Goal: Information Seeking & Learning: Learn about a topic

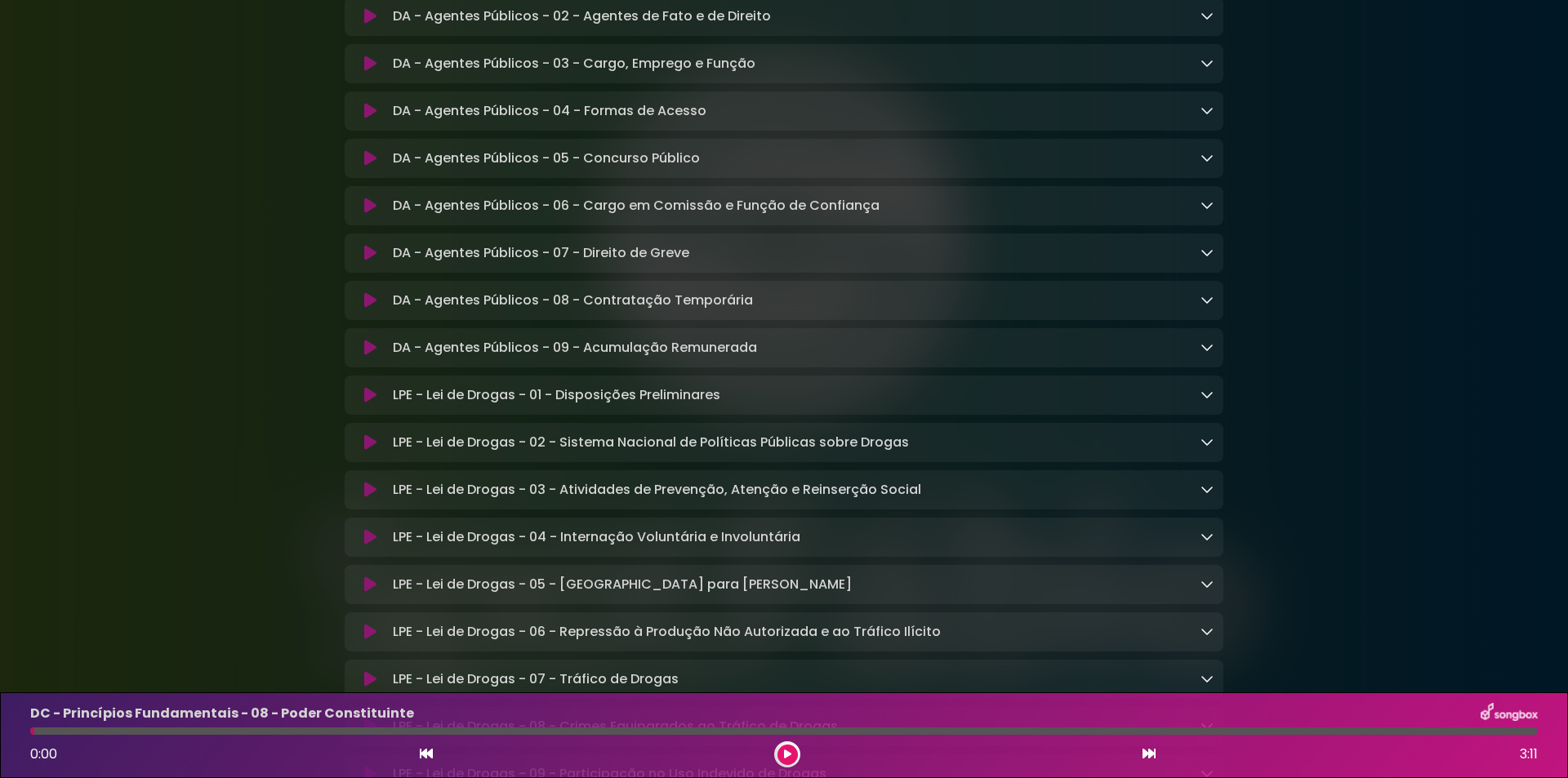
scroll to position [2177, 0]
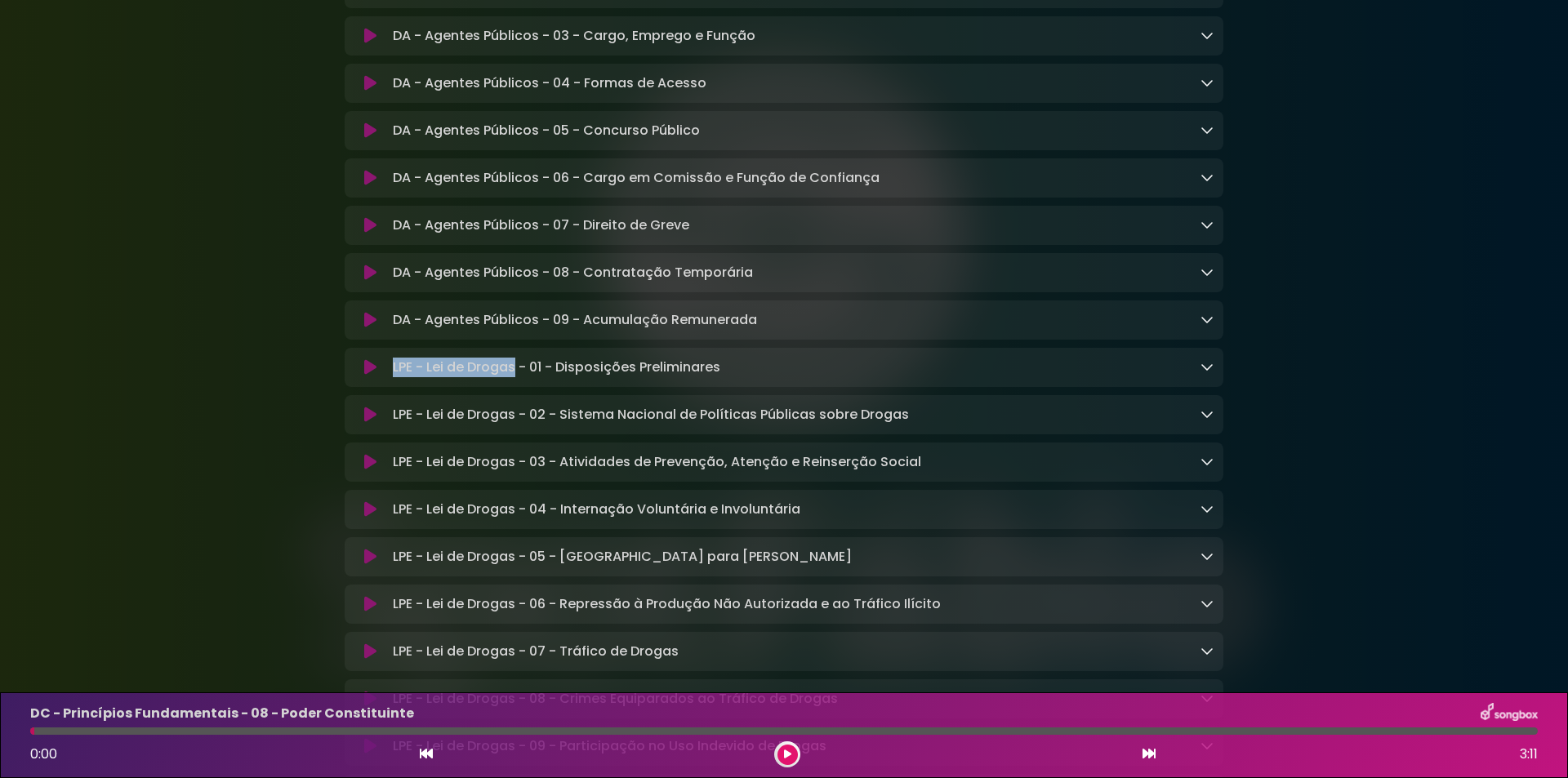
drag, startPoint x: 392, startPoint y: 401, endPoint x: 517, endPoint y: 404, distance: 125.0
click at [517, 377] on p "LPE - Lei de Drogas - 01 - Disposições Preliminares Loading Track..." at bounding box center [556, 366] width 327 height 19
copy p "LPE - Lei de Drogas"
drag, startPoint x: 530, startPoint y: 402, endPoint x: 770, endPoint y: 402, distance: 240.0
click at [770, 377] on div "LPE - Lei de Drogas - 01 - Disposições Preliminares Loading Track..." at bounding box center [800, 366] width 827 height 19
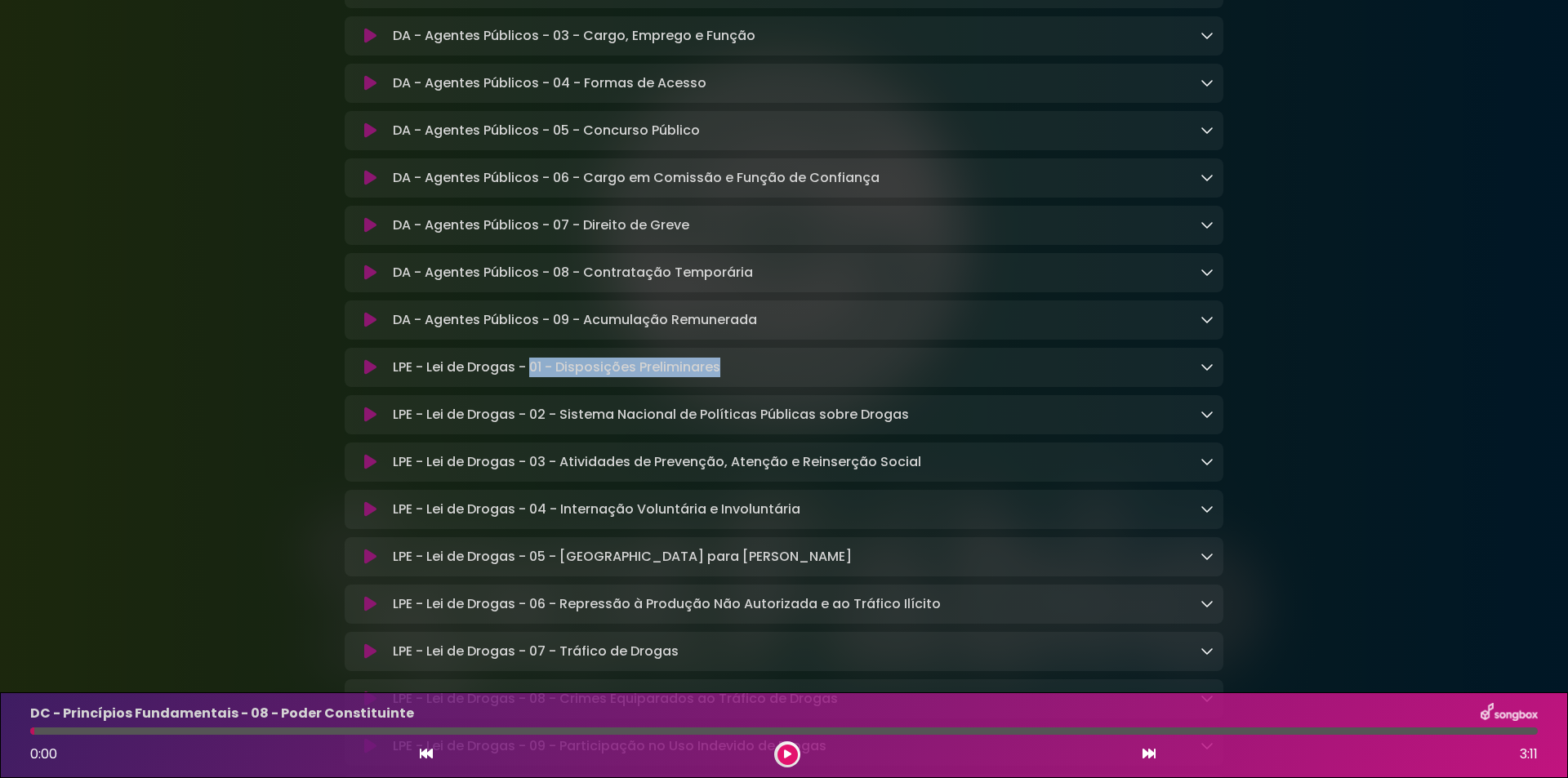
copy p "01 - Disposições Preliminares"
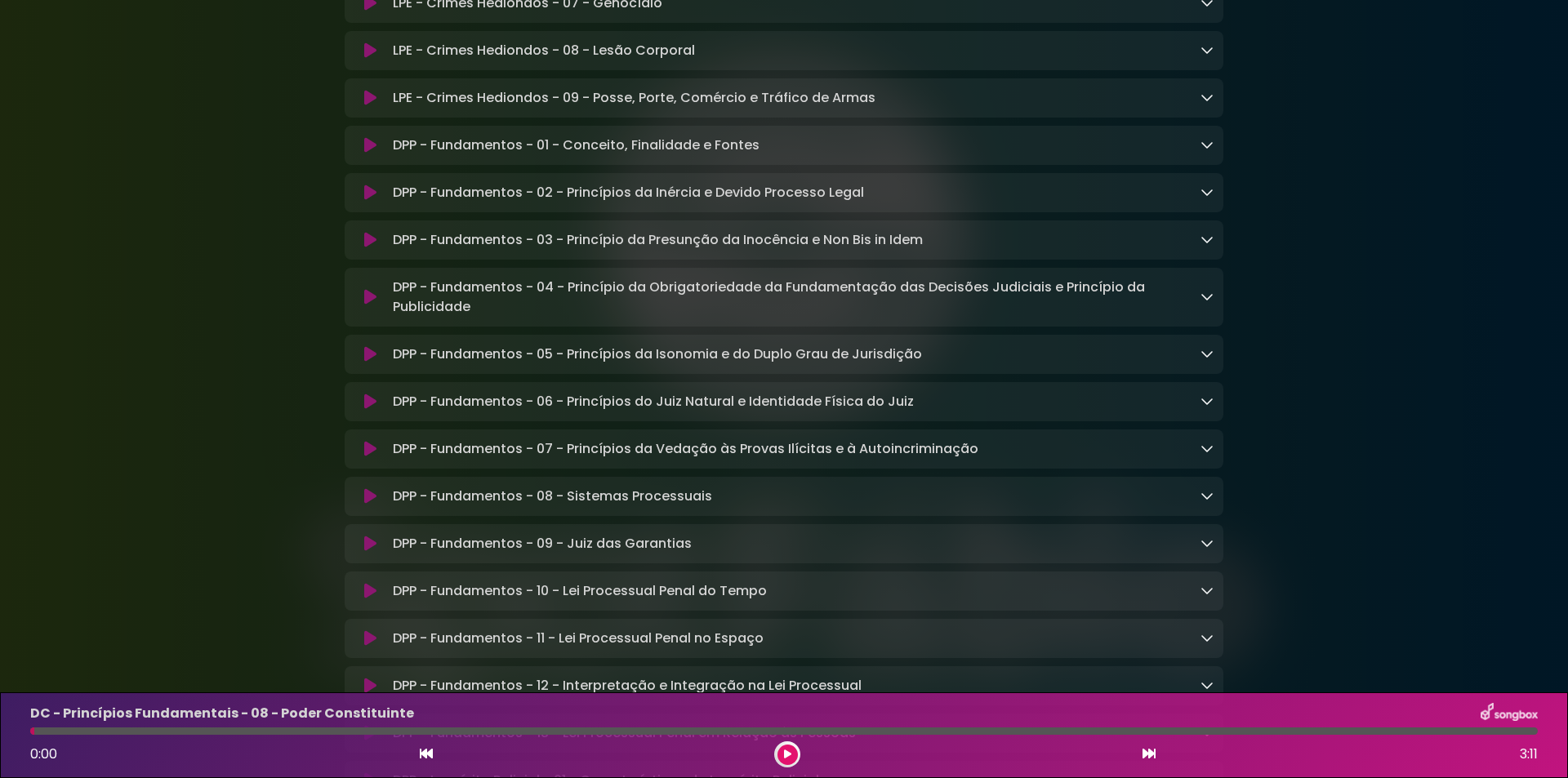
scroll to position [5985, 0]
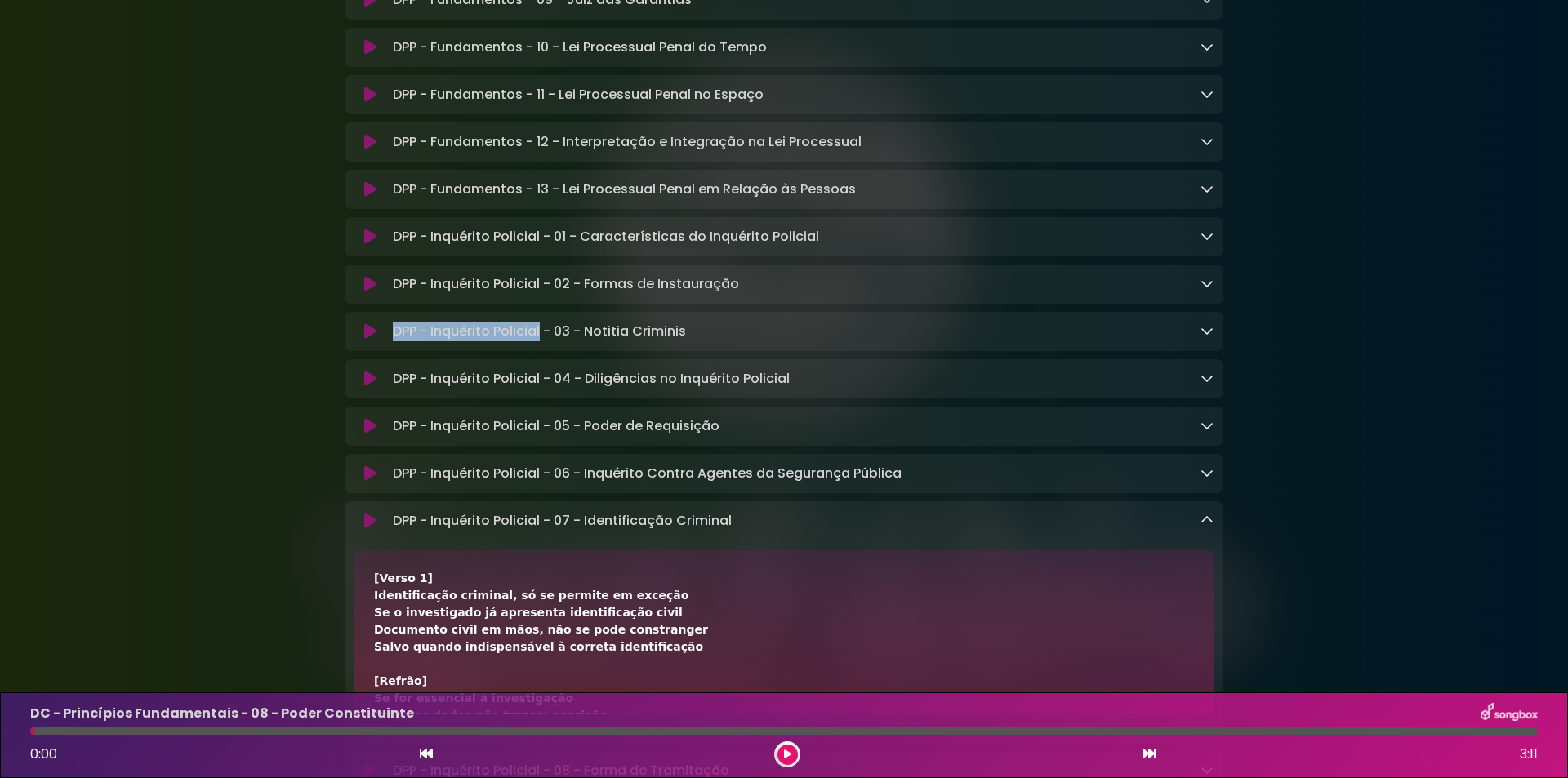
drag, startPoint x: 392, startPoint y: 427, endPoint x: 542, endPoint y: 426, distance: 150.0
click at [542, 342] on p "DPP - Inquérito Policial - 03 - Notitia Criminis Loading Track..." at bounding box center [539, 331] width 293 height 19
copy p "DPP - Inquérito Policial"
drag, startPoint x: 555, startPoint y: 426, endPoint x: 731, endPoint y: 427, distance: 176.0
click at [731, 342] on div "DPP - Inquérito Policial - 03 - Notitia Criminis Loading Track..." at bounding box center [800, 331] width 827 height 19
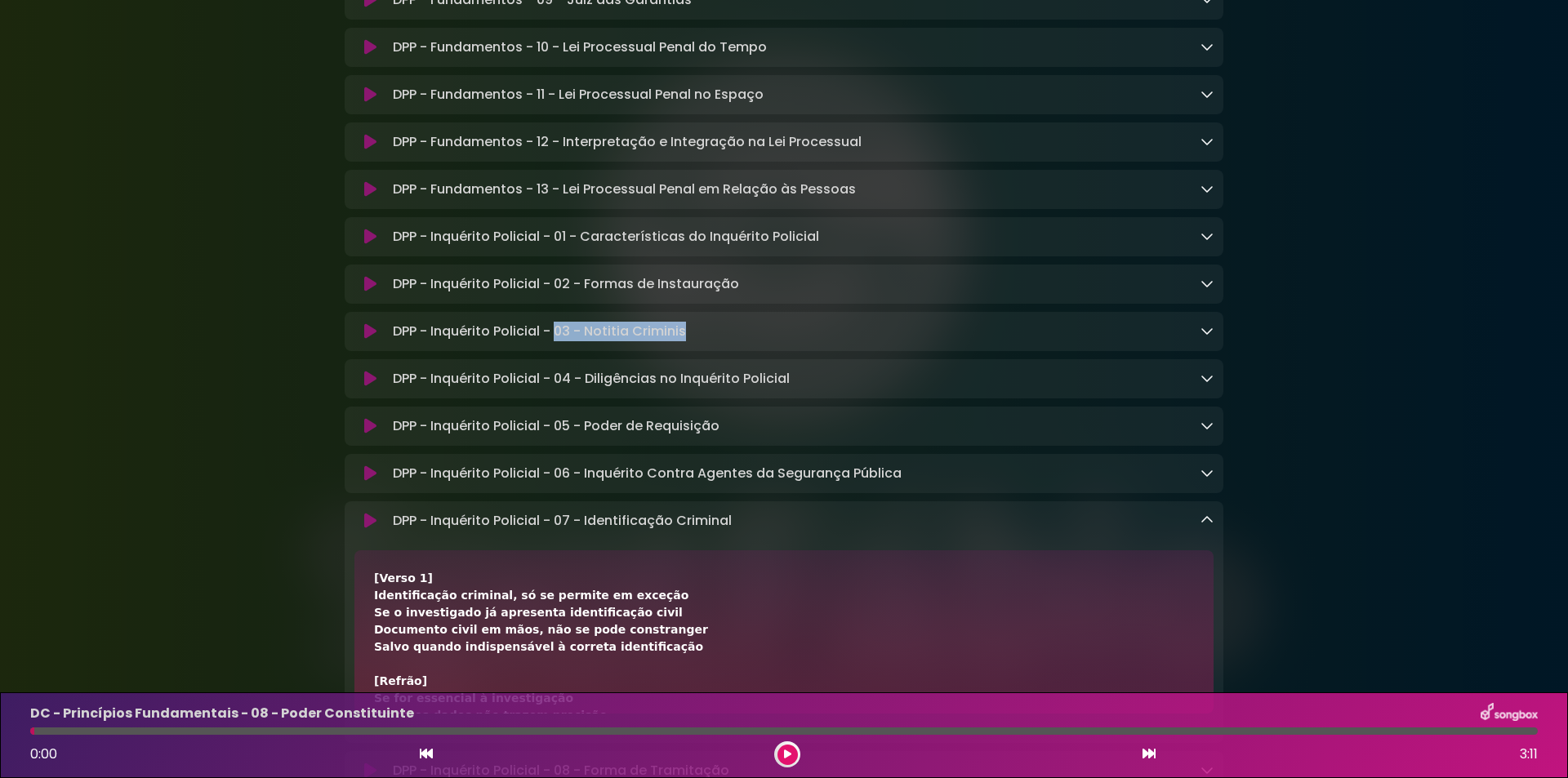
copy p "03 - Notitia Criminis"
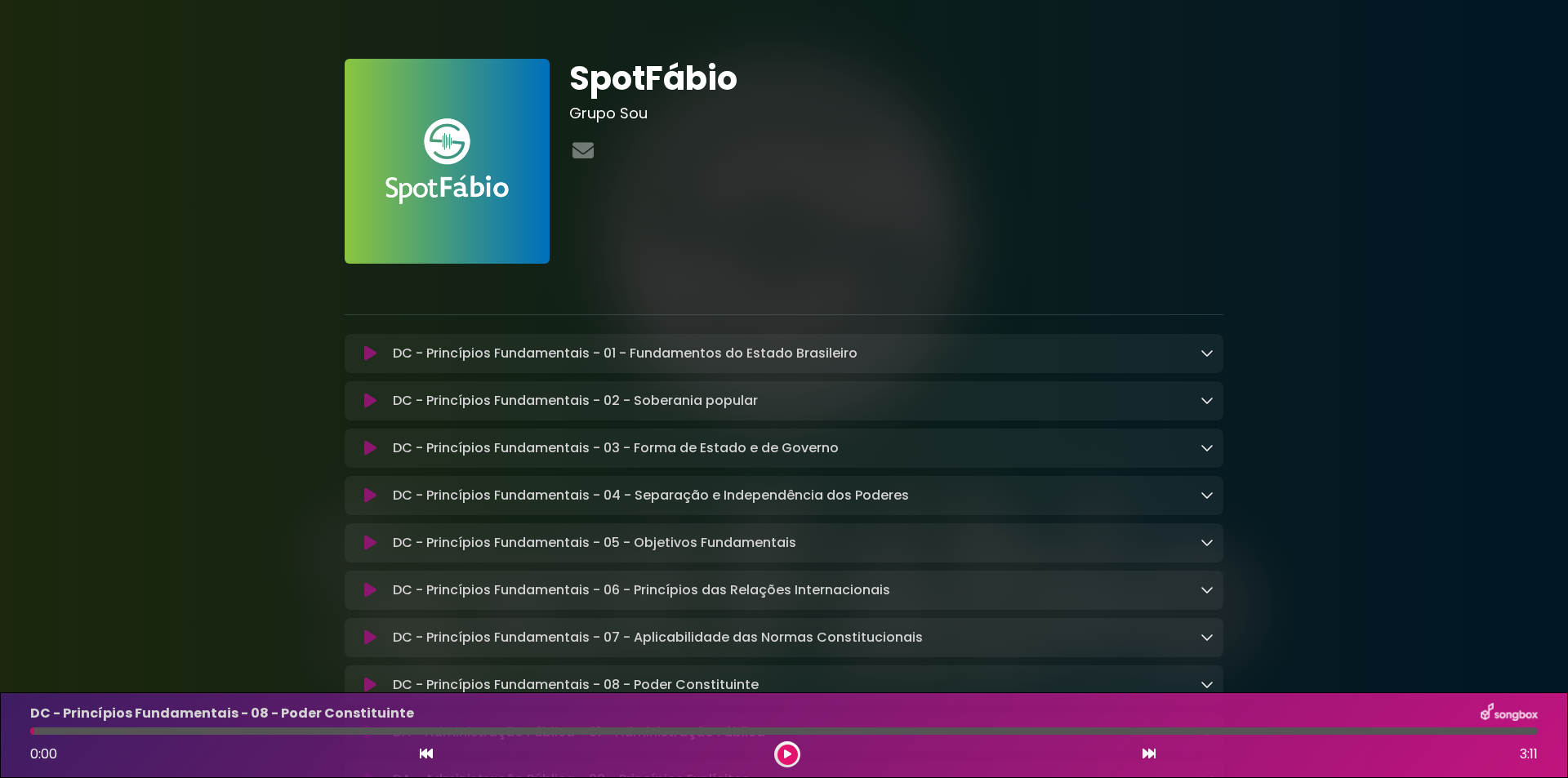
scroll to position [109, 0]
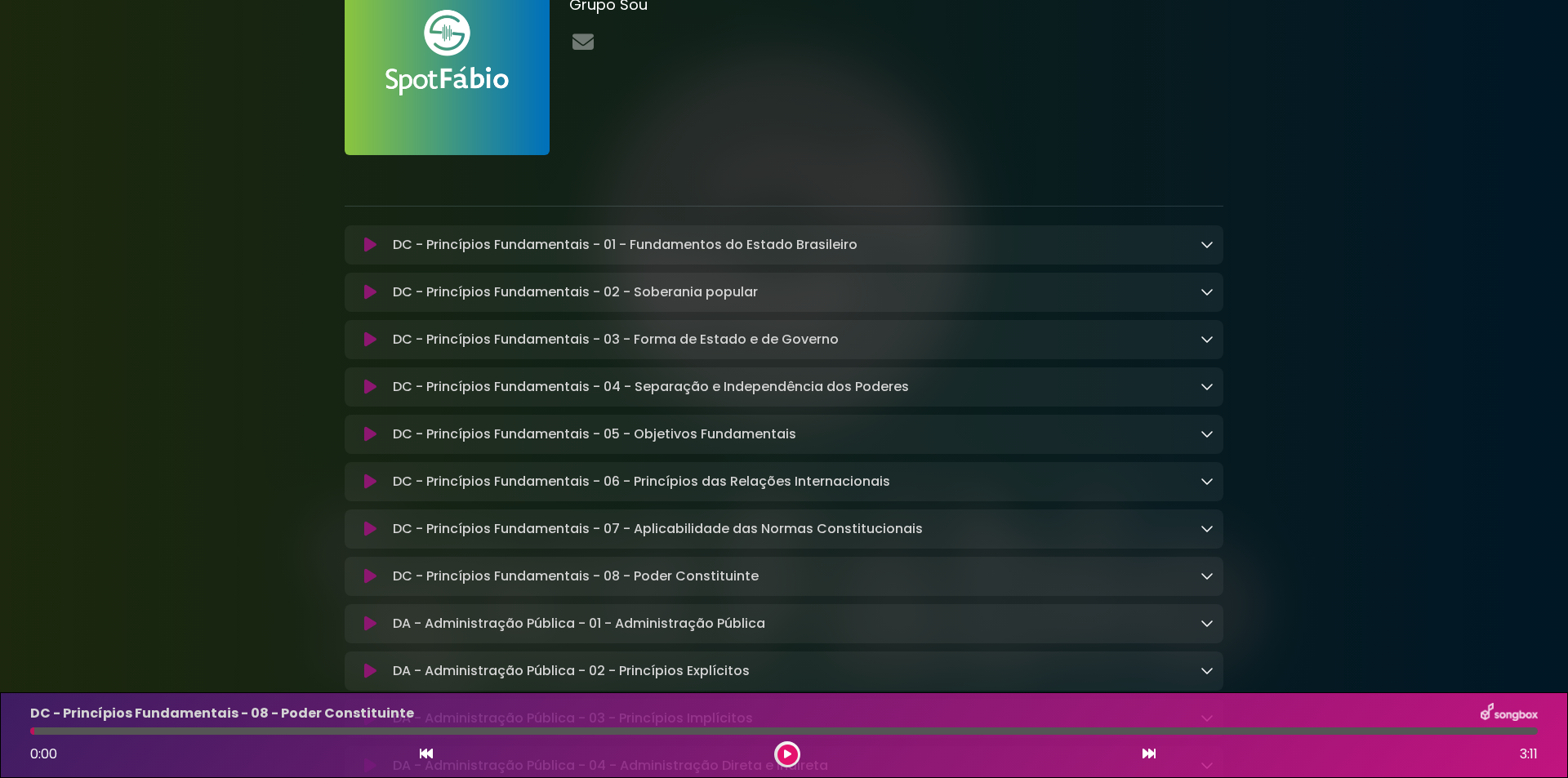
click at [370, 582] on icon at bounding box center [369, 576] width 12 height 17
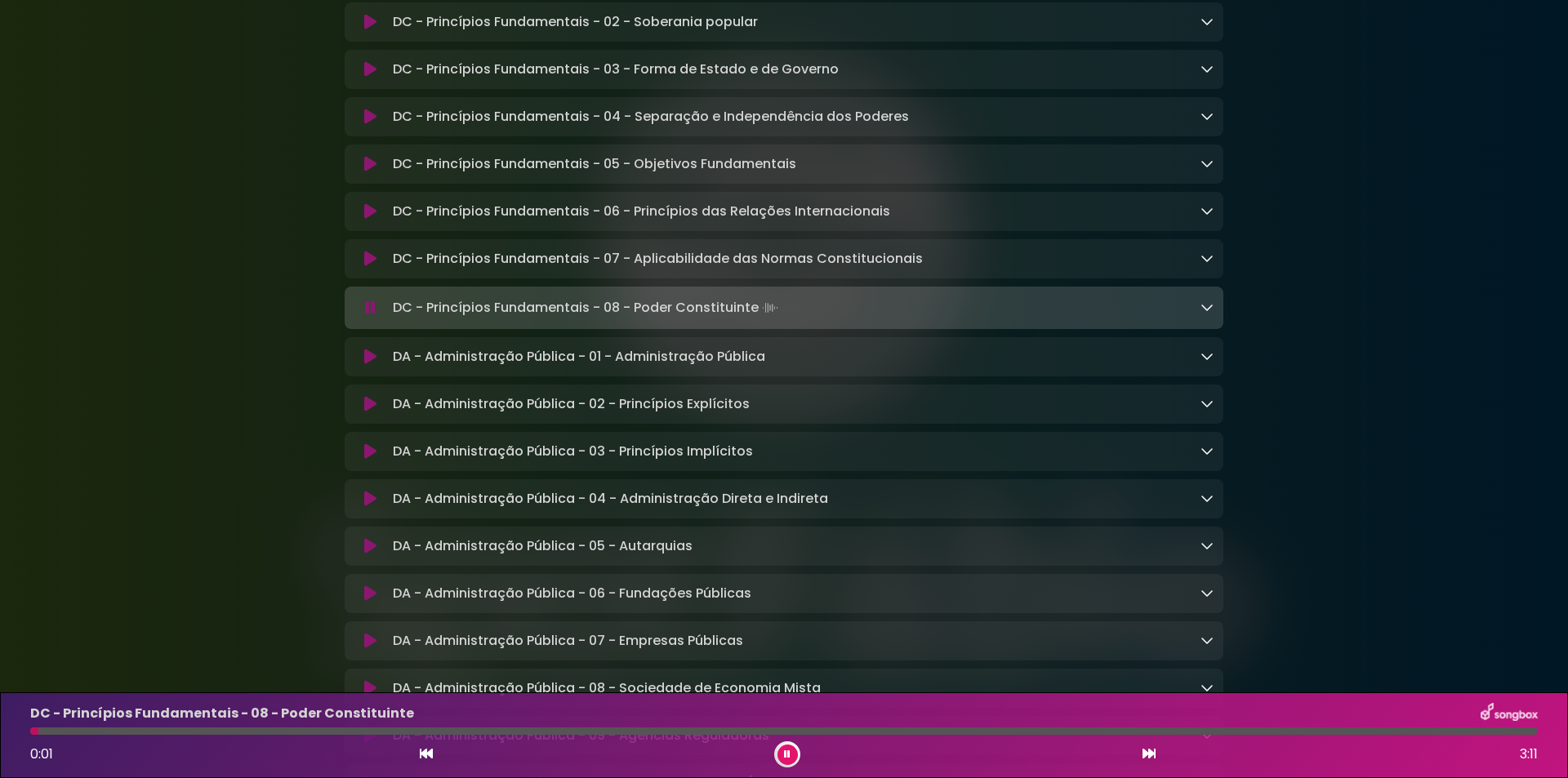
scroll to position [435, 0]
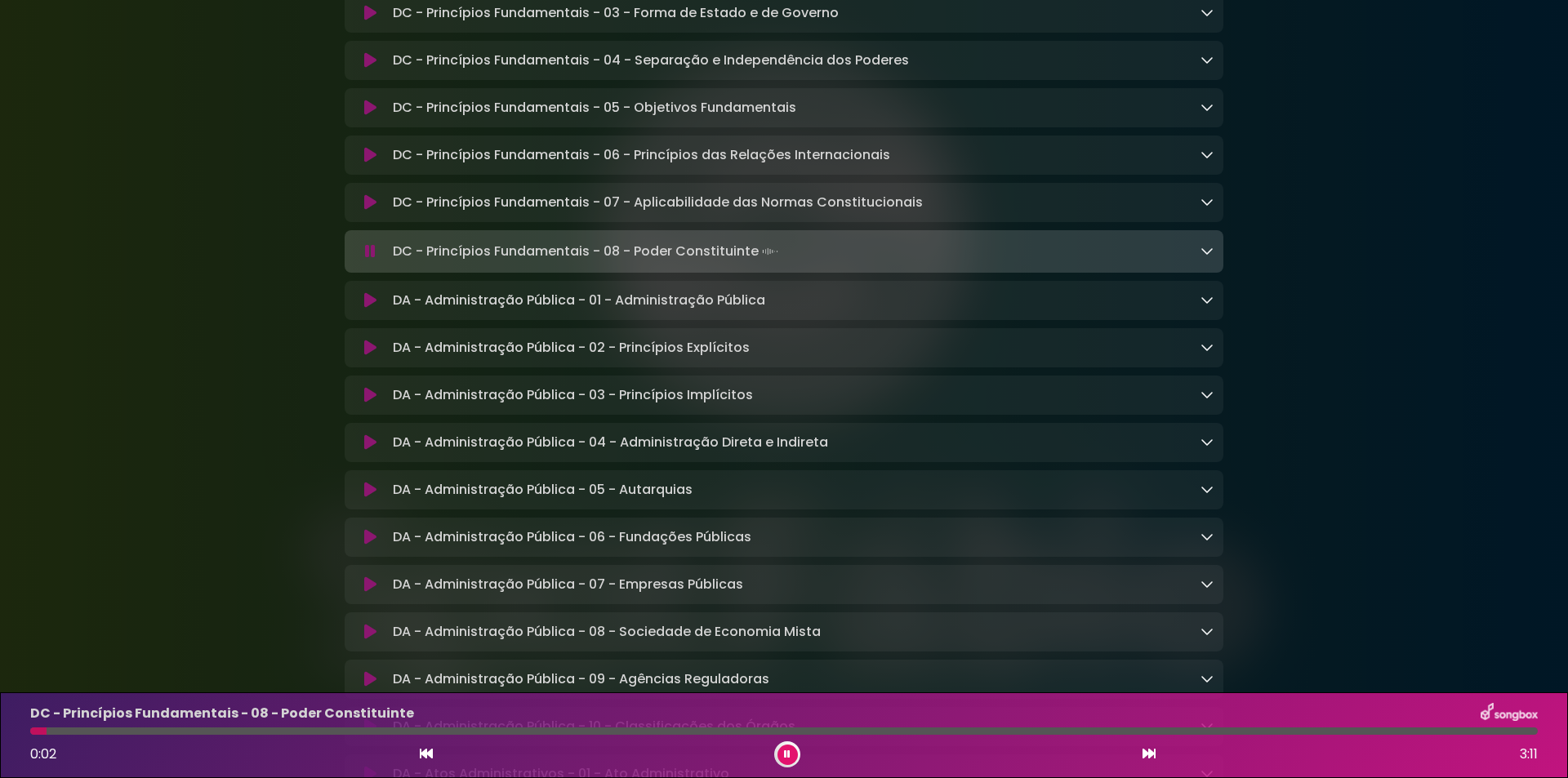
click at [1202, 261] on link at bounding box center [1207, 250] width 13 height 18
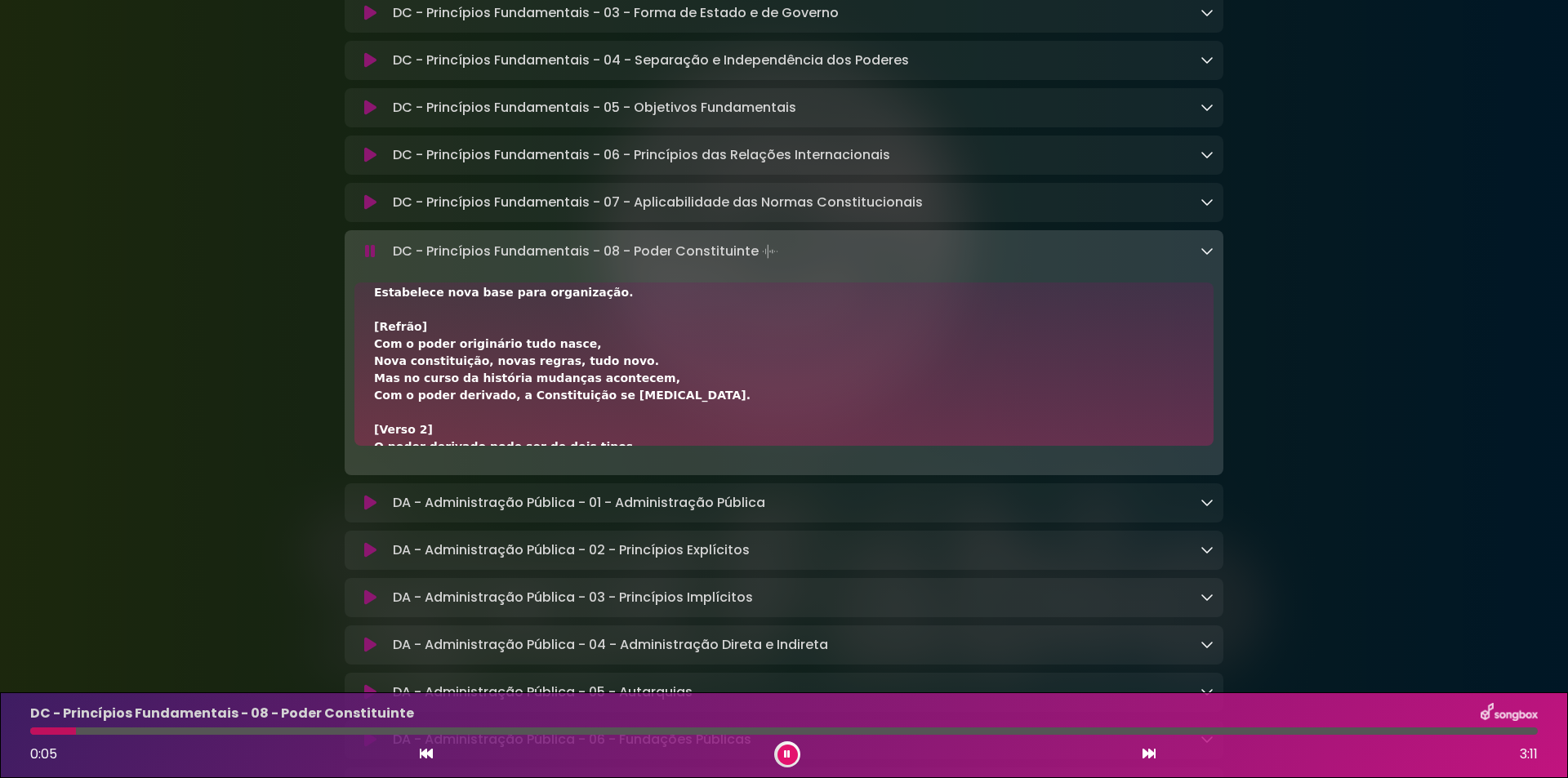
scroll to position [109, 0]
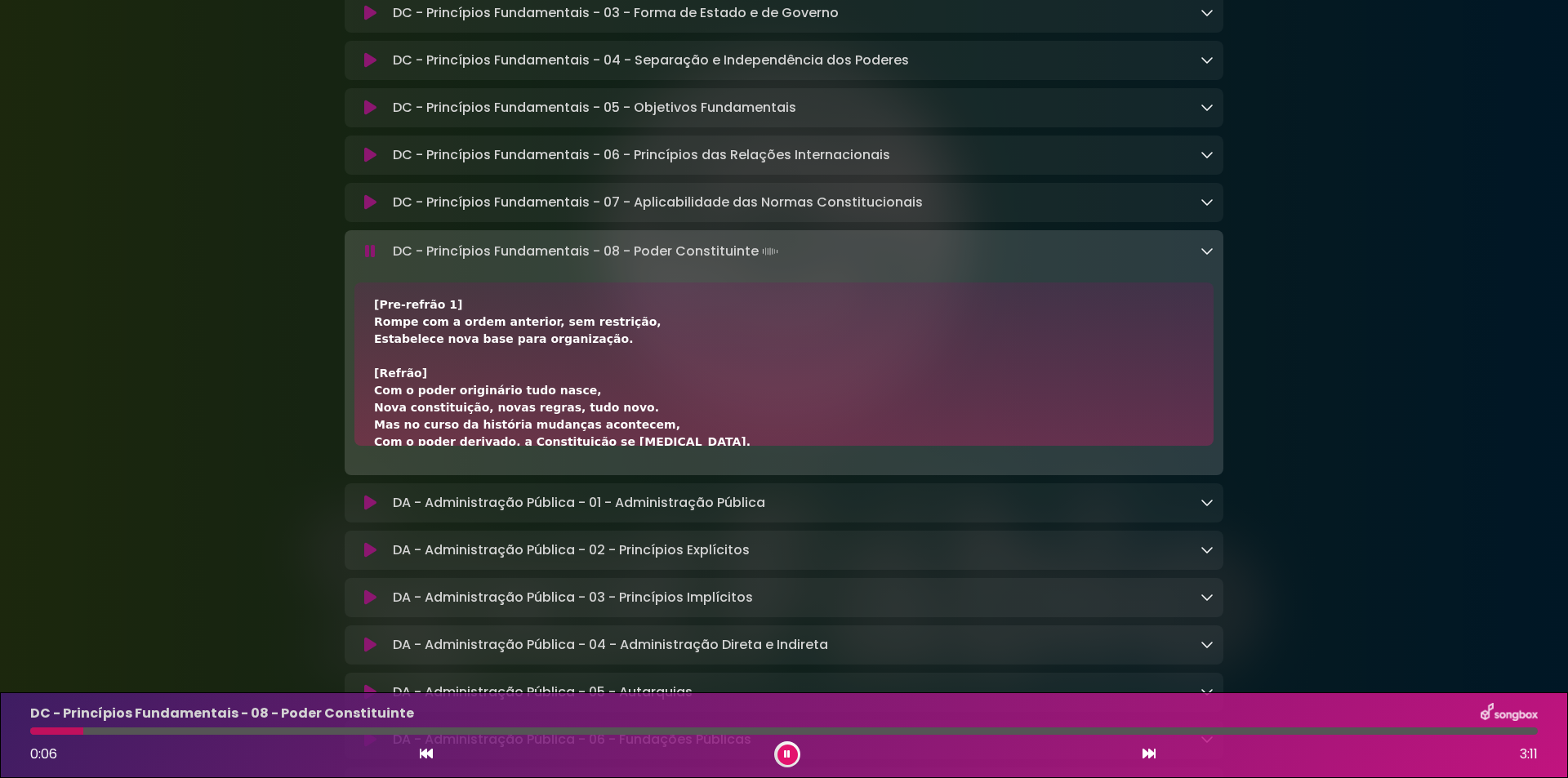
click at [332, 725] on div "DC - Princípios Fundamentais - 08 - Poder Constituinte 0:06 3:11" at bounding box center [784, 735] width 1527 height 64
click at [357, 732] on div at bounding box center [784, 731] width 1507 height 7
click at [778, 753] on button at bounding box center [788, 754] width 20 height 20
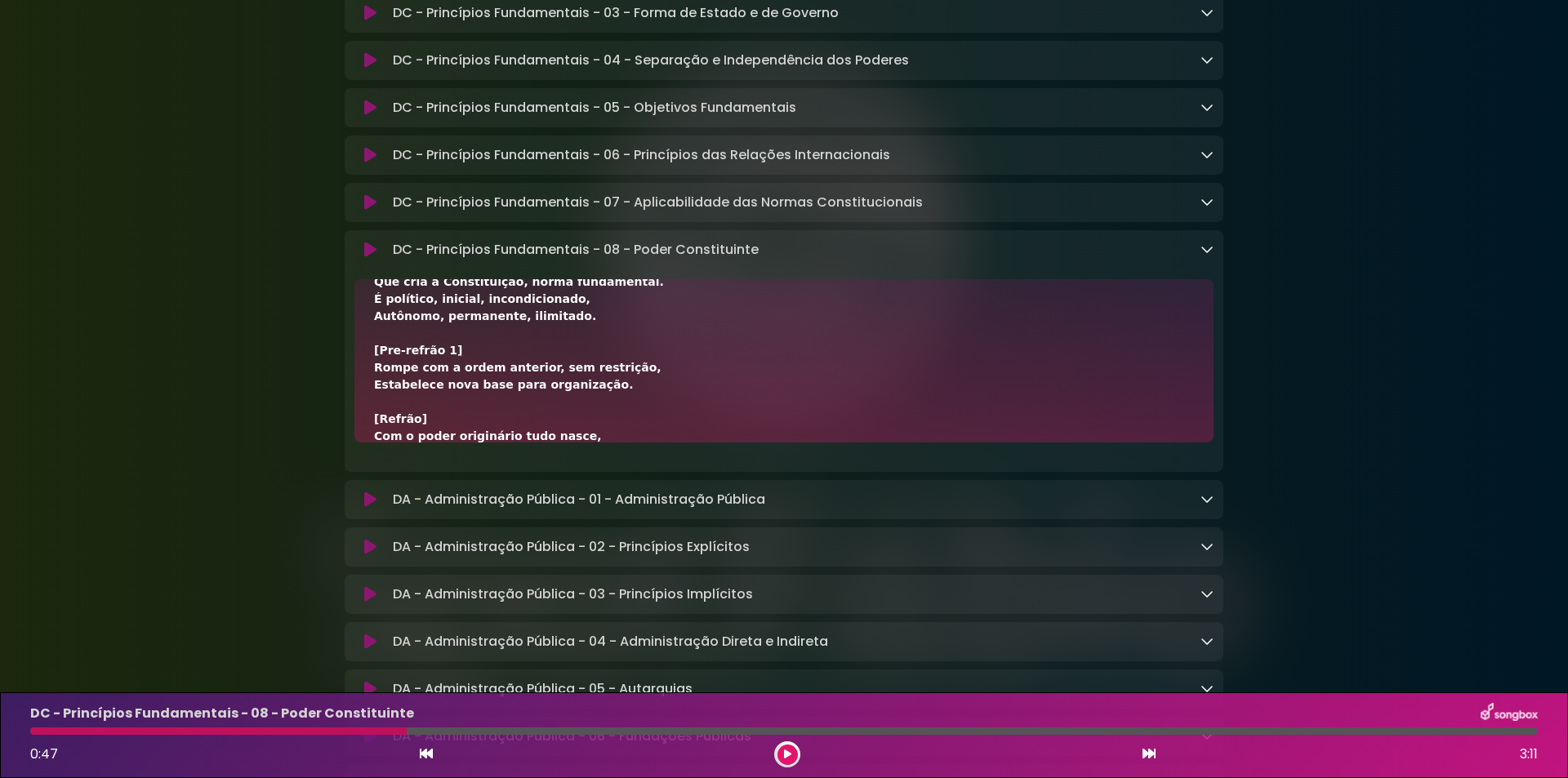
scroll to position [0, 0]
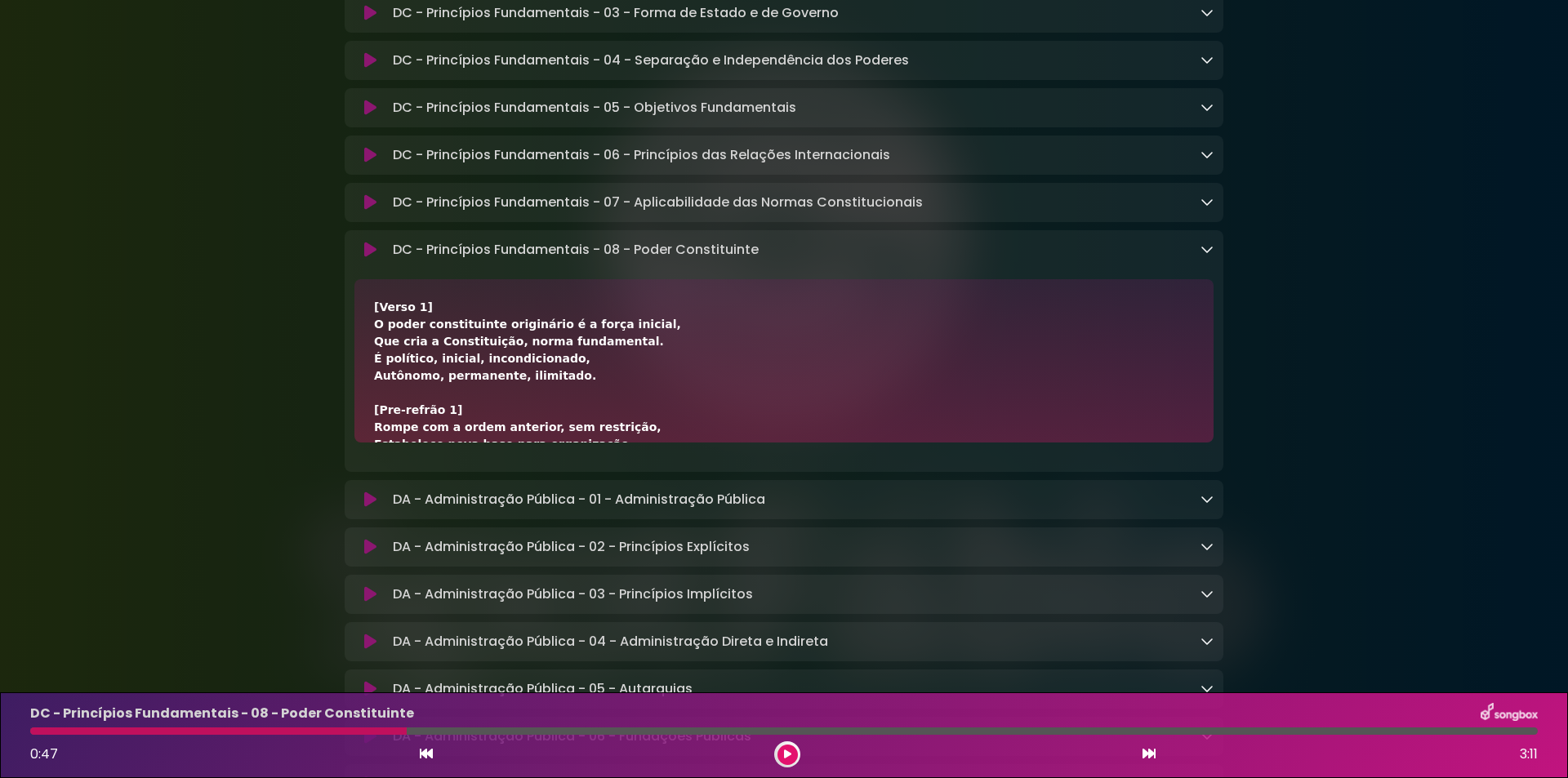
click at [364, 260] on div "DC - Princípios Fundamentais - 08 - Poder Constituinte Loading Track..." at bounding box center [784, 250] width 859 height 19
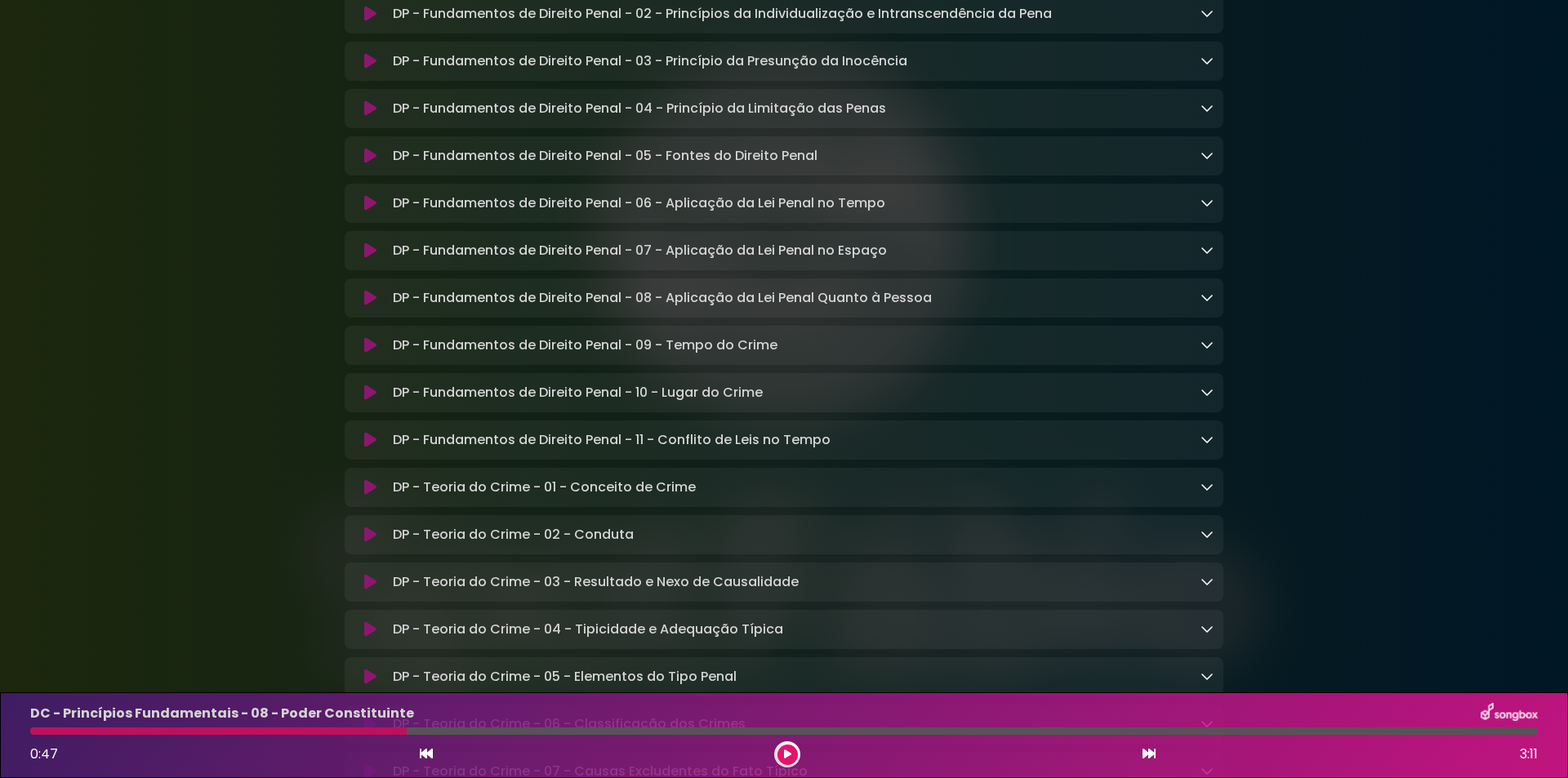
scroll to position [8487, 0]
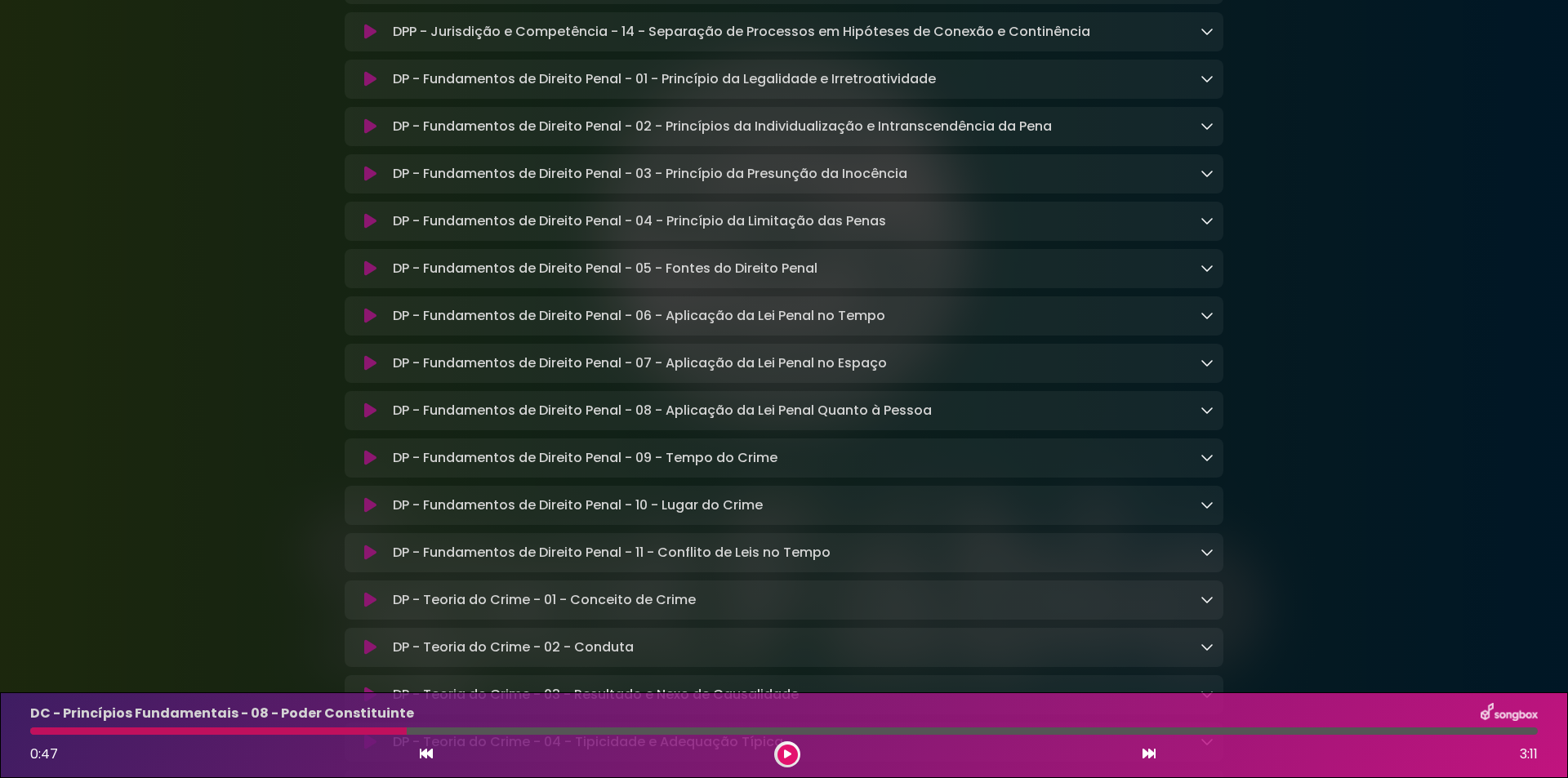
click at [370, 87] on icon at bounding box center [369, 79] width 12 height 17
click at [1212, 85] on icon at bounding box center [1207, 78] width 13 height 13
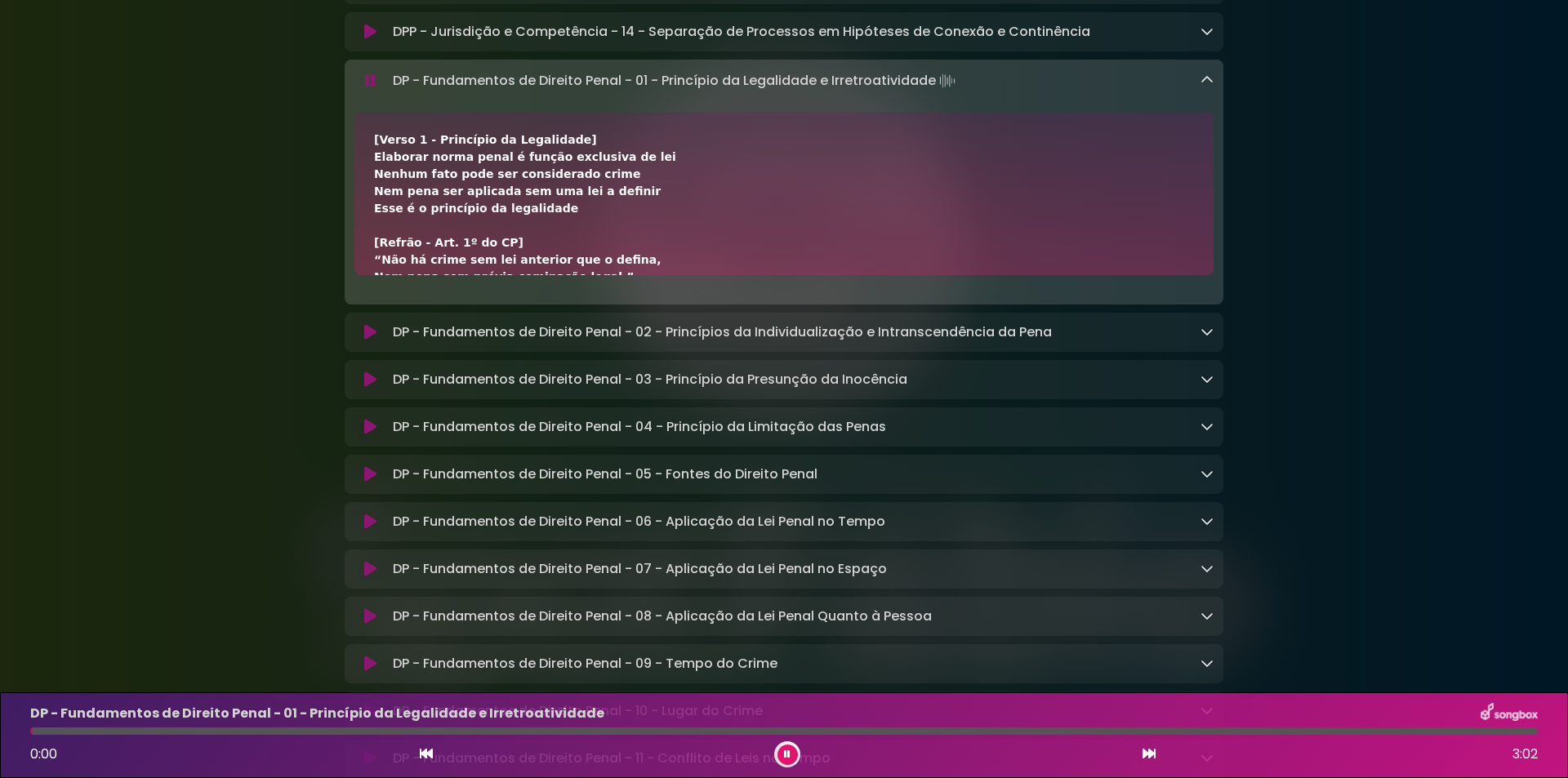
click at [368, 90] on icon at bounding box center [370, 80] width 16 height 18
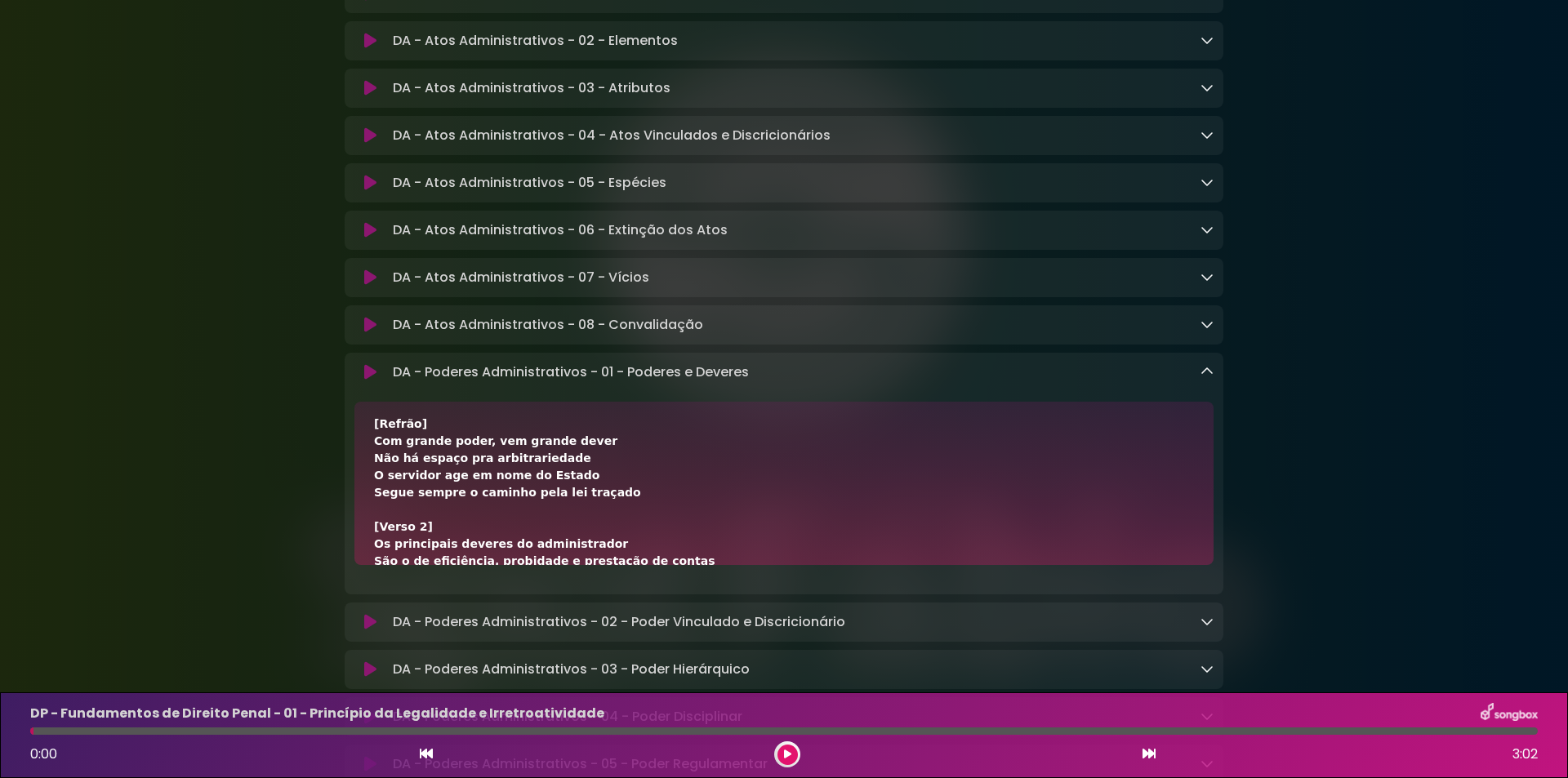
scroll to position [1306, 0]
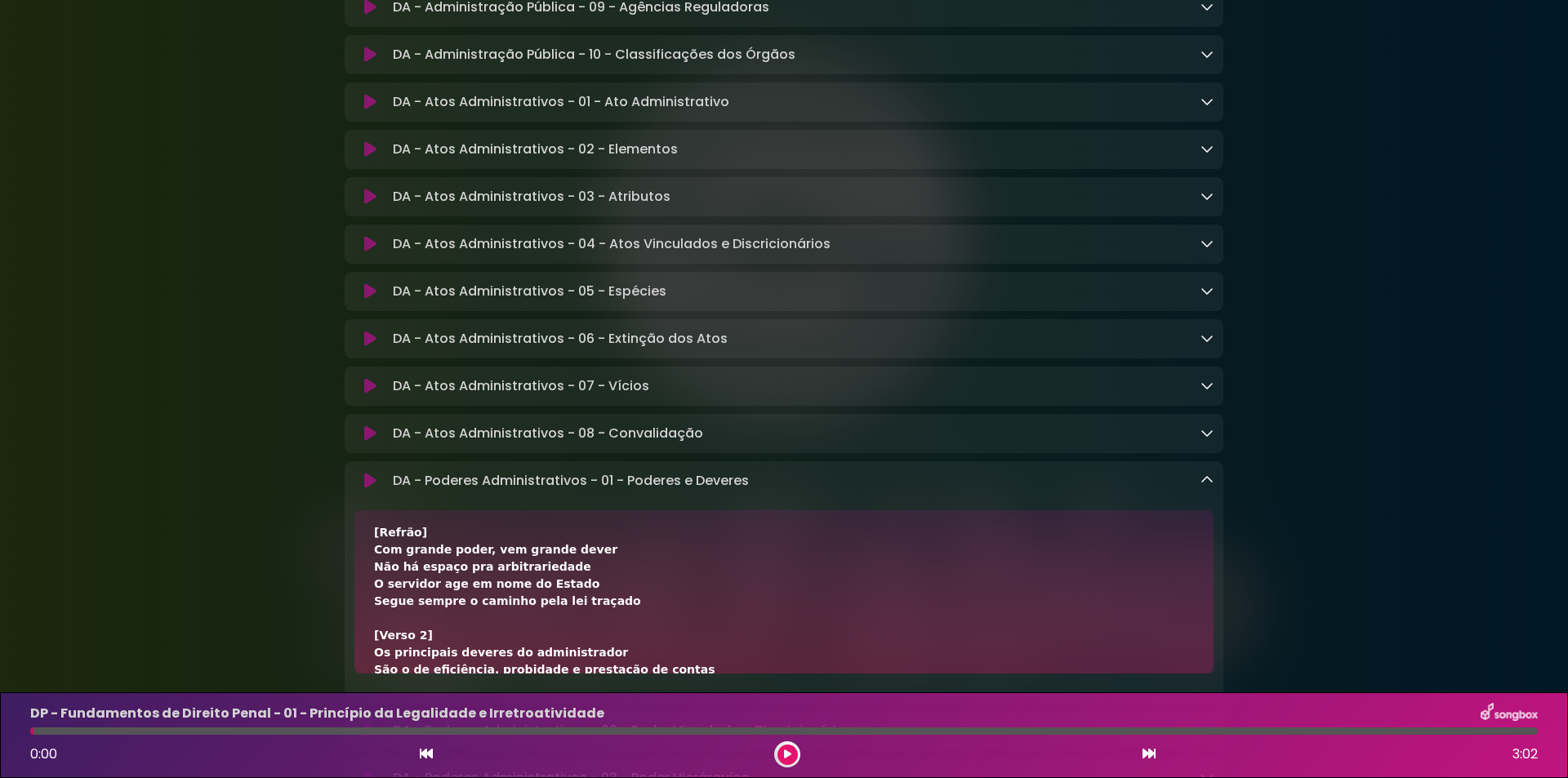
click at [361, 157] on button at bounding box center [370, 149] width 32 height 17
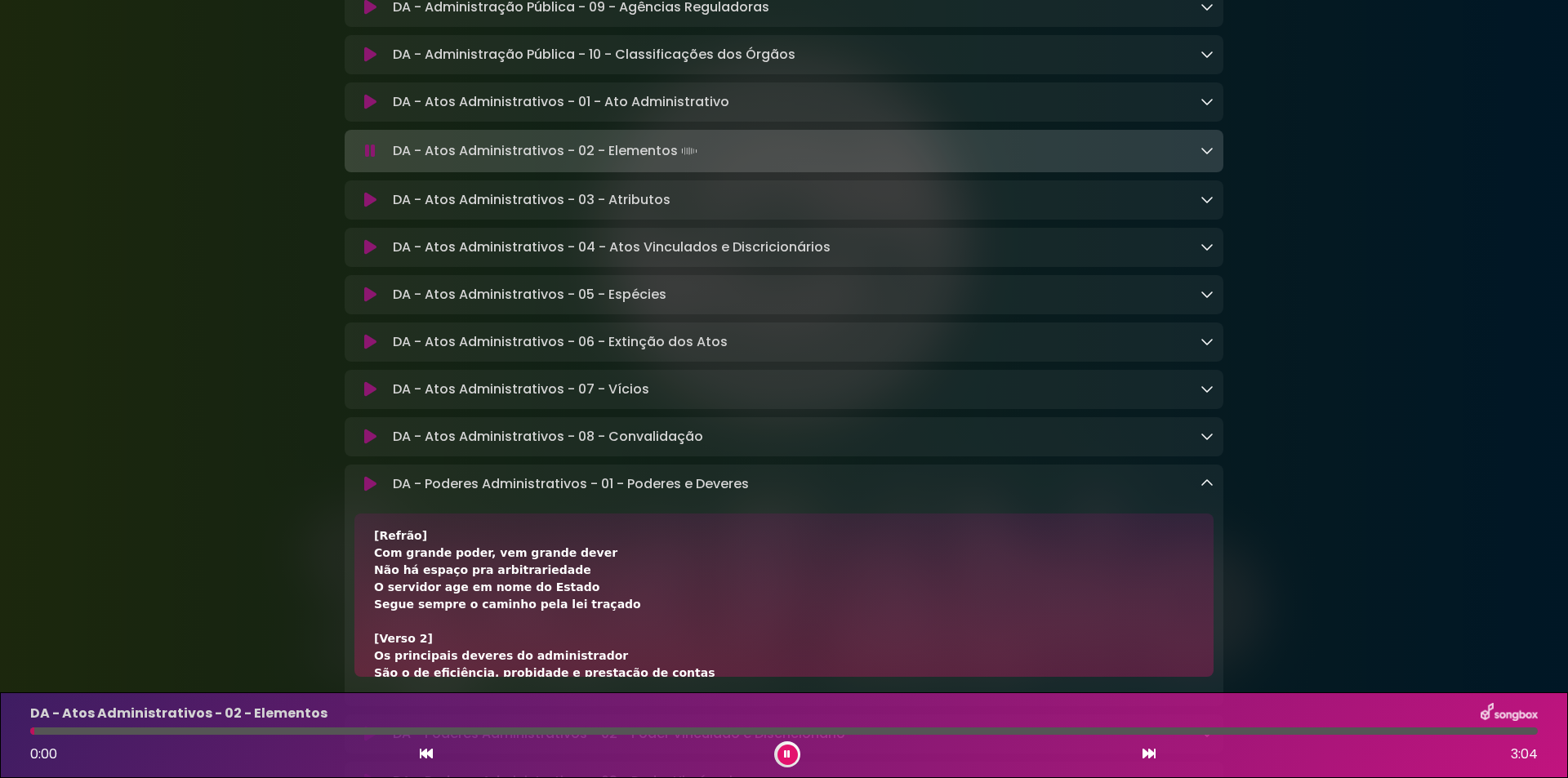
click at [366, 159] on icon at bounding box center [370, 151] width 11 height 17
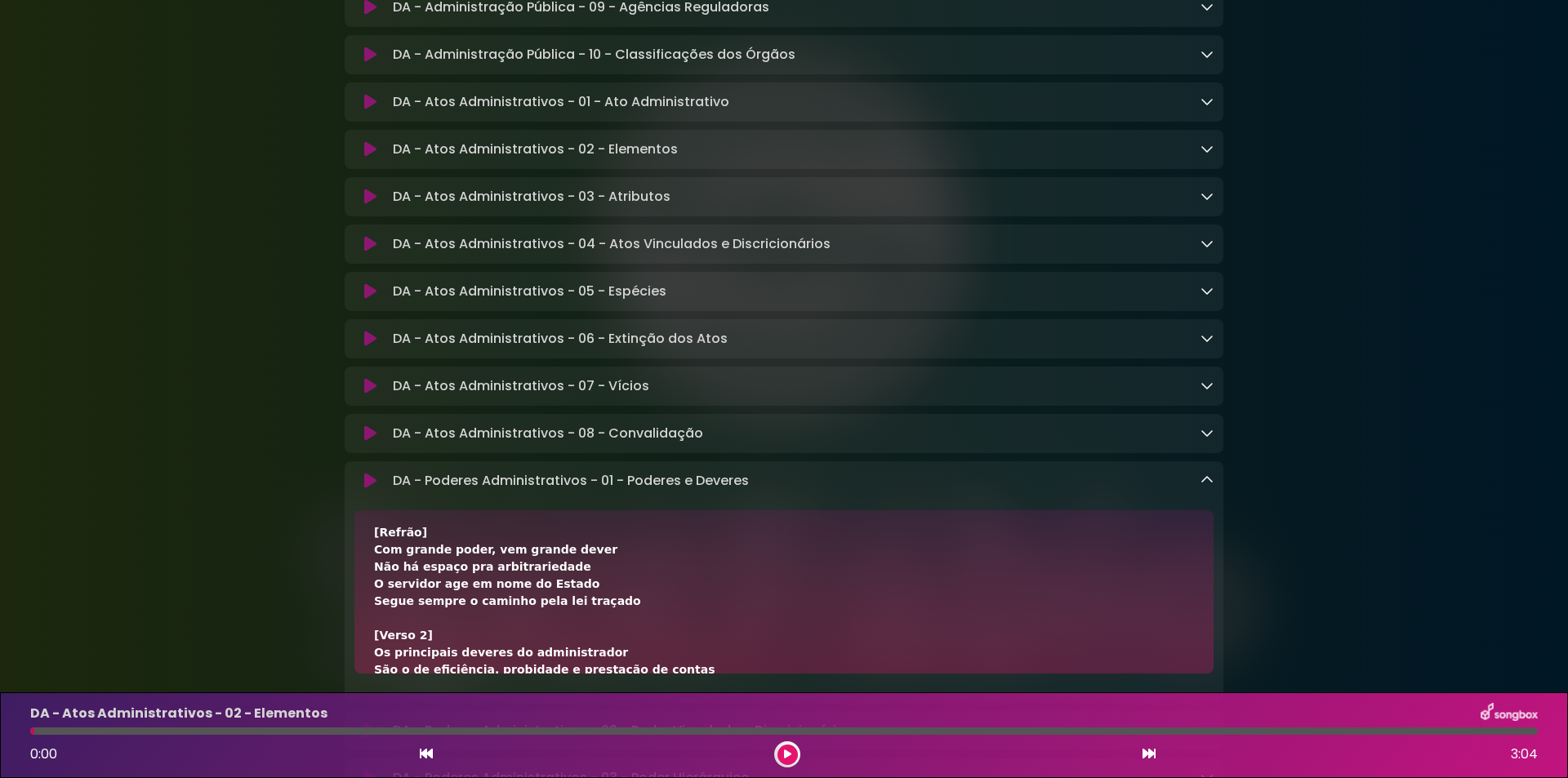
click at [1215, 159] on div "DA - Atos Administrativos - 02 - Elementos Loading Track..." at bounding box center [784, 149] width 879 height 19
click at [1204, 155] on icon at bounding box center [1207, 148] width 13 height 13
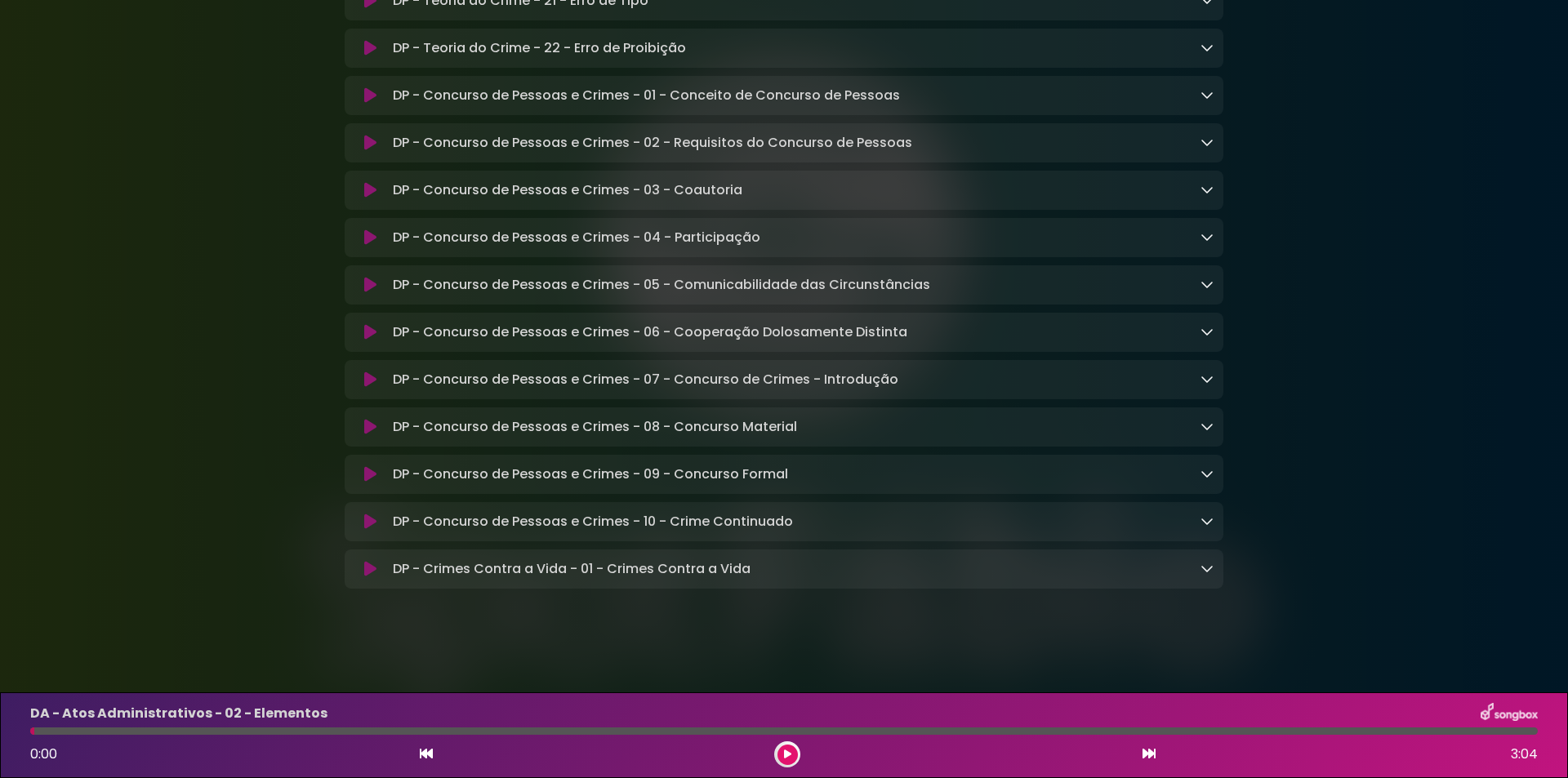
scroll to position [10445, 0]
click at [1218, 105] on div "DP - Concurso de Pessoas e Crimes - 01 - Conceito de Concurso de Pessoas Loadin…" at bounding box center [784, 95] width 879 height 19
click at [1204, 101] on icon at bounding box center [1207, 95] width 13 height 13
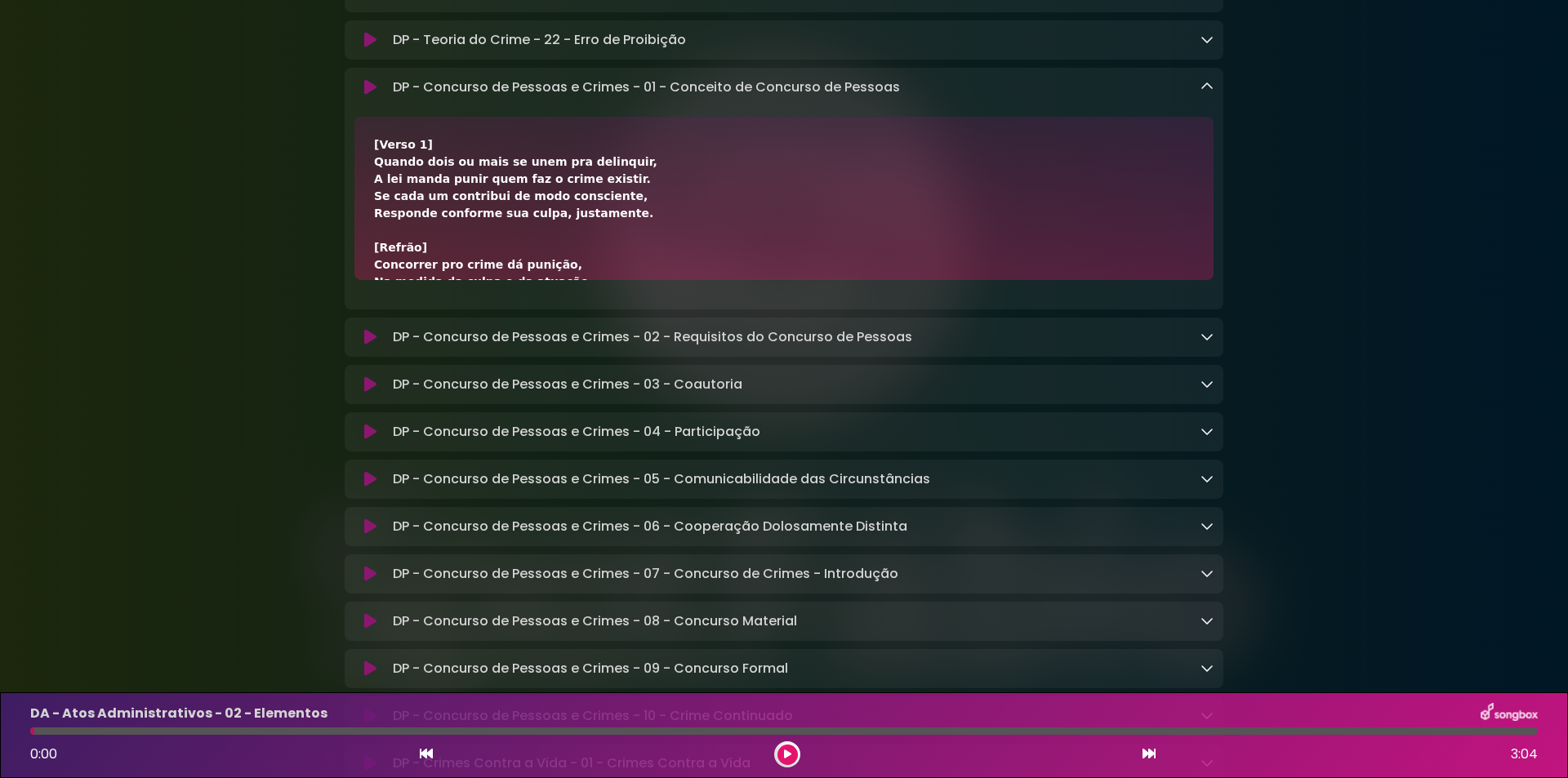
scroll to position [109, 0]
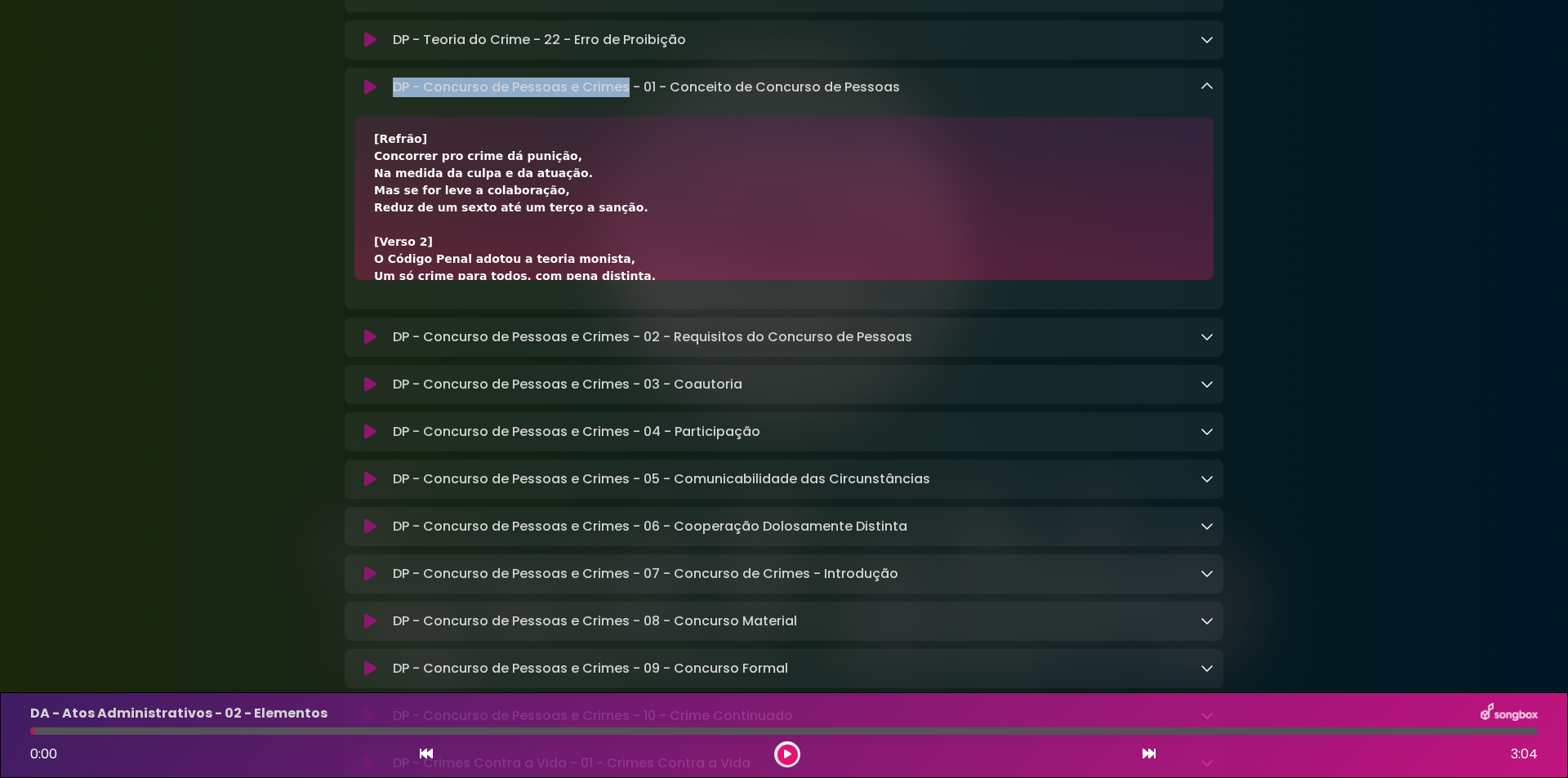
drag, startPoint x: 392, startPoint y: 237, endPoint x: 628, endPoint y: 244, distance: 236.1
click at [628, 97] on div "DP - Concurso de Pessoas e Crimes - 01 - Conceito de Concurso de Pessoas Loadin…" at bounding box center [800, 87] width 827 height 19
copy p "DP - Concurso de Pessoas e Crimes"
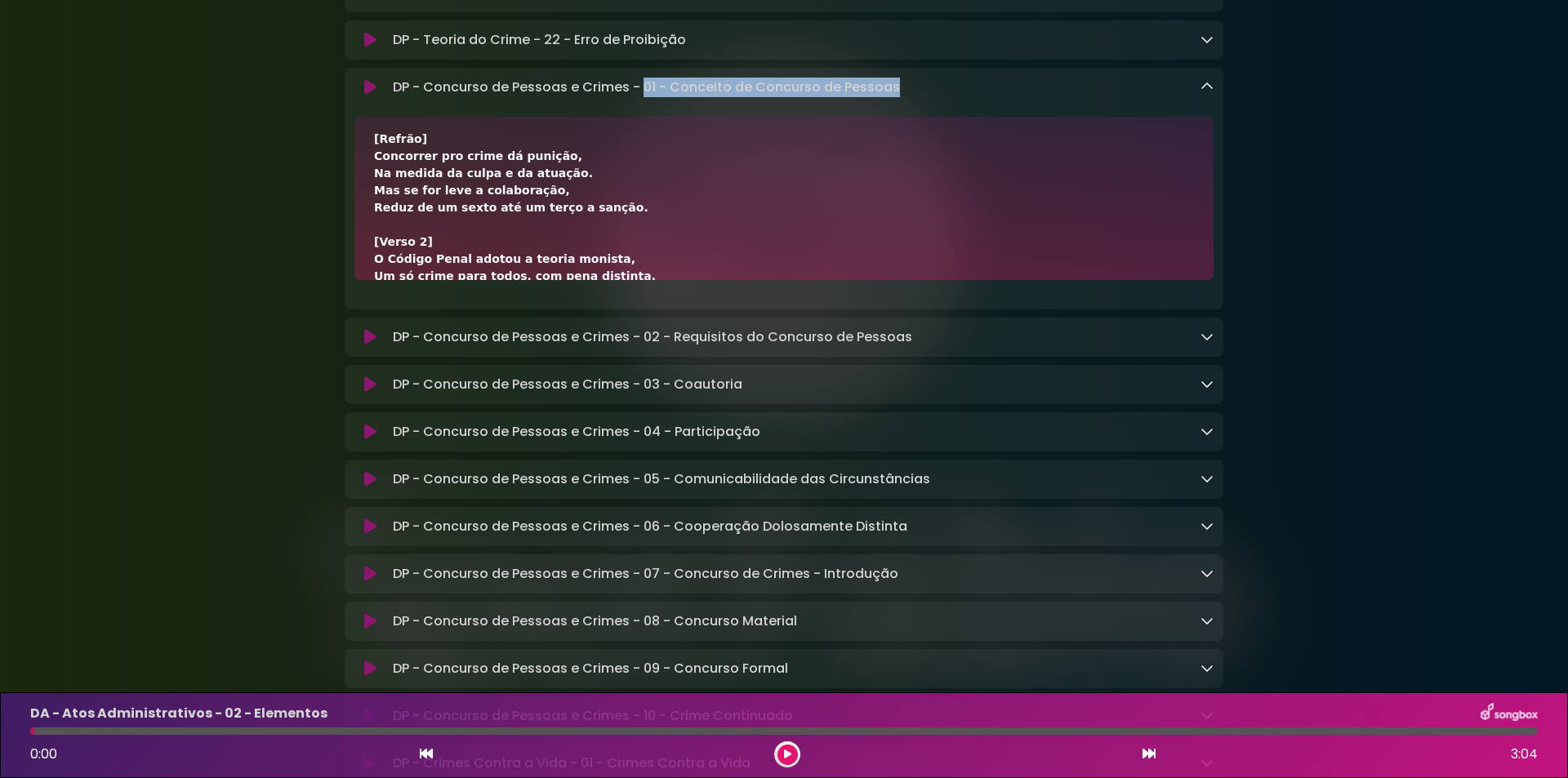
drag, startPoint x: 642, startPoint y: 240, endPoint x: 902, endPoint y: 247, distance: 260.1
click at [902, 97] on div "DP - Concurso de Pessoas e Crimes - 01 - Conceito de Concurso de Pessoas Loadin…" at bounding box center [800, 87] width 827 height 19
copy p "01 - Conceito de Concurso de Pessoas"
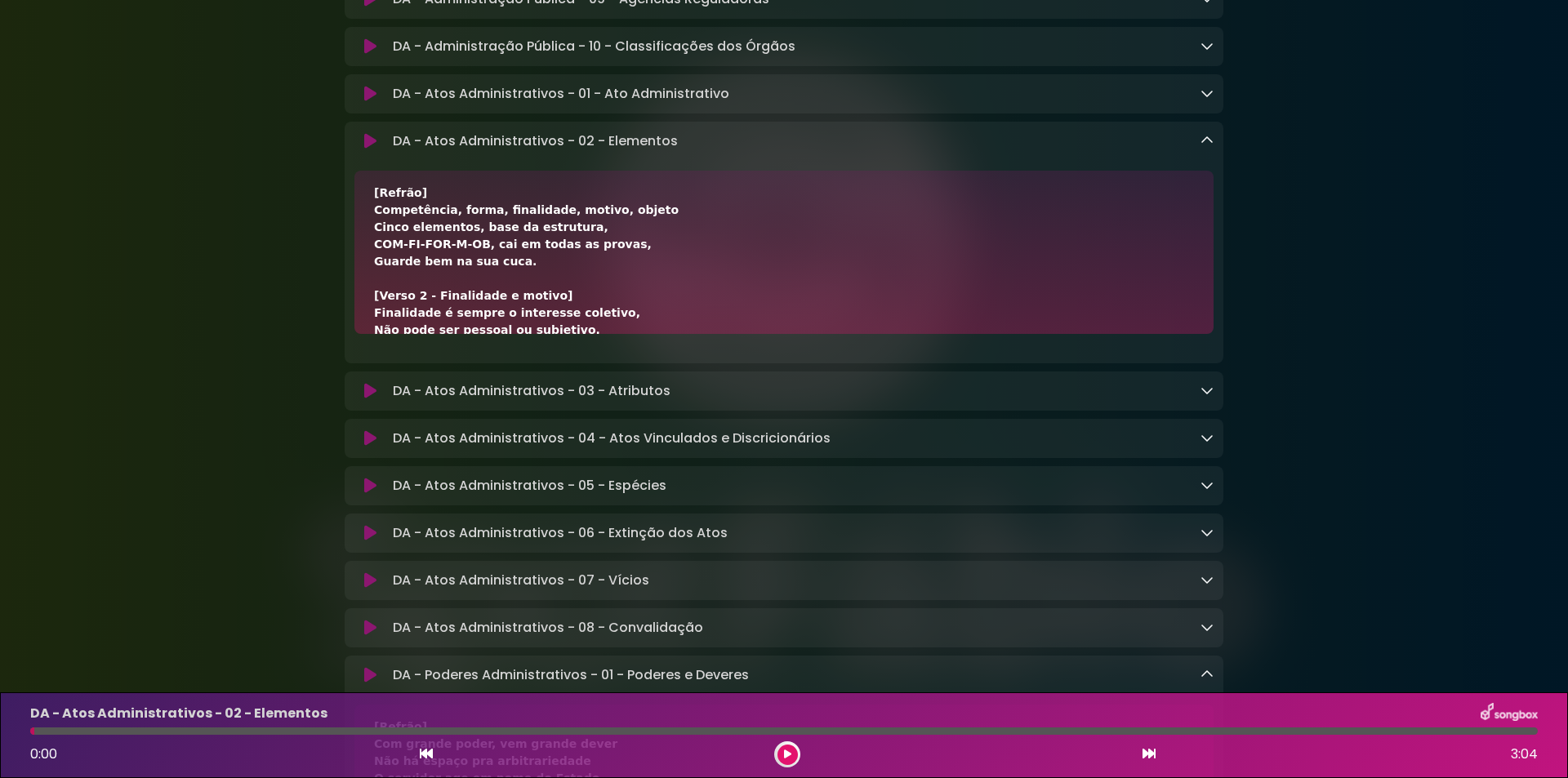
scroll to position [1306, 0]
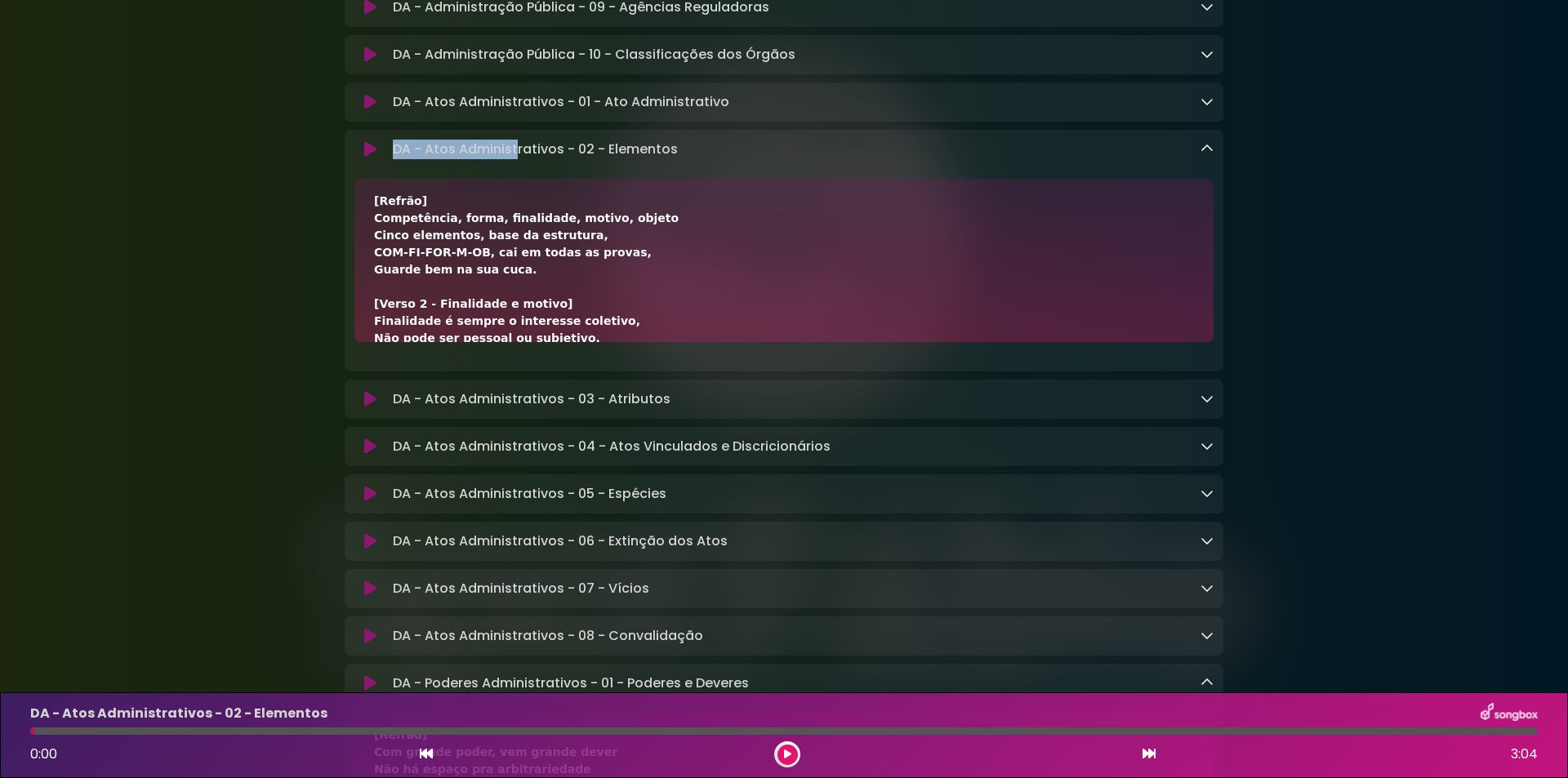
drag, startPoint x: 392, startPoint y: 161, endPoint x: 515, endPoint y: 168, distance: 123.2
click at [515, 159] on div "DA - Atos Administrativos - 02 - Elementos Loading Track..." at bounding box center [800, 149] width 827 height 19
drag, startPoint x: 562, startPoint y: 162, endPoint x: 334, endPoint y: 171, distance: 228.2
copy div "DA - Atos Administrativos"
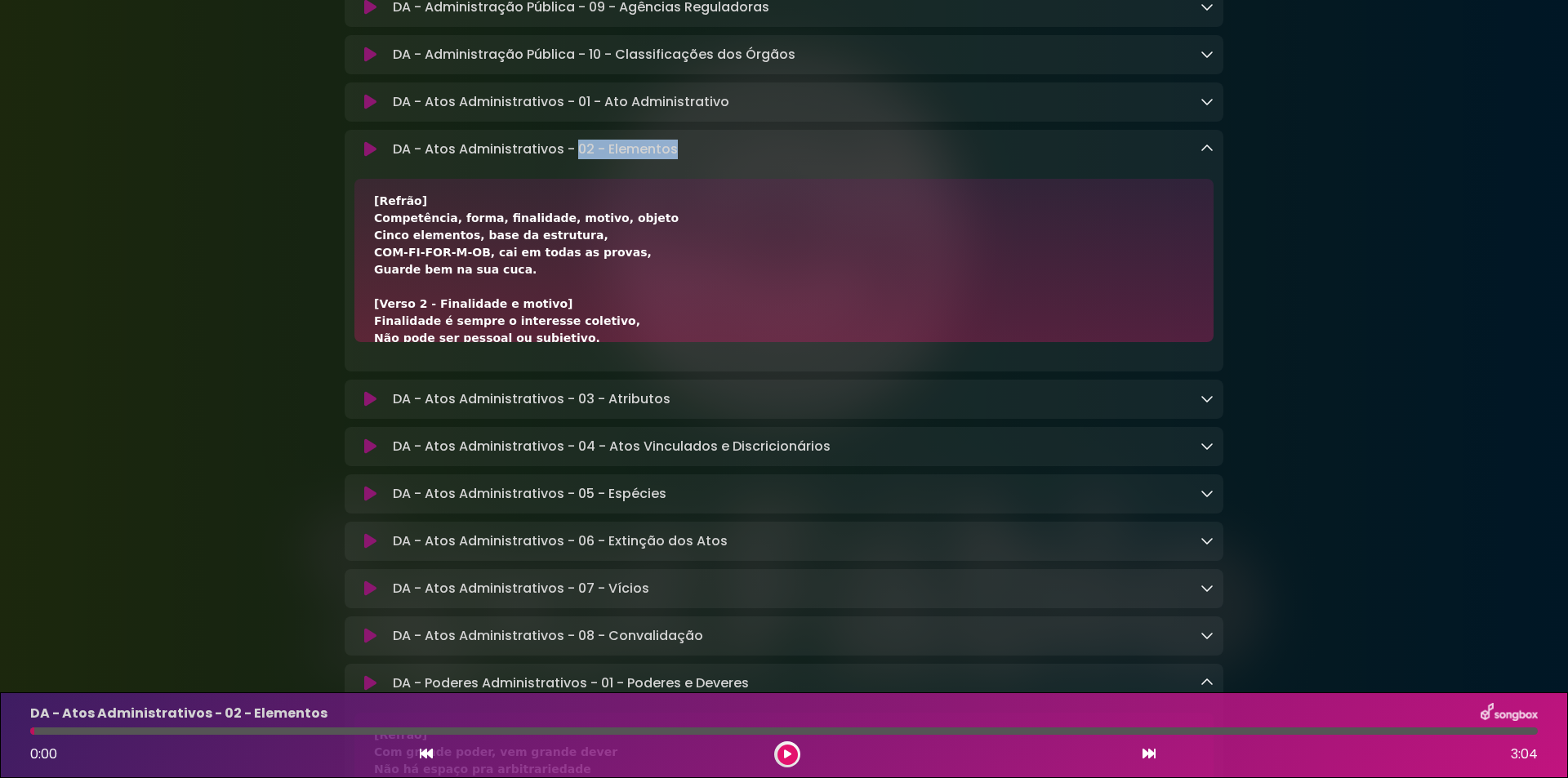
drag, startPoint x: 579, startPoint y: 162, endPoint x: 749, endPoint y: 159, distance: 170.0
click at [749, 159] on div "DA - Atos Administrativos - 02 - Elementos Loading Track..." at bounding box center [800, 149] width 827 height 19
copy p "02 - Elementos"
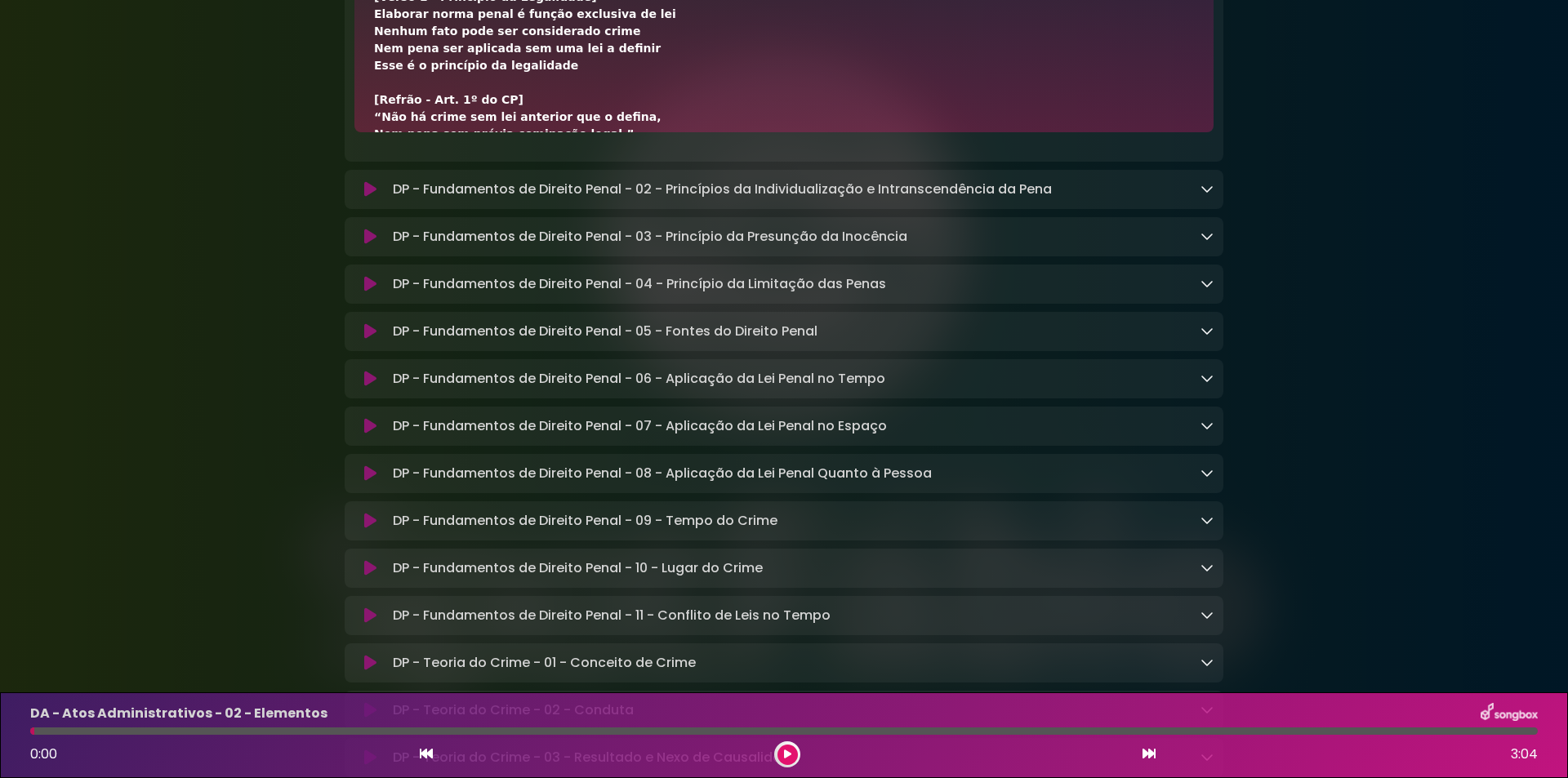
scroll to position [8705, 0]
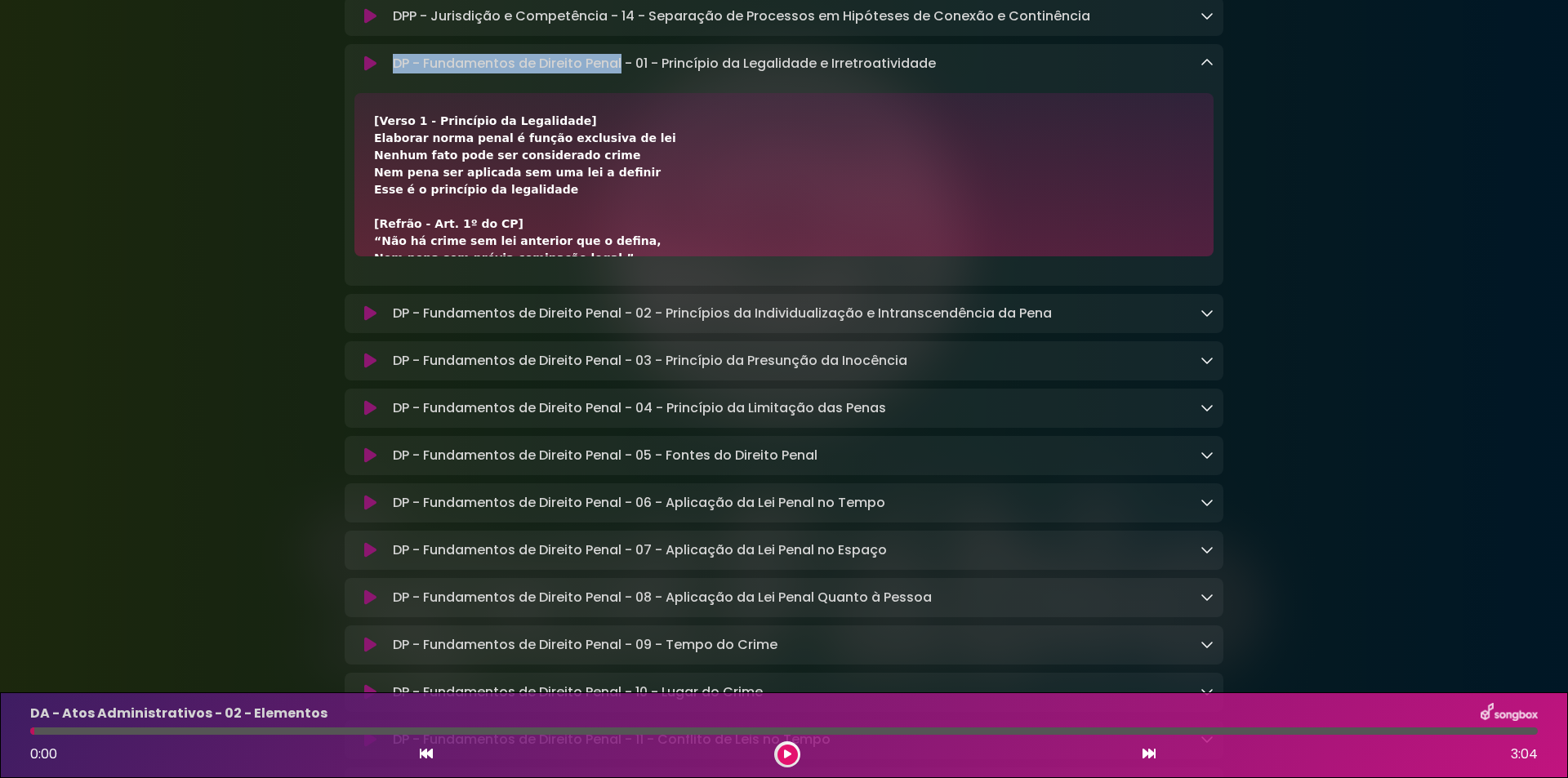
drag, startPoint x: 394, startPoint y: 188, endPoint x: 623, endPoint y: 190, distance: 229.0
click at [623, 74] on p "DP - Fundamentos de Direito Penal - 01 - Princípio da Legalidade e Irretroativi…" at bounding box center [663, 64] width 543 height 19
copy p "DP - Fundamentos de Direito Penal"
drag, startPoint x: 637, startPoint y: 185, endPoint x: 945, endPoint y: 170, distance: 308.4
click at [945, 170] on div "DP - Fundamentos de Direito Penal - 01 - Princípio da Legalidade e Irretroativi…" at bounding box center [784, 165] width 879 height 241
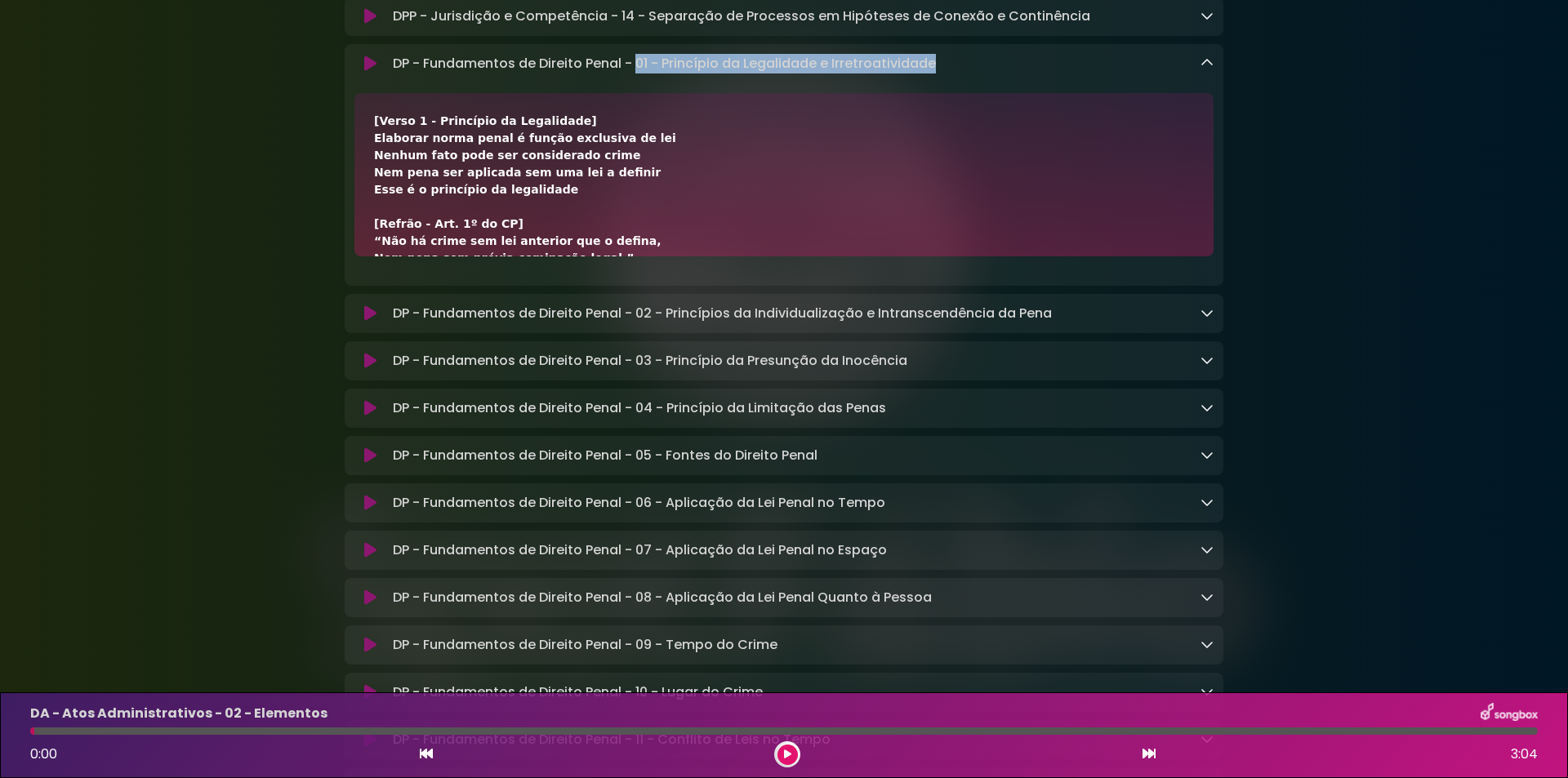
copy p "01 - Princípio da Legalidade e Irretroatividade"
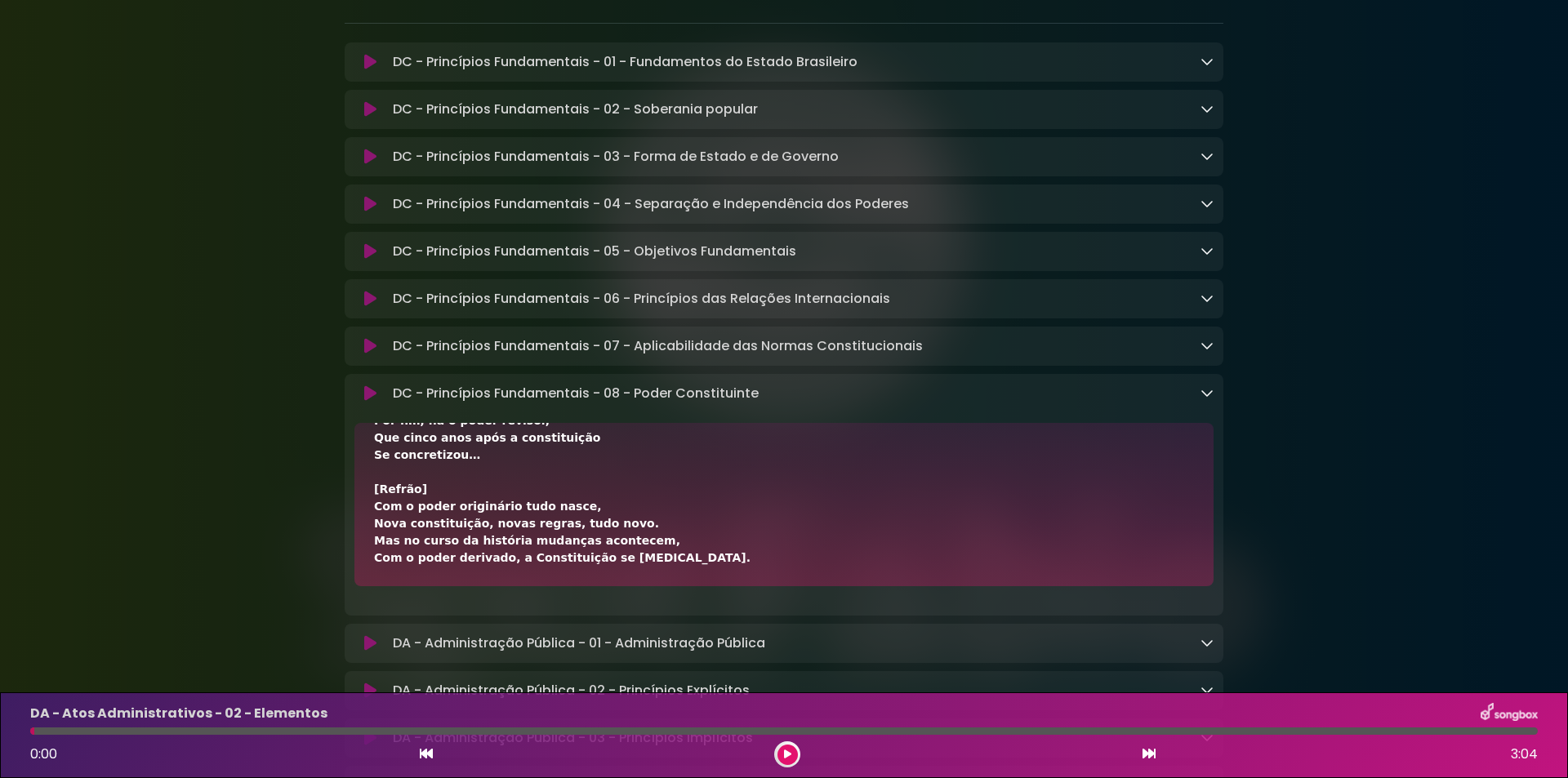
scroll to position [435, 0]
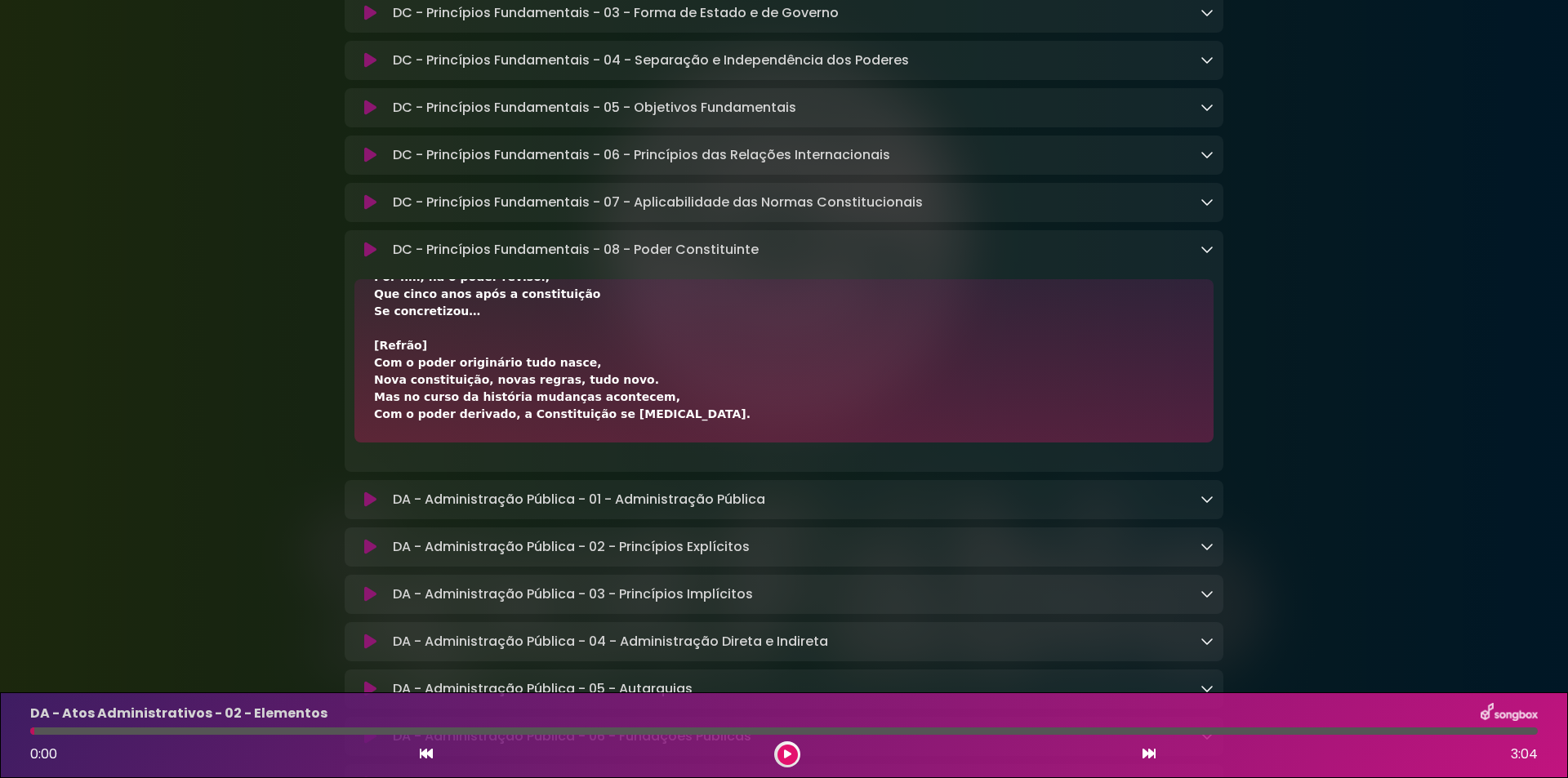
drag, startPoint x: 371, startPoint y: 366, endPoint x: 634, endPoint y: 376, distance: 263.2
click at [634, 376] on div "[Verso 1] O poder constituinte originário é a força inicial, Que cria a Constit…" at bounding box center [784, 360] width 859 height 163
drag, startPoint x: 369, startPoint y: 388, endPoint x: 472, endPoint y: 390, distance: 103.0
click at [472, 390] on div "[Verso 1] O poder constituinte originário é a força inicial, Que cria a Constit…" at bounding box center [784, 360] width 859 height 163
click at [639, 381] on div "[Verso 1] O poder constituinte originário é a força inicial, Que cria a Constit…" at bounding box center [784, 63] width 820 height 720
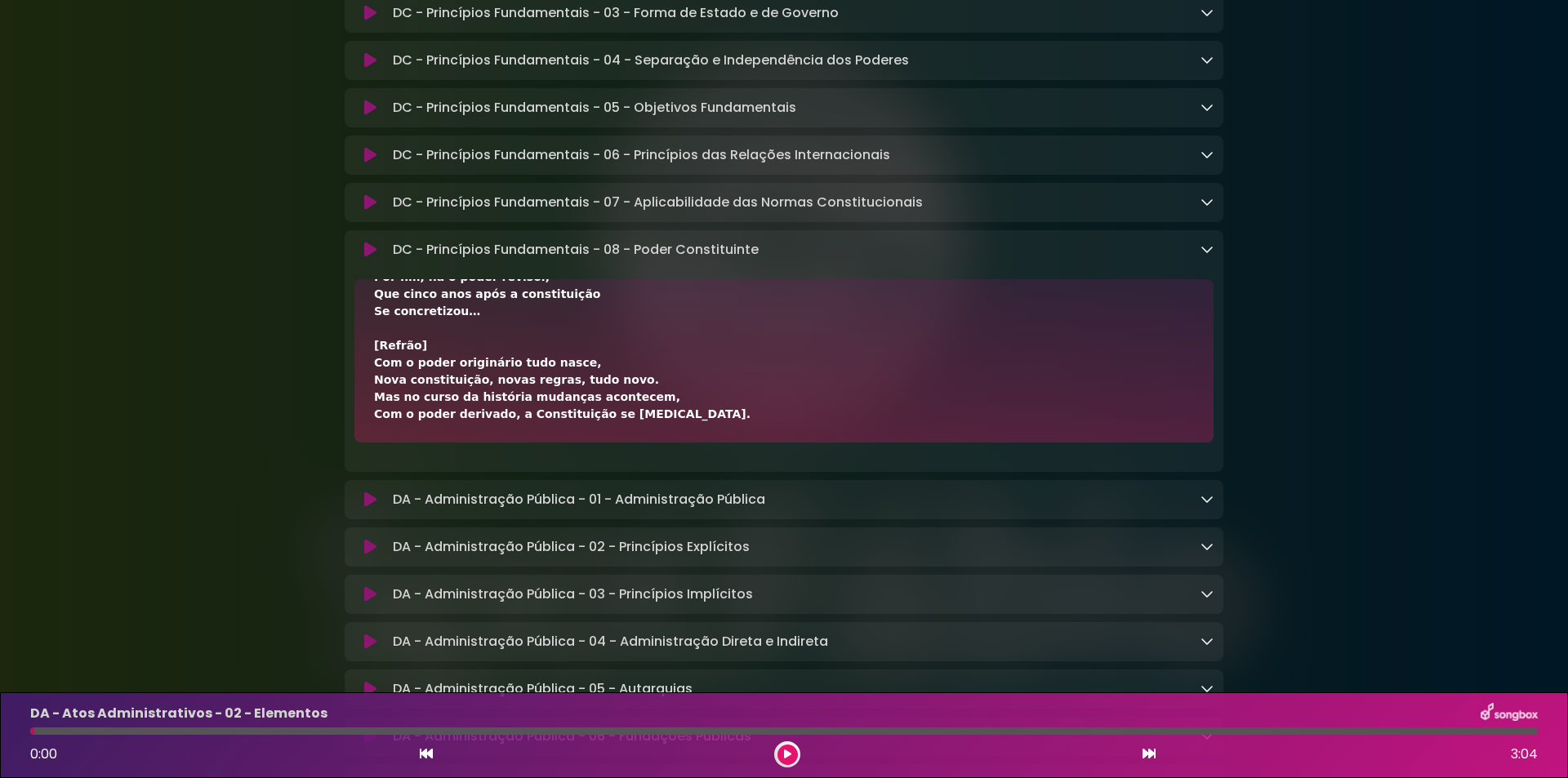
drag, startPoint x: 638, startPoint y: 383, endPoint x: 475, endPoint y: 387, distance: 163.0
click at [475, 387] on div "[Verso 1] O poder constituinte originário é a força inicial, Que cria a Constit…" at bounding box center [784, 63] width 820 height 720
click at [1205, 255] on icon at bounding box center [1207, 249] width 13 height 13
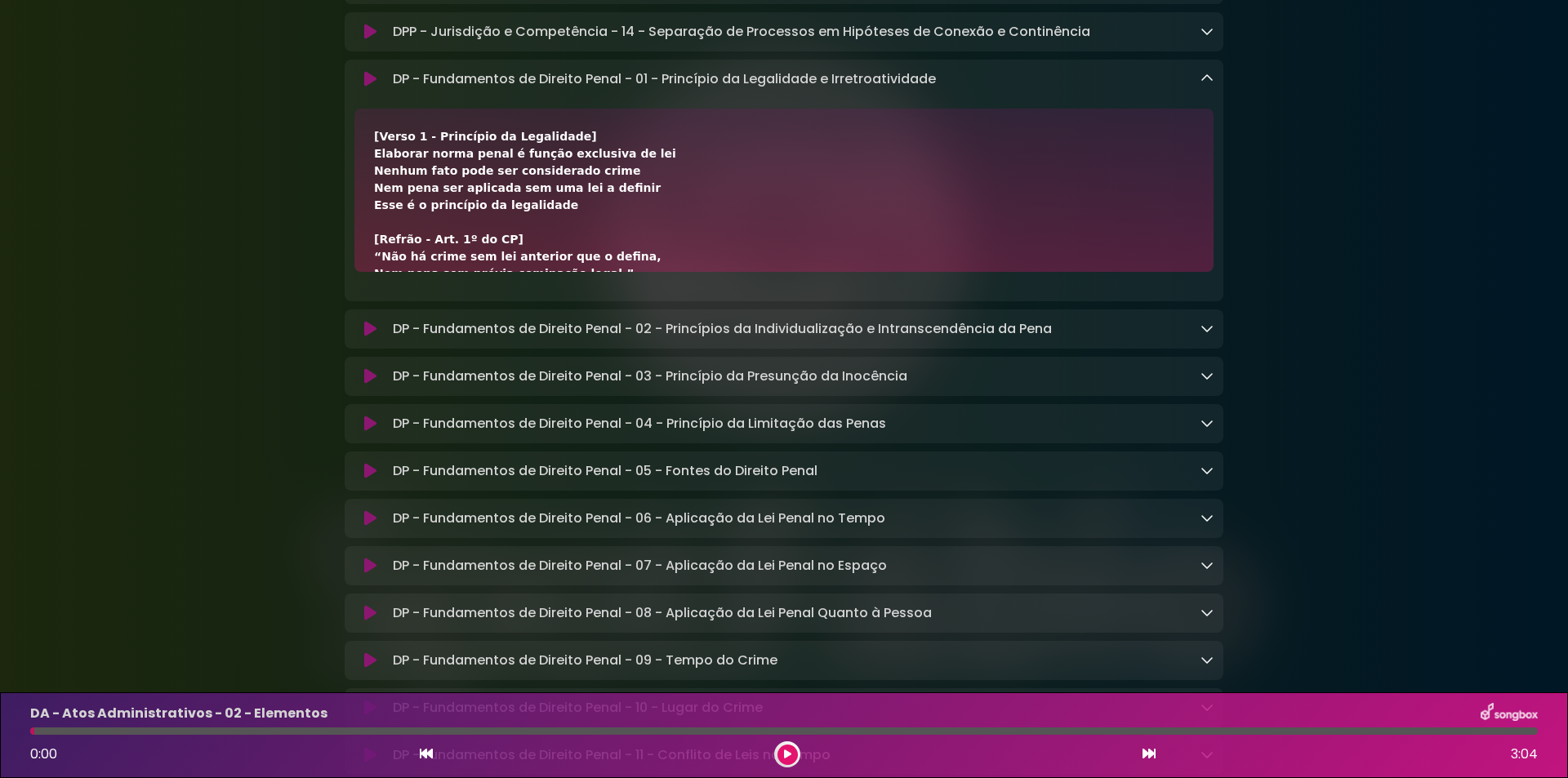
scroll to position [109, 0]
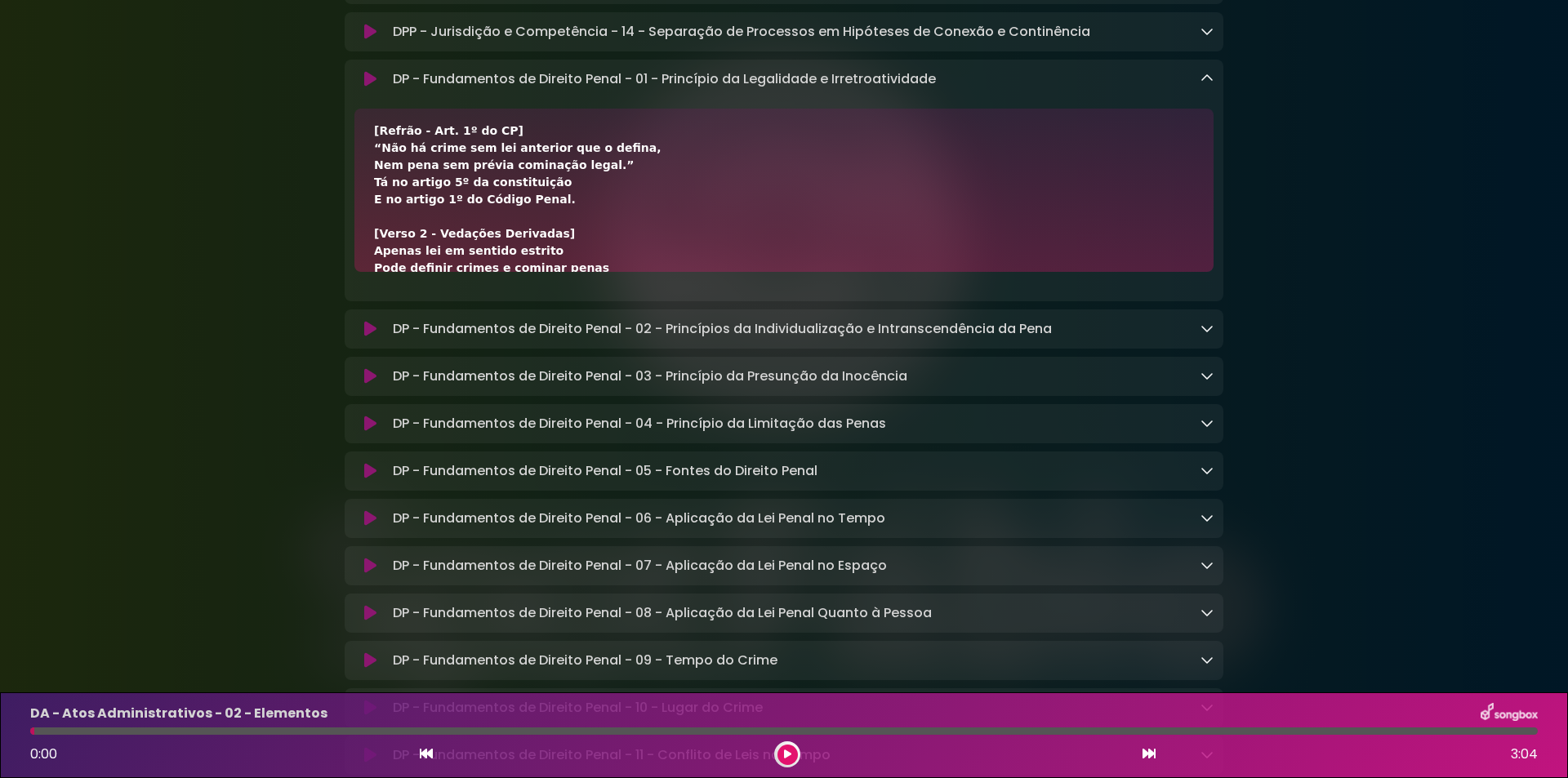
drag, startPoint x: 380, startPoint y: 276, endPoint x: 614, endPoint y: 277, distance: 234.0
click at [614, 277] on div "[Verso 1 - Princípio da Legalidade] Elaborar norma penal é função exclusiva de …" at bounding box center [784, 319] width 820 height 599
drag, startPoint x: 368, startPoint y: 294, endPoint x: 590, endPoint y: 294, distance: 222.0
click at [590, 272] on div "[Verso 1 - Princípio da Legalidade] Elaborar norma penal é função exclusiva de …" at bounding box center [784, 190] width 859 height 163
click at [1205, 85] on icon at bounding box center [1207, 78] width 13 height 13
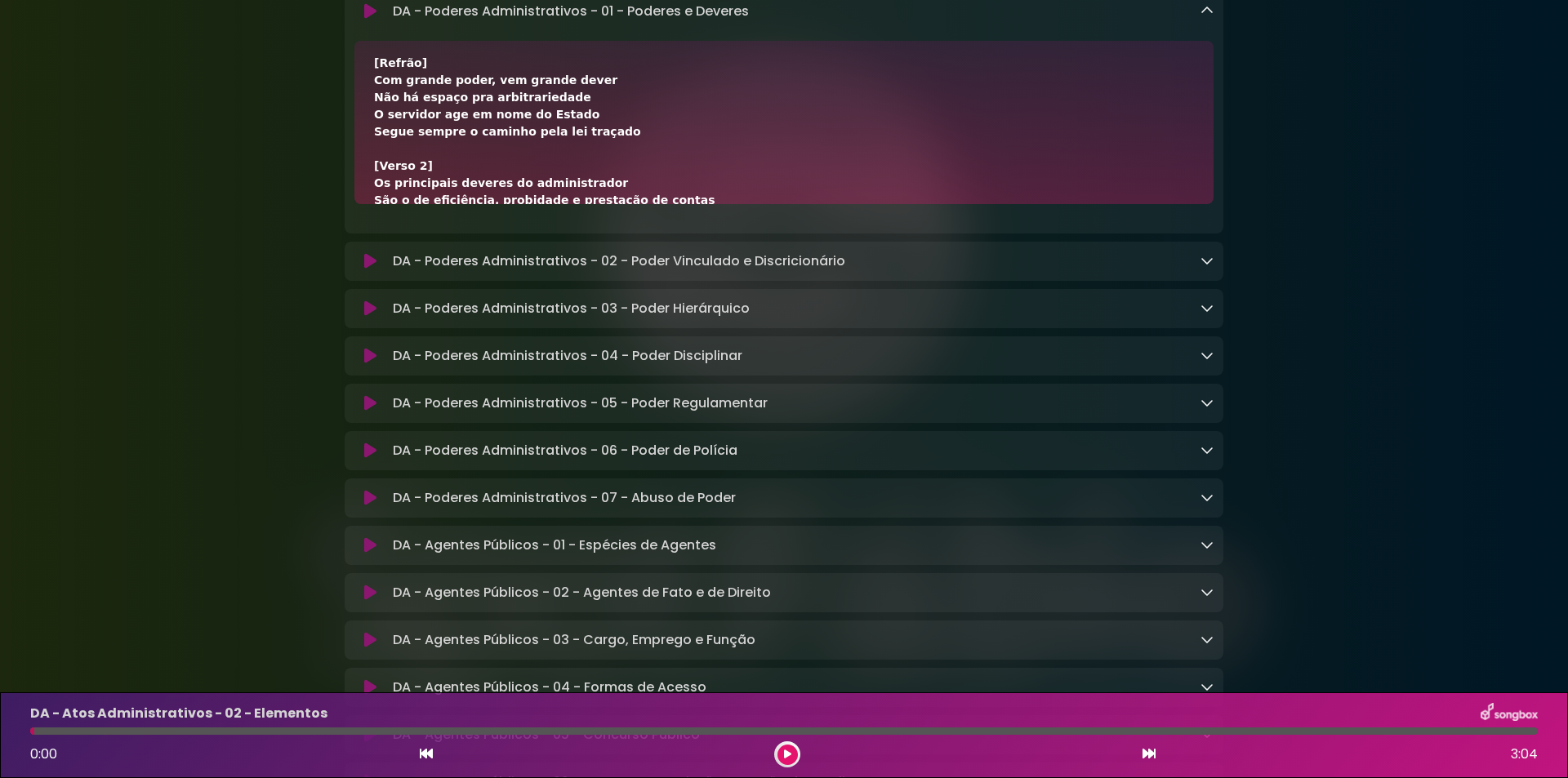
scroll to position [1632, 0]
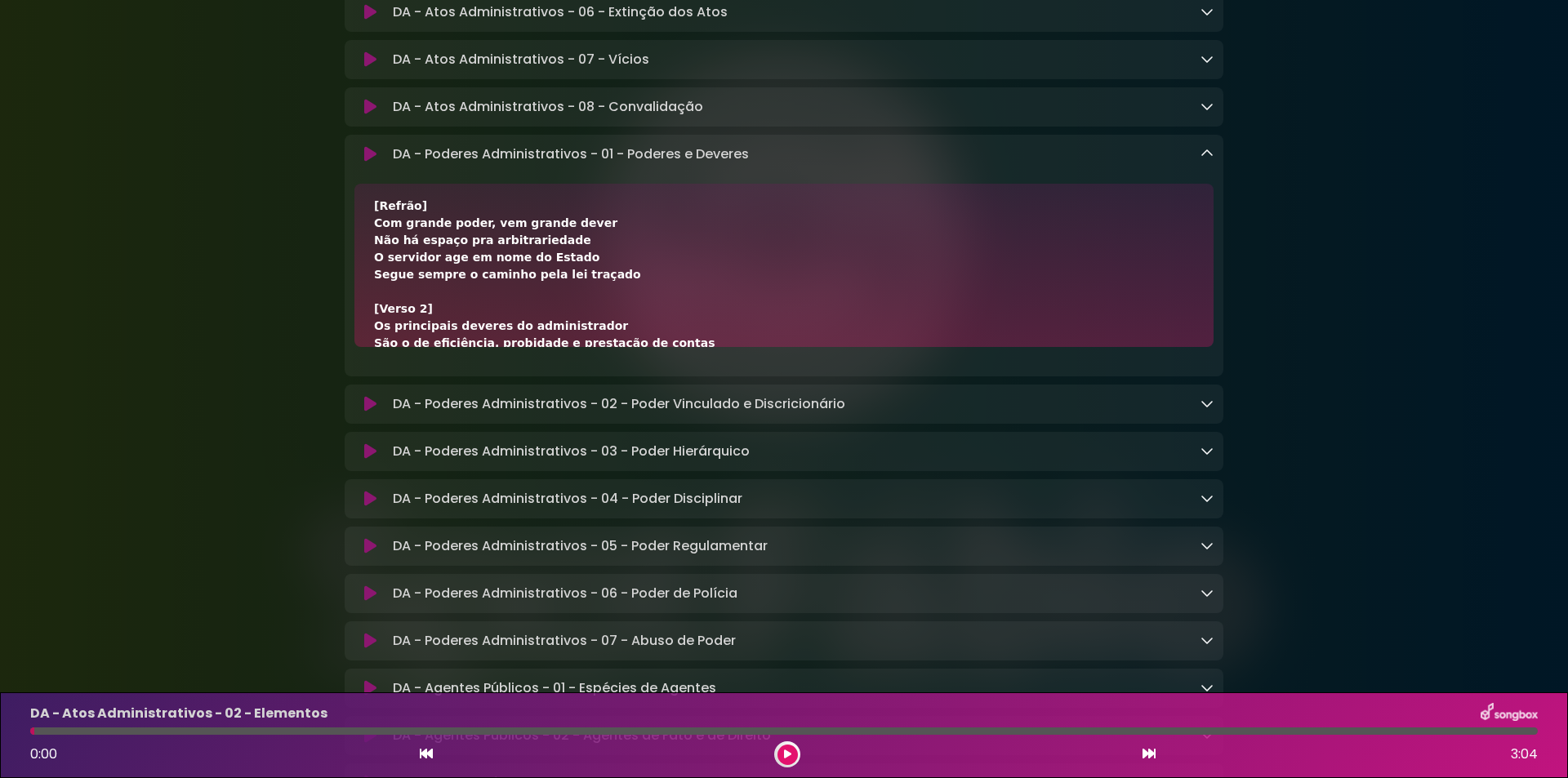
click at [1211, 160] on icon at bounding box center [1207, 154] width 13 height 13
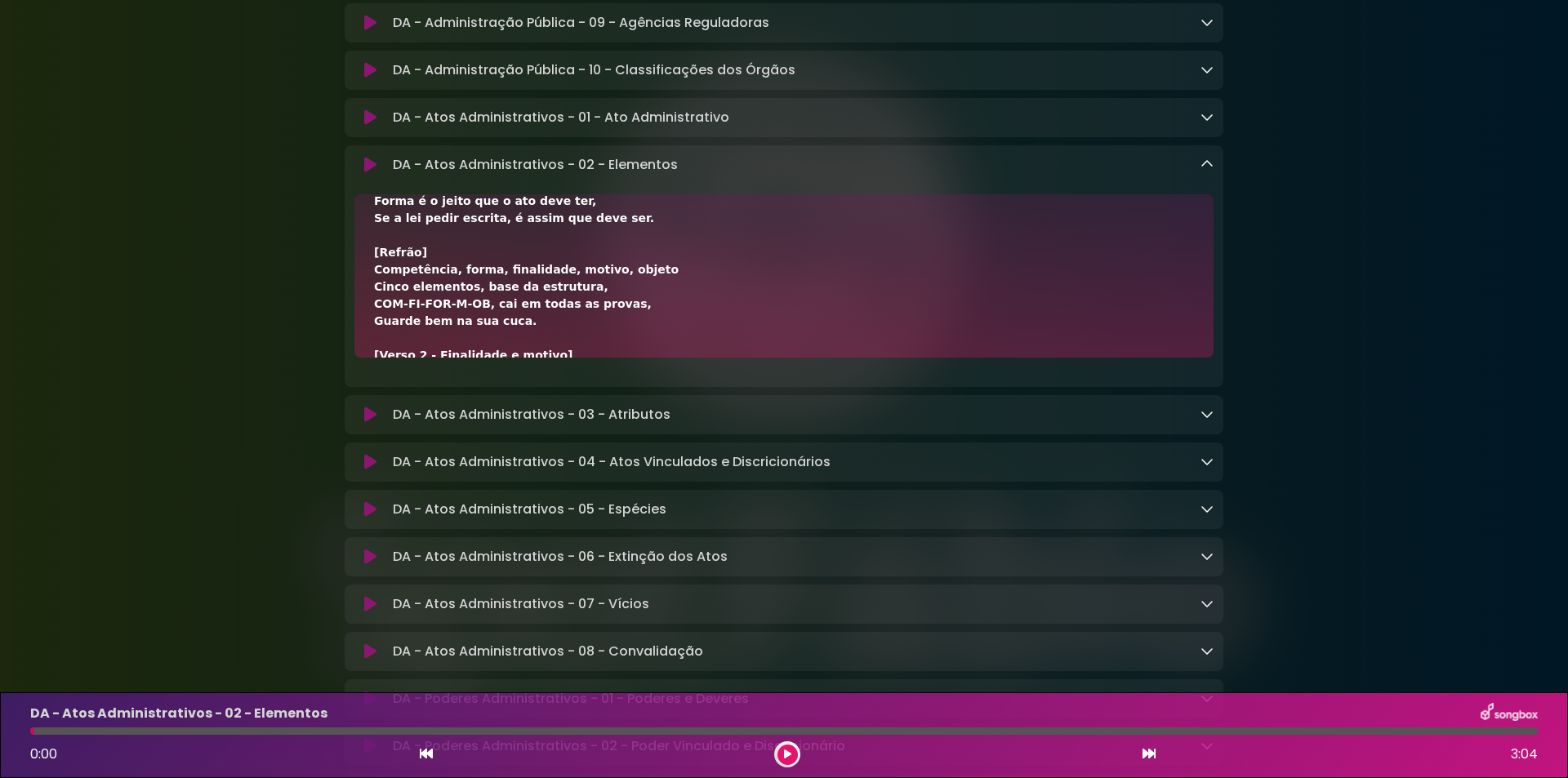
scroll to position [109, 0]
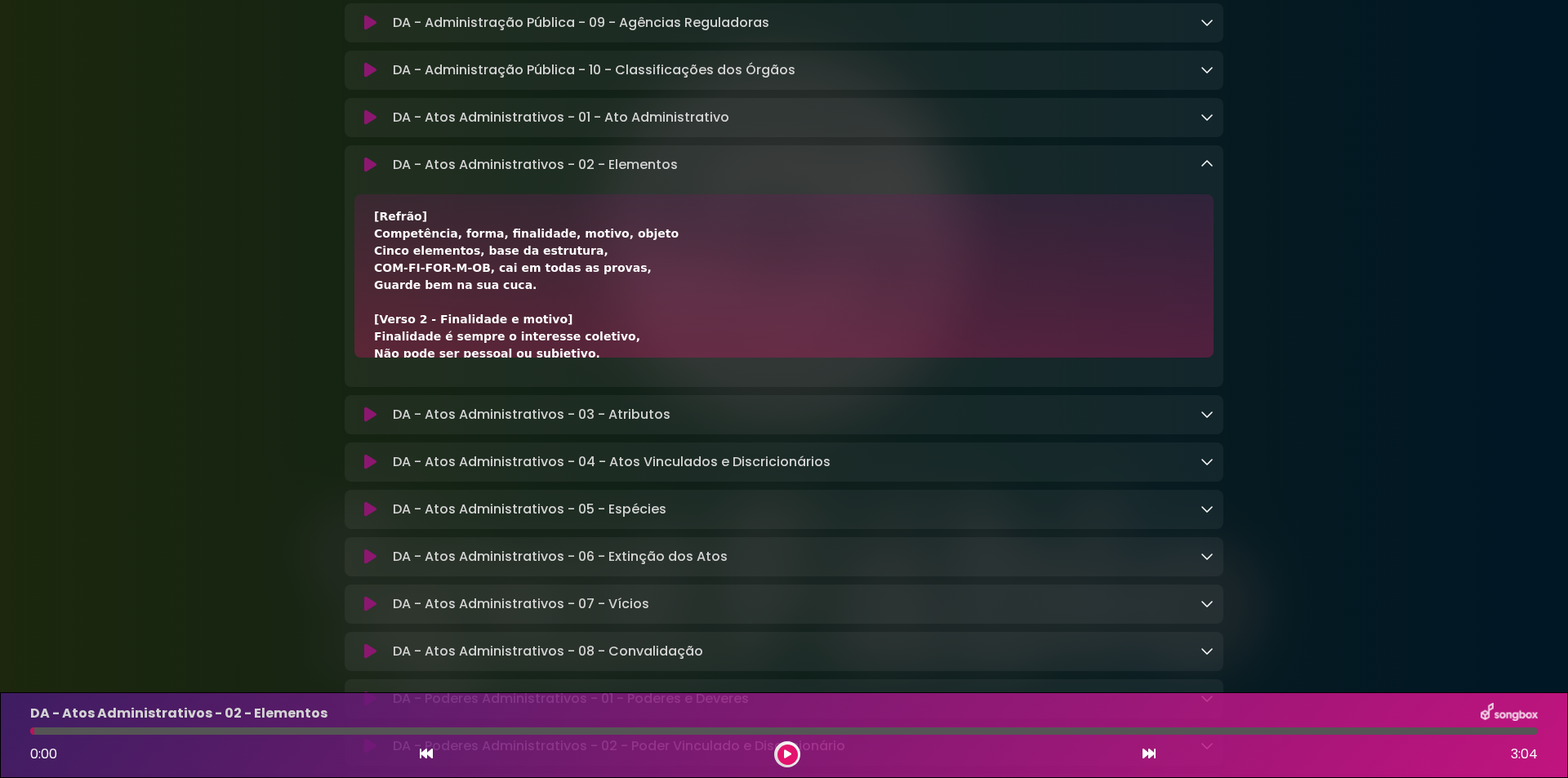
drag, startPoint x: 372, startPoint y: 250, endPoint x: 653, endPoint y: 250, distance: 281.0
click at [653, 250] on div "[Verso 1 - Competência e forma] Cinco elementos formam o ato, sem exceção: Comp…" at bounding box center [784, 275] width 859 height 163
drag, startPoint x: 369, startPoint y: 267, endPoint x: 463, endPoint y: 273, distance: 94.2
click at [463, 273] on div "[Verso 1 - Competência e forma] Cinco elementos formam o ato, sem exceção: Comp…" at bounding box center [784, 275] width 859 height 163
click at [1207, 170] on icon at bounding box center [1207, 164] width 13 height 13
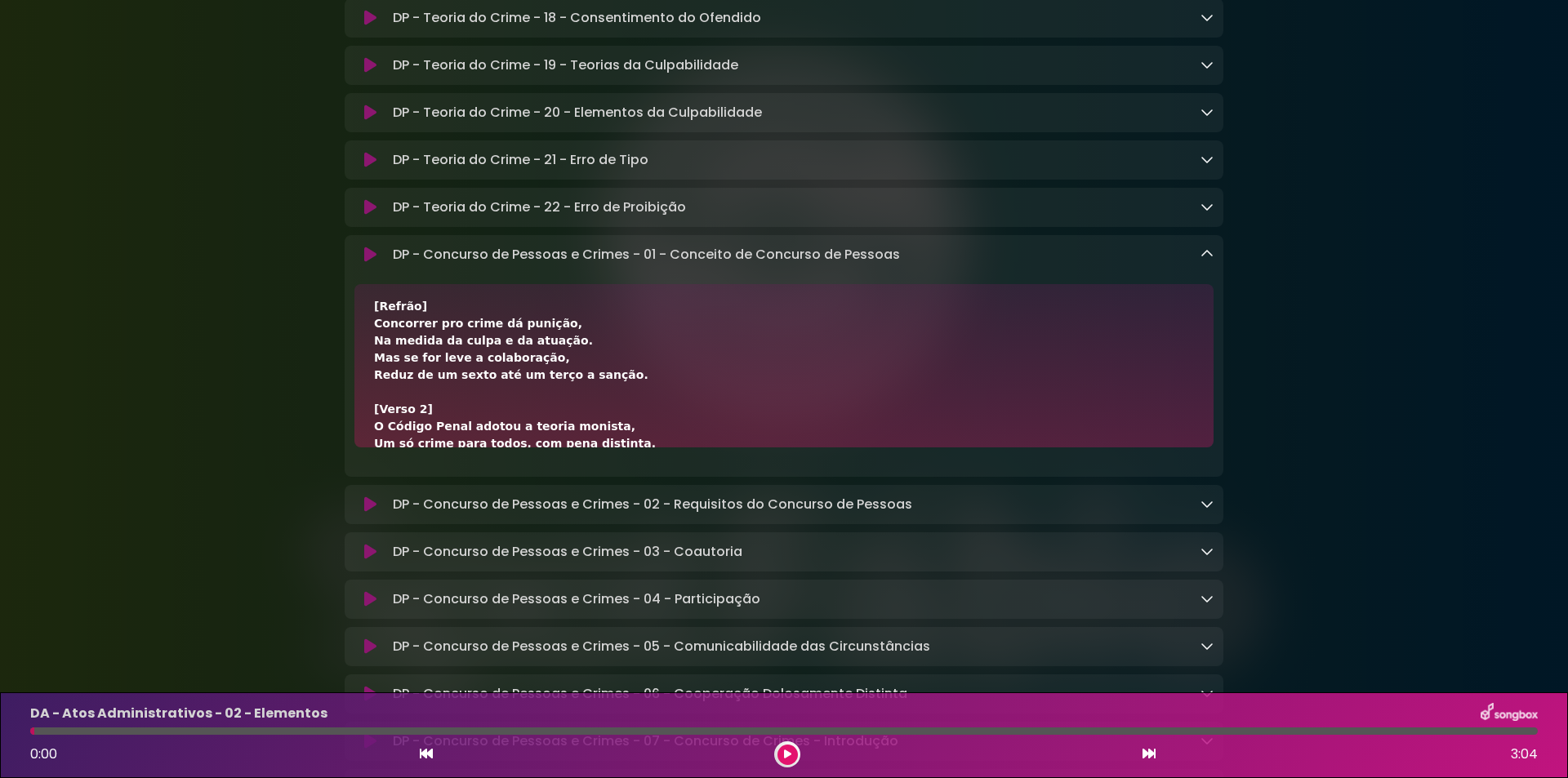
scroll to position [9575, 0]
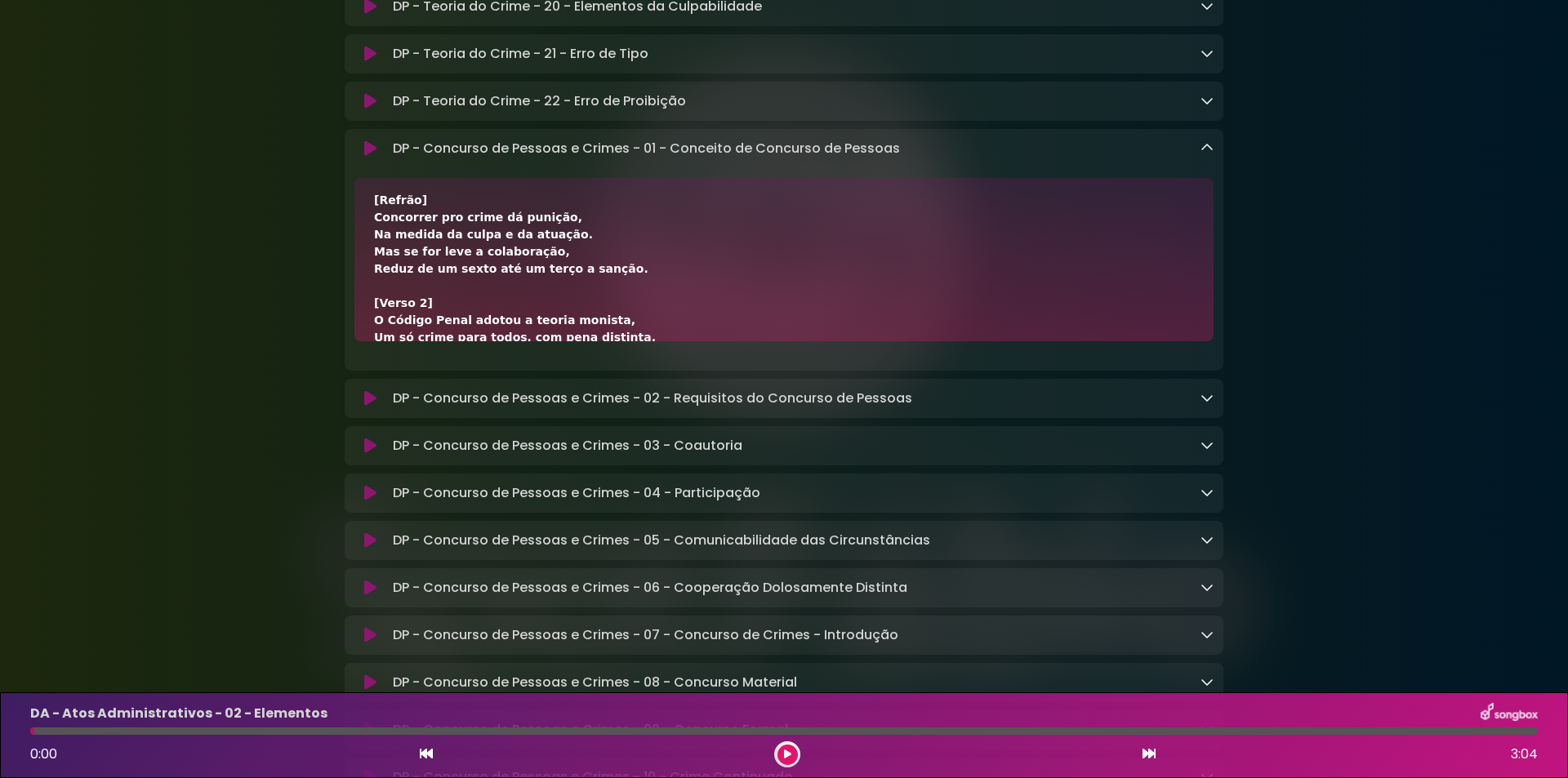
drag, startPoint x: 372, startPoint y: 370, endPoint x: 554, endPoint y: 368, distance: 182.0
click at [554, 342] on div "[Verso 1] Quando dois ou mais se unem pra delinquir, A lei manda punir quem faz…" at bounding box center [784, 259] width 859 height 163
drag, startPoint x: 372, startPoint y: 386, endPoint x: 577, endPoint y: 389, distance: 205.0
click at [577, 342] on div "[Verso 1] Quando dois ou mais se unem pra delinquir, A lei manda punir quem faz…" at bounding box center [784, 259] width 859 height 163
drag, startPoint x: 399, startPoint y: 406, endPoint x: 534, endPoint y: 409, distance: 135.0
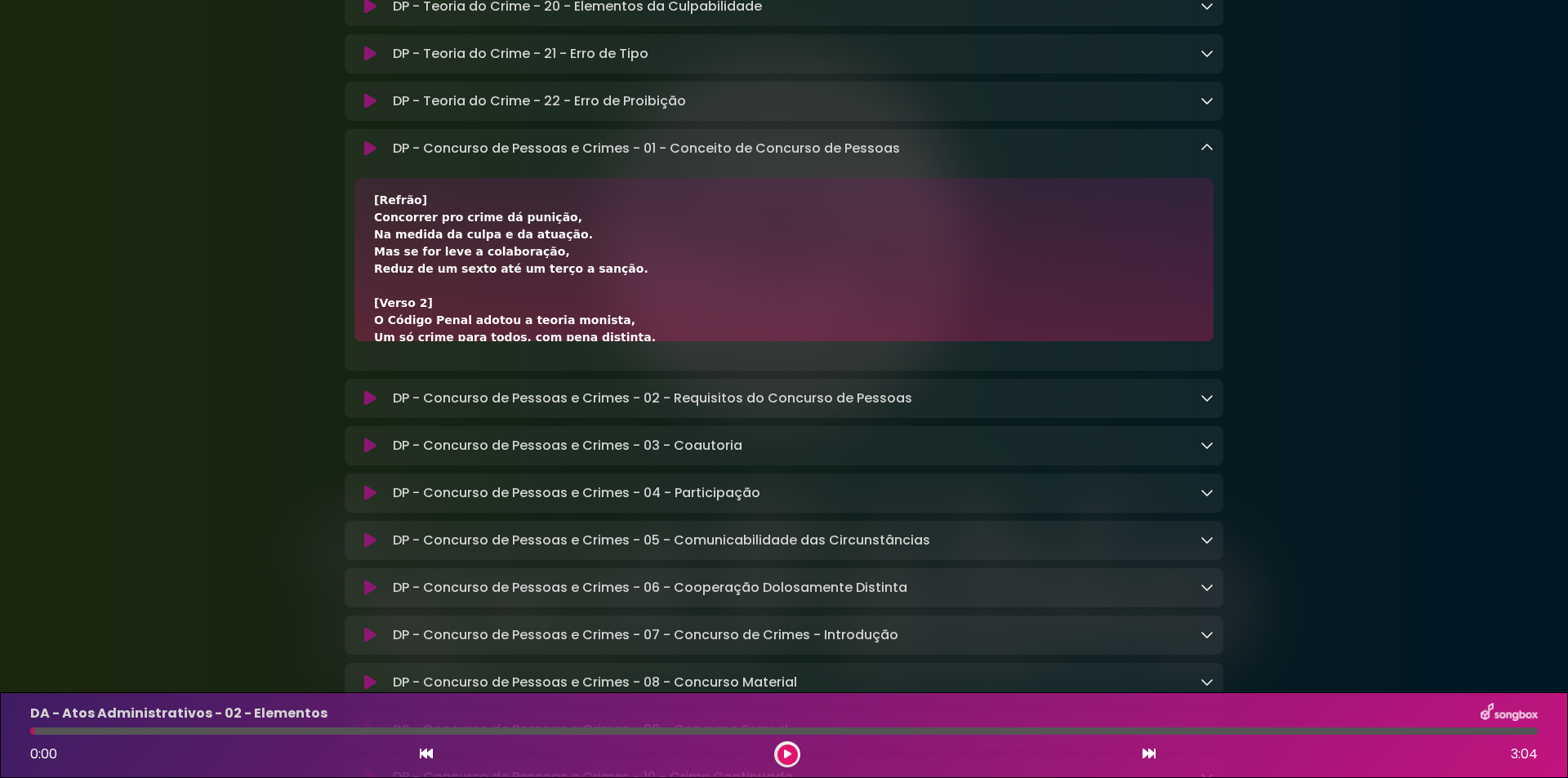
click at [534, 342] on div "[Verso 1] Quando dois ou mais se unem pra delinquir, A lei manda punir quem faz…" at bounding box center [784, 259] width 859 height 163
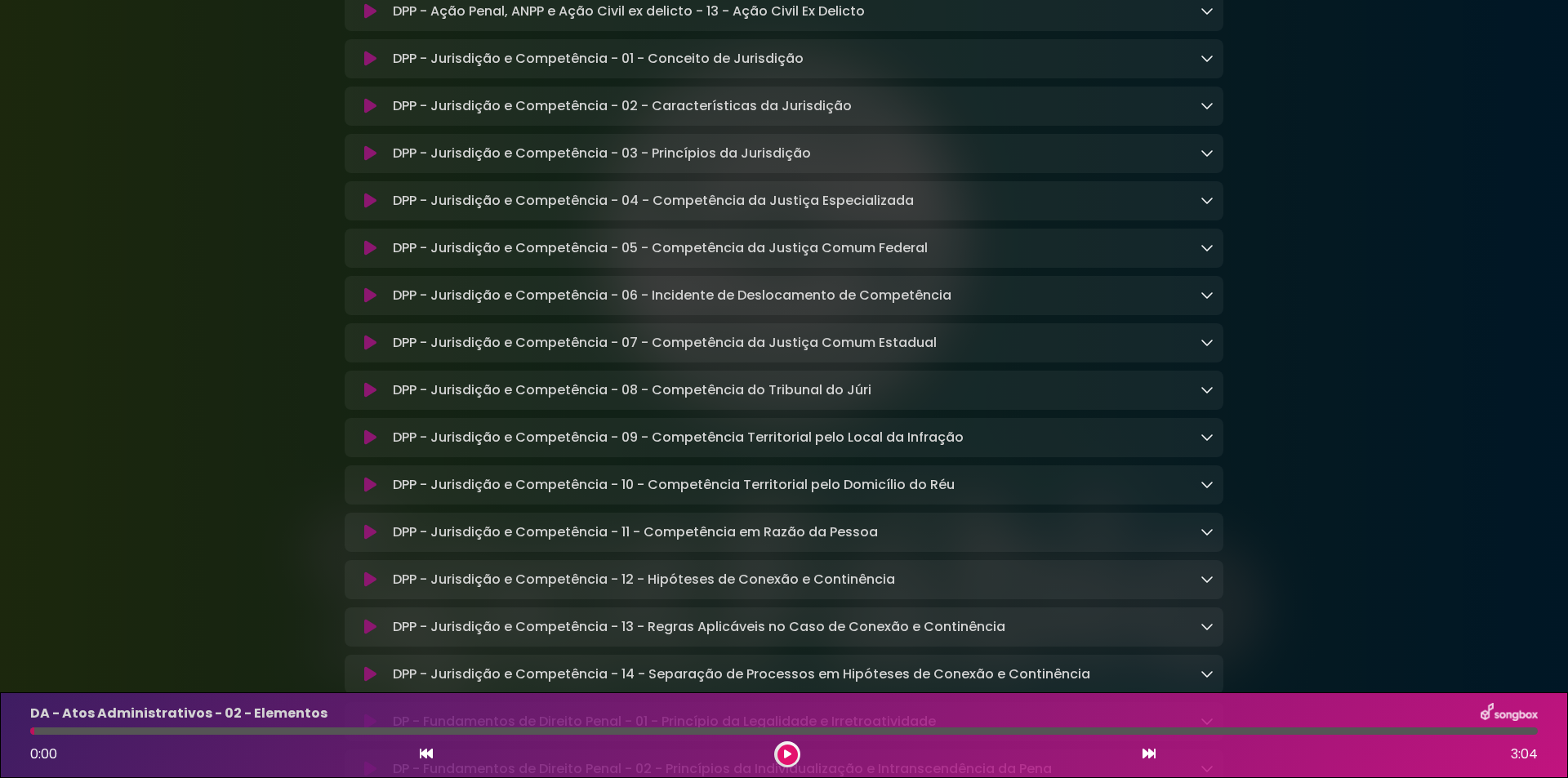
scroll to position [7273, 0]
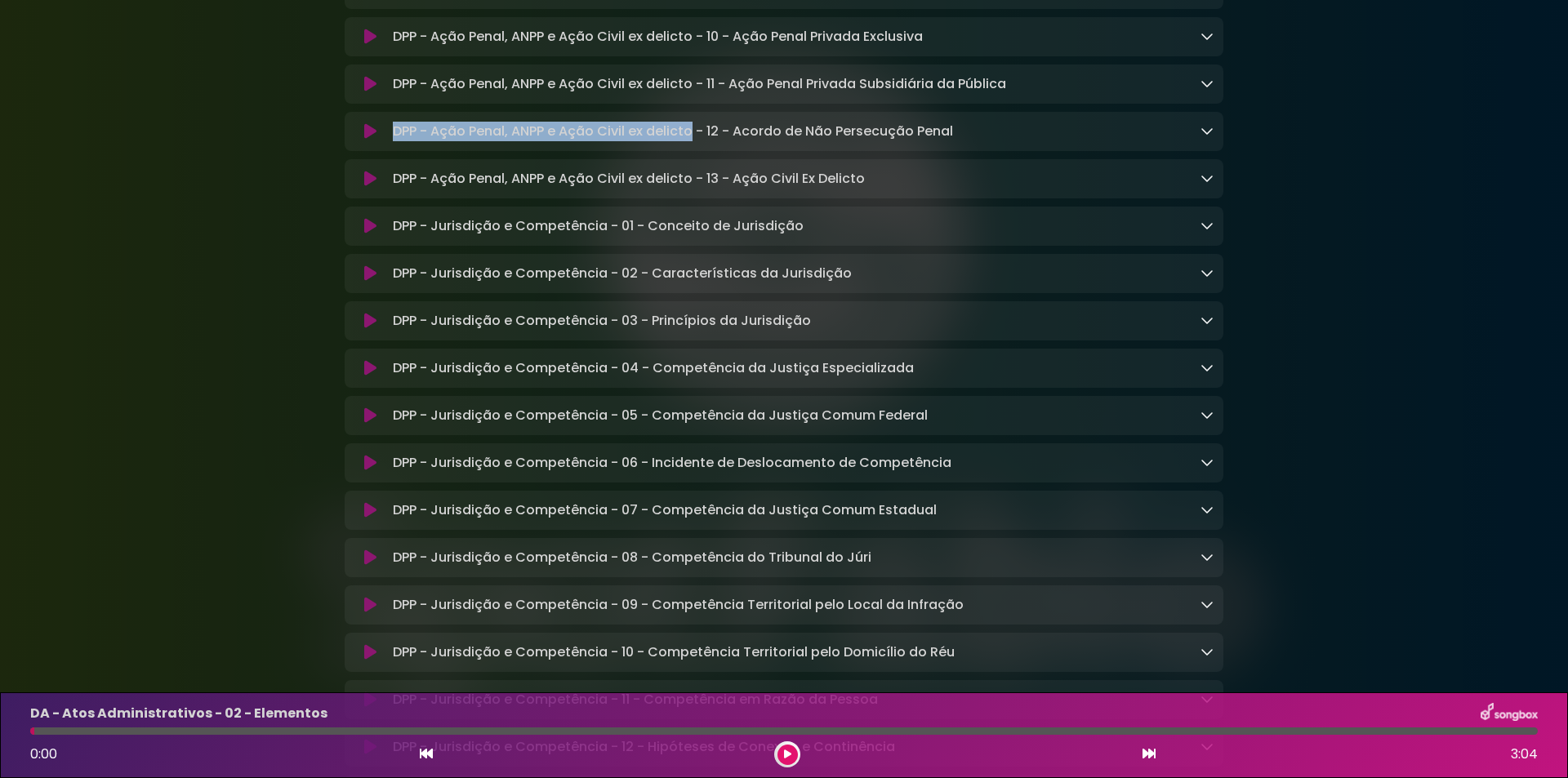
drag, startPoint x: 391, startPoint y: 243, endPoint x: 694, endPoint y: 239, distance: 303.0
click at [694, 141] on div "DPP - Ação Penal, ANPP e Ação Civil ex delicto - 12 - Acordo de Não Persecução …" at bounding box center [800, 131] width 827 height 19
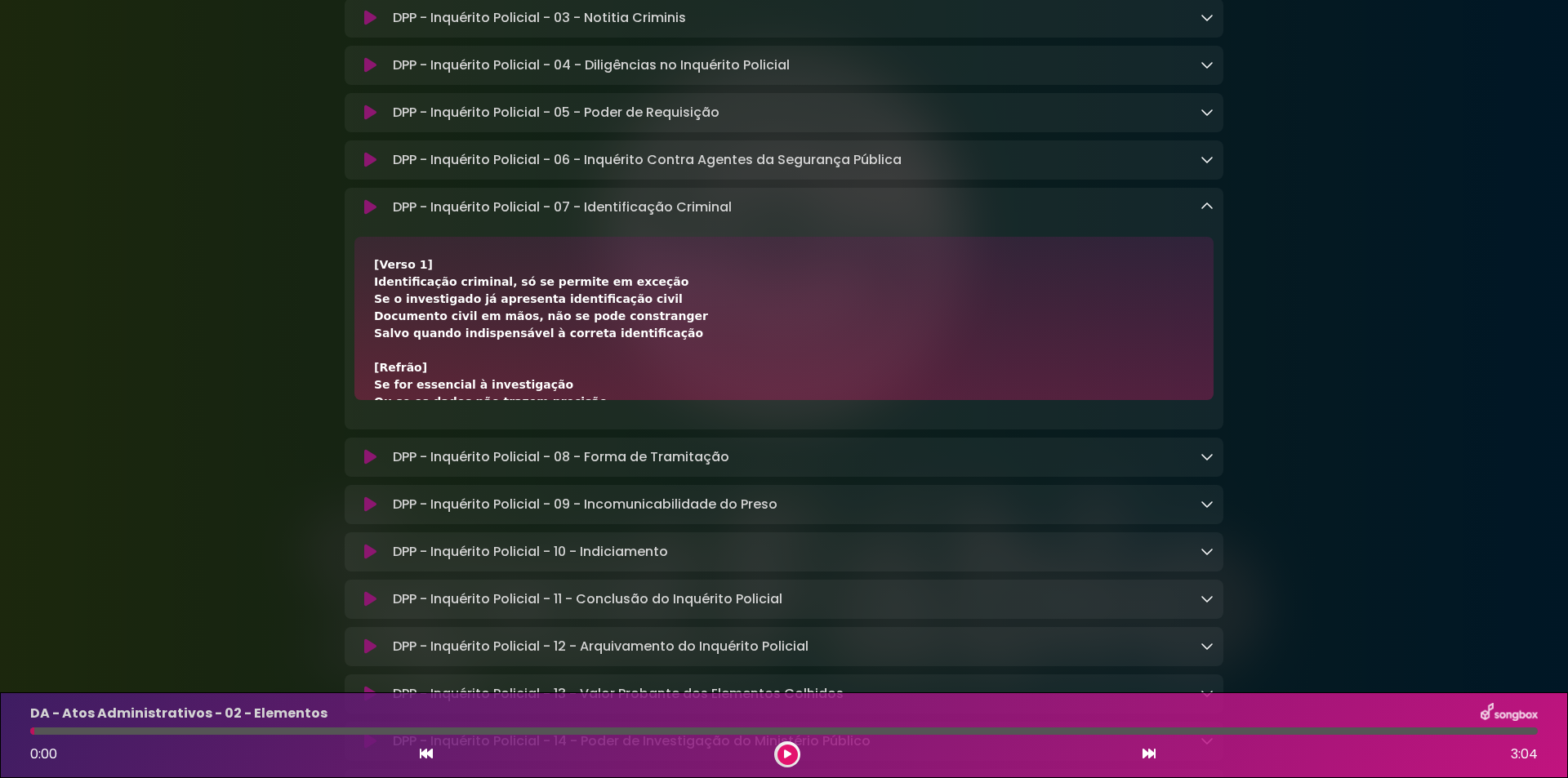
scroll to position [6076, 0]
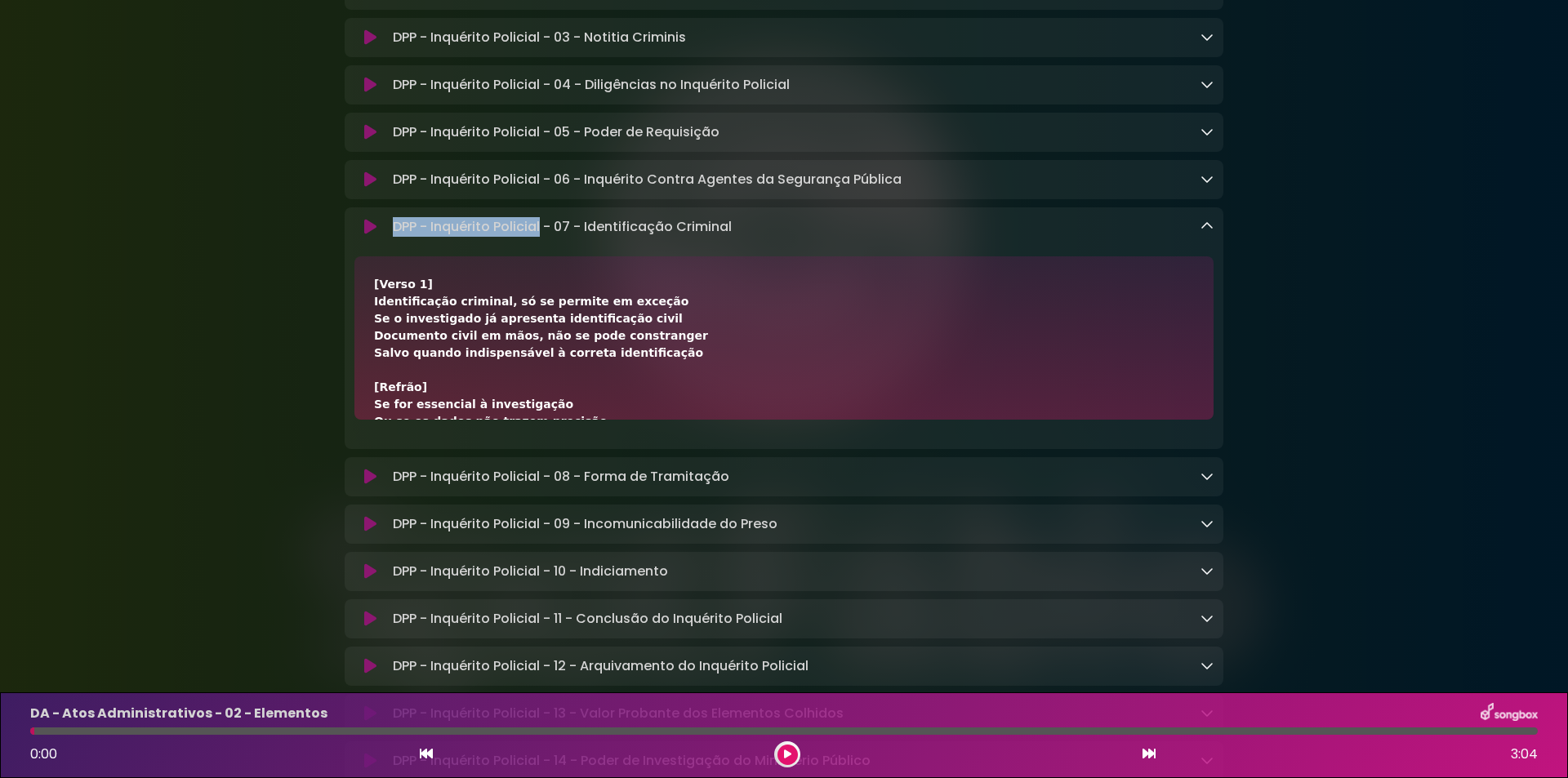
drag, startPoint x: 399, startPoint y: 319, endPoint x: 539, endPoint y: 320, distance: 140.0
click at [539, 237] on div "DPP - Inquérito Policial - 07 - Identificação Criminal Loading Track..." at bounding box center [800, 226] width 827 height 19
drag, startPoint x: 556, startPoint y: 326, endPoint x: 784, endPoint y: 320, distance: 228.1
click at [784, 237] on div "DPP - Inquérito Policial - 07 - Identificação Criminal Loading Track..." at bounding box center [800, 226] width 827 height 19
click at [368, 235] on icon at bounding box center [369, 227] width 12 height 17
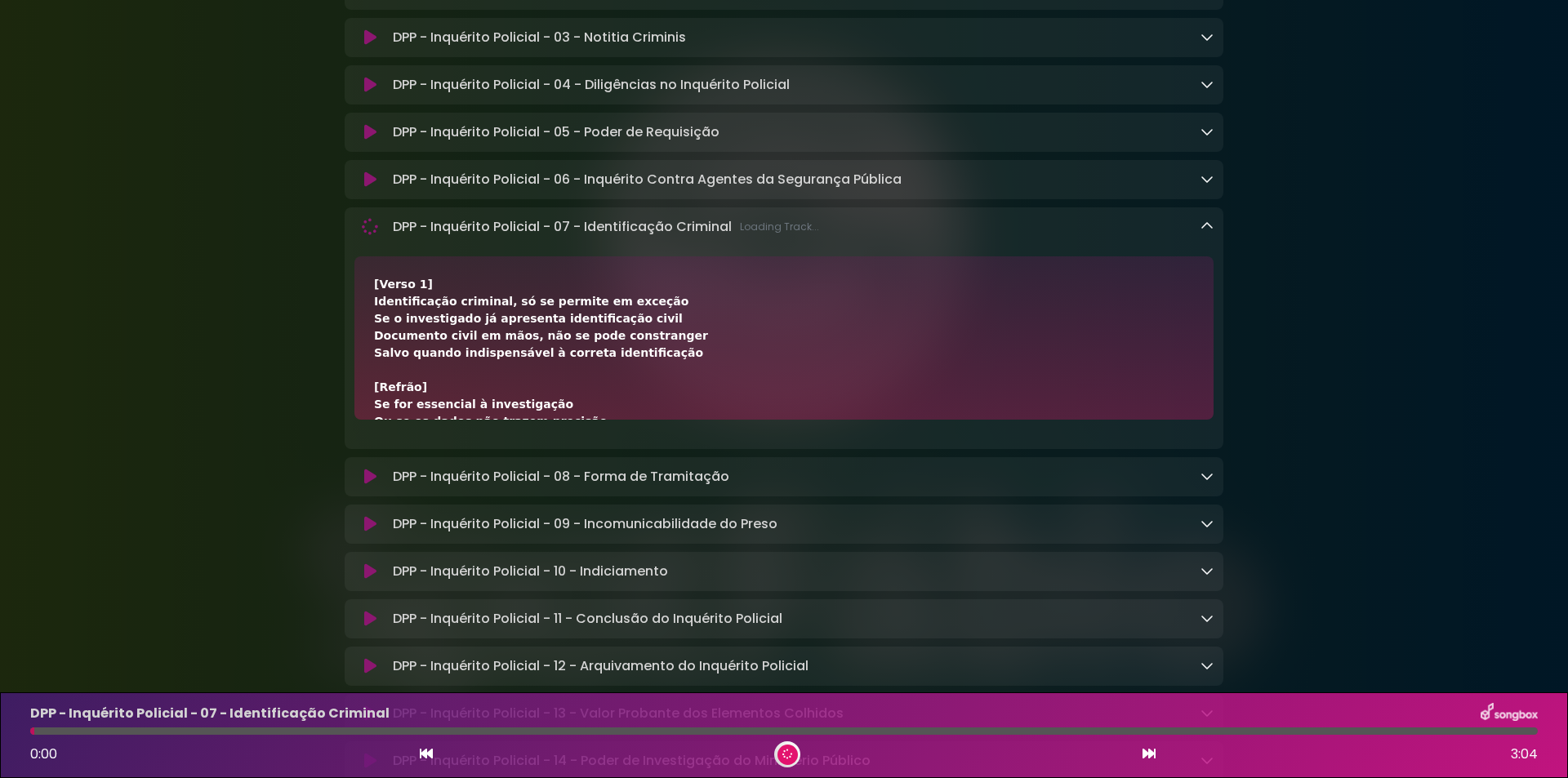
drag, startPoint x: 1213, startPoint y: 325, endPoint x: 1202, endPoint y: 327, distance: 11.2
click at [1204, 237] on div "DPP - Inquérito Policial - 07 - Identificação Criminal Loading Track..." at bounding box center [784, 226] width 879 height 19
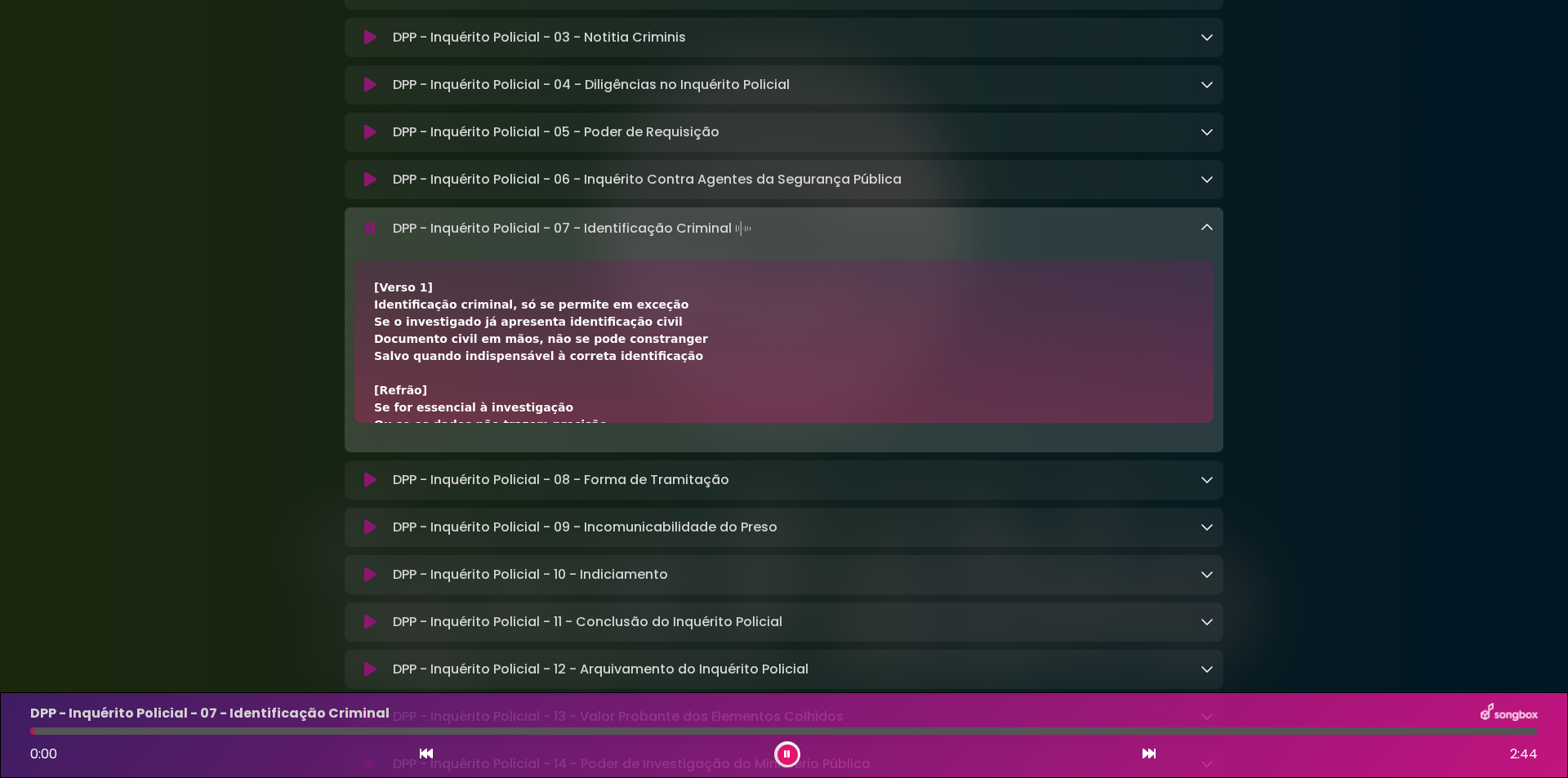
click at [1205, 234] on icon at bounding box center [1207, 227] width 13 height 13
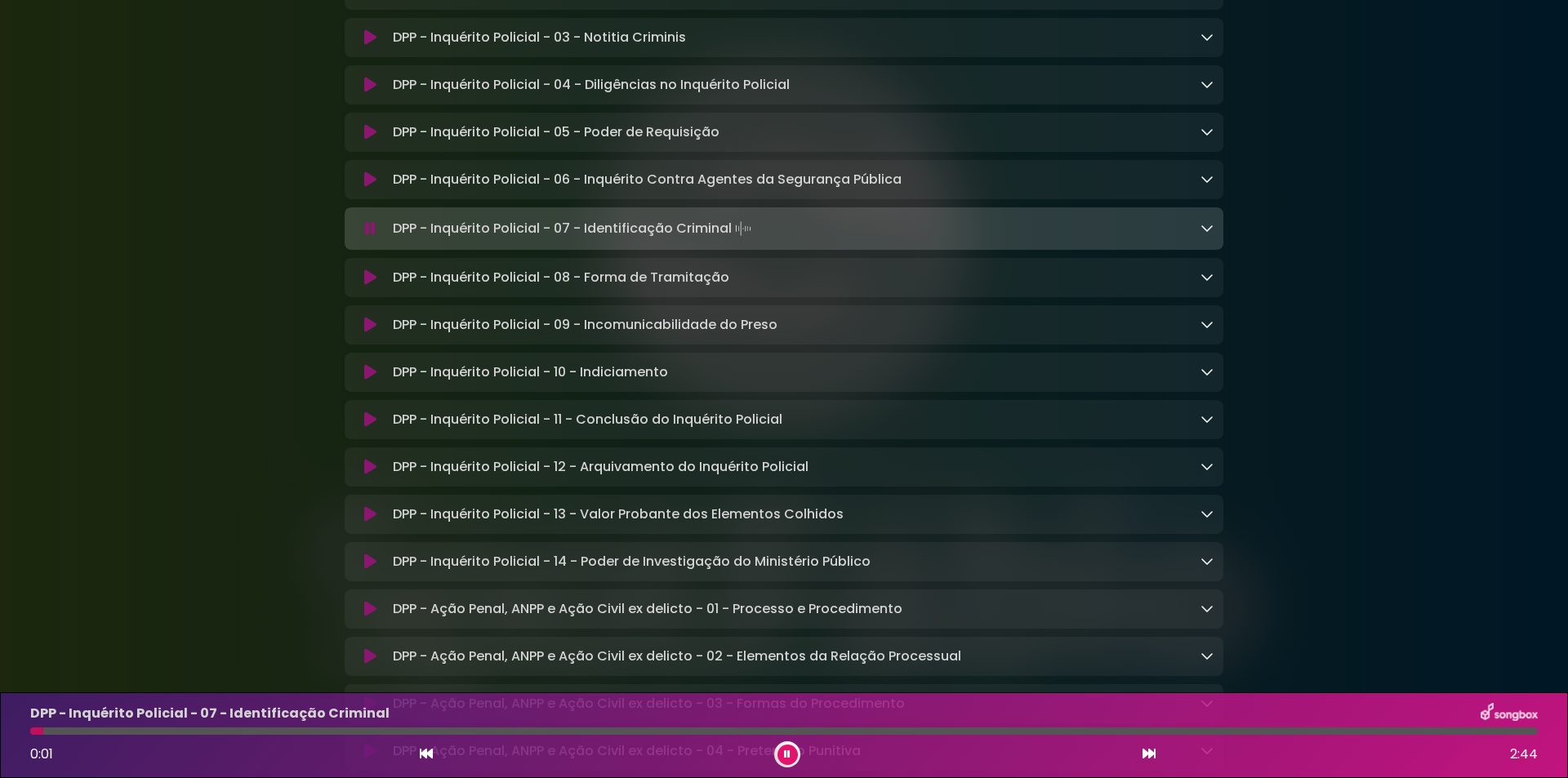
click at [787, 749] on icon at bounding box center [787, 755] width 7 height 11
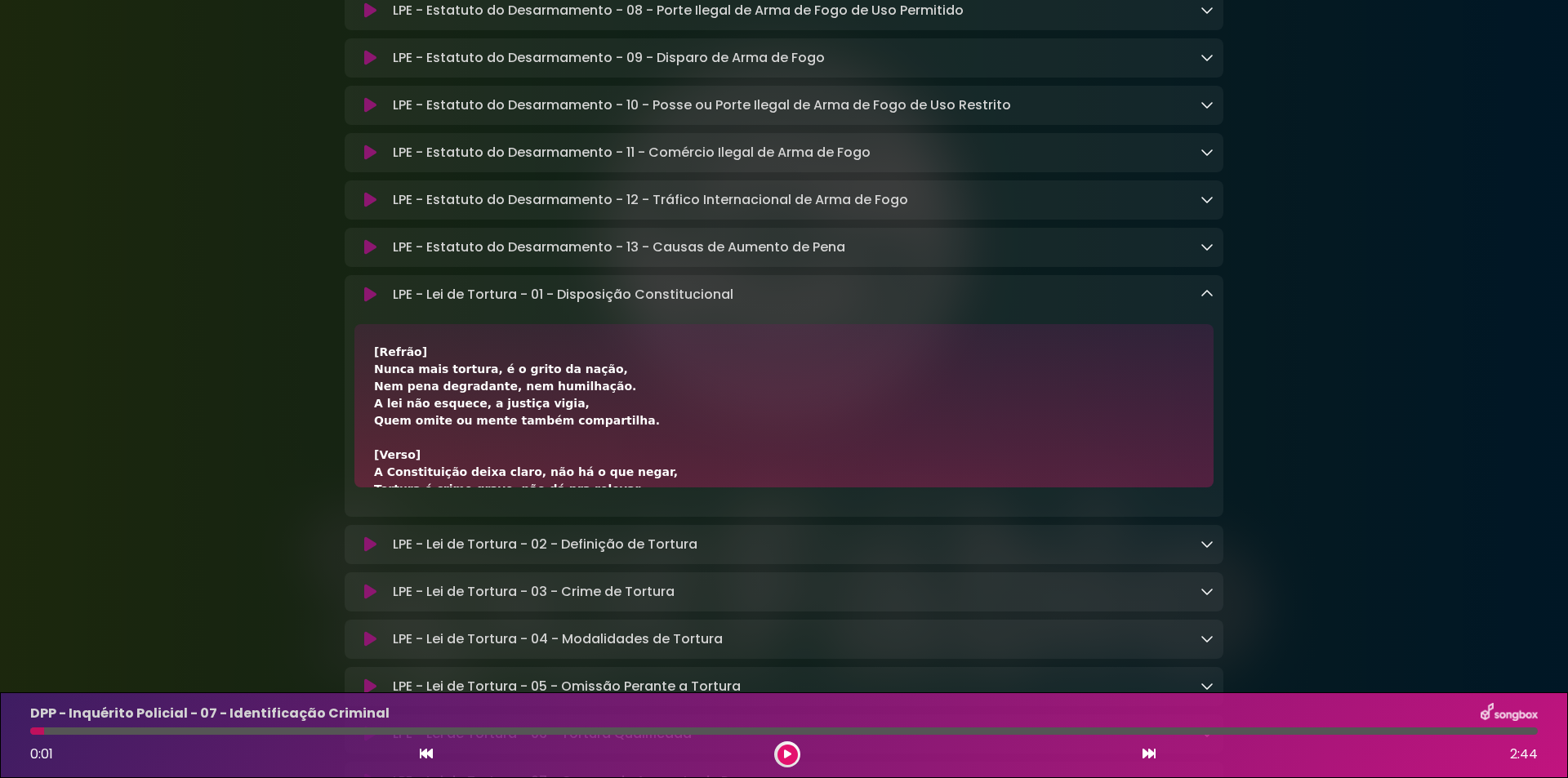
scroll to position [4009, 0]
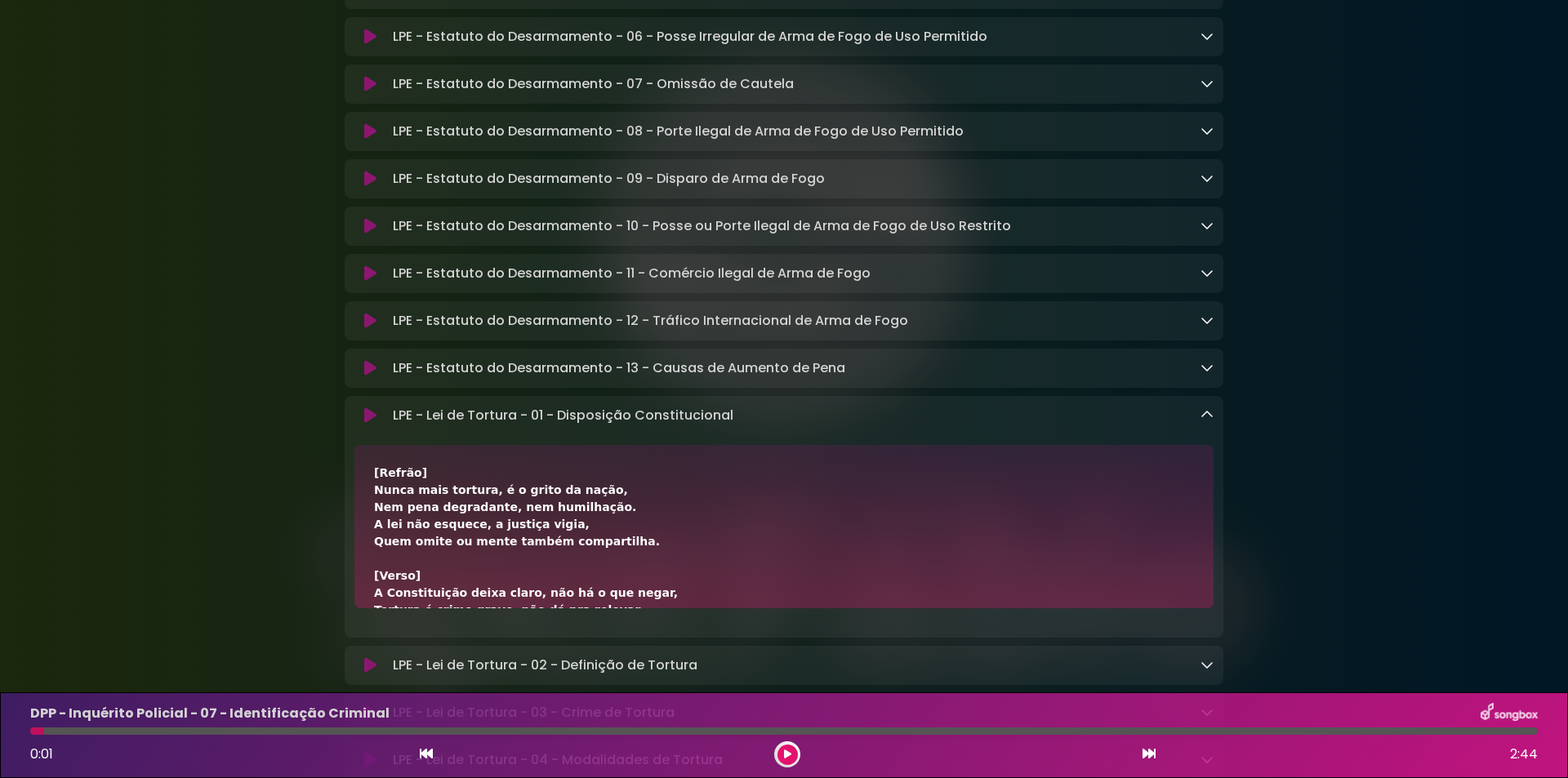
click at [1205, 421] on icon at bounding box center [1207, 414] width 13 height 13
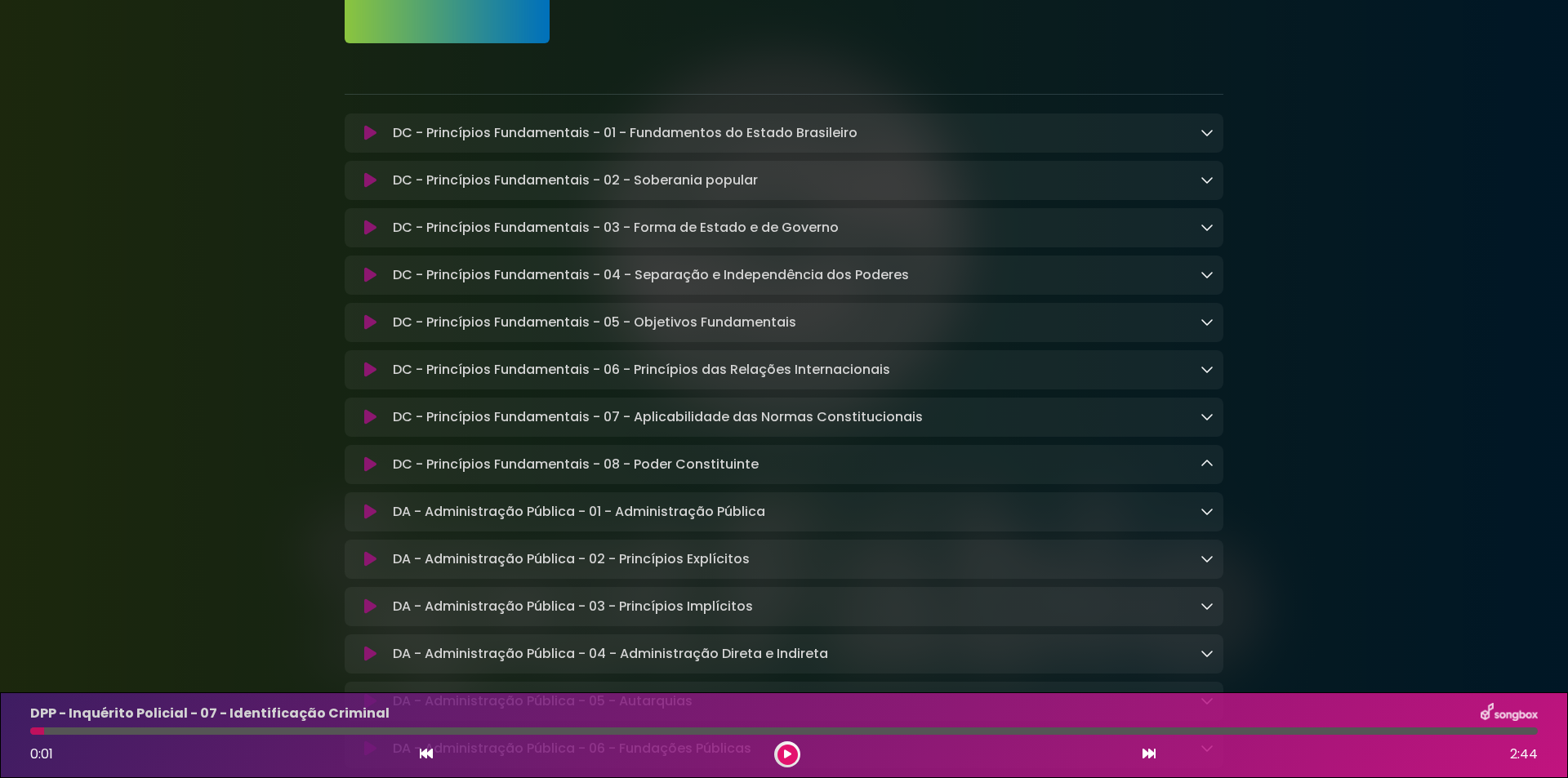
scroll to position [109, 0]
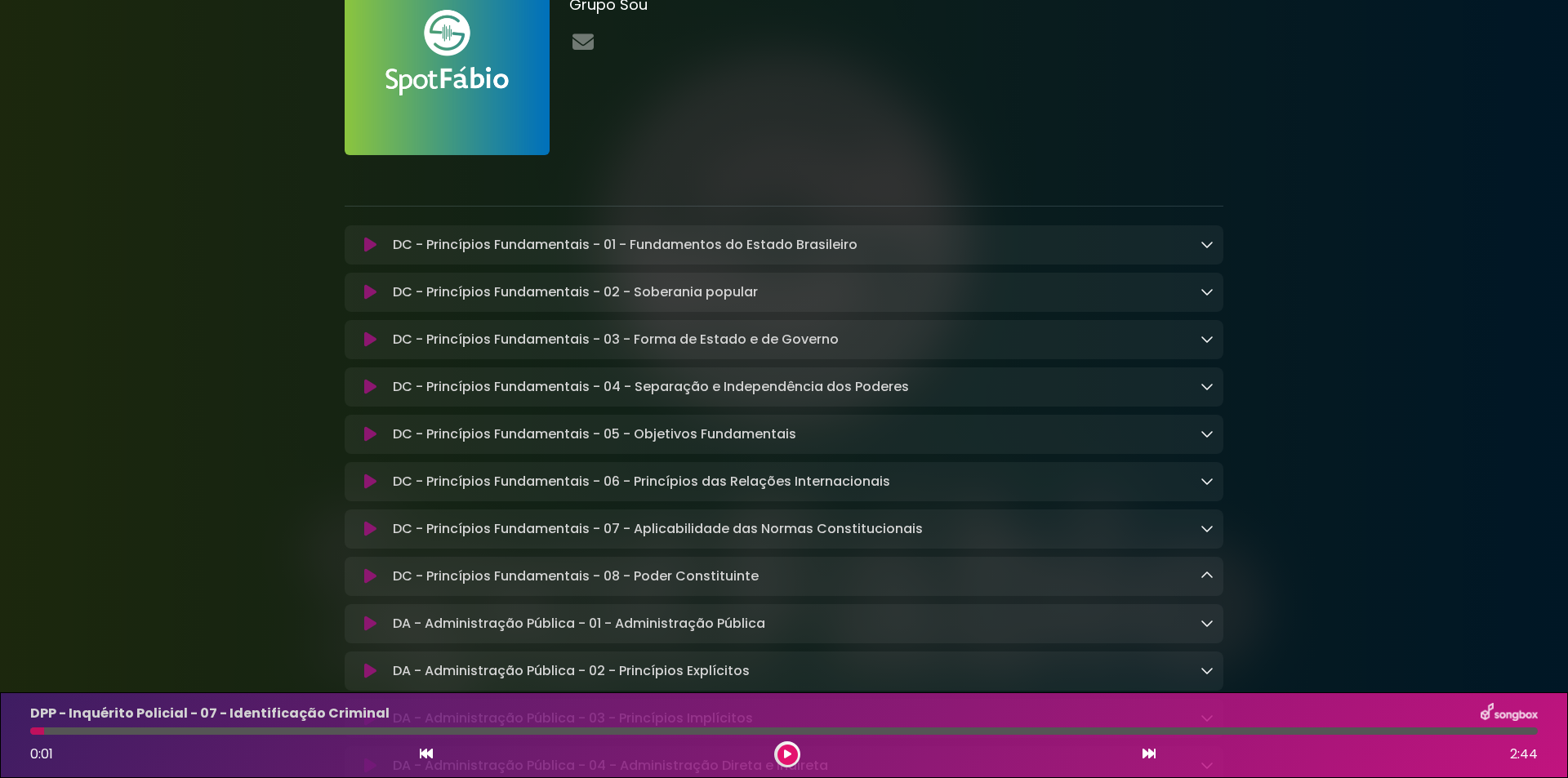
click at [1206, 582] on div "DC - Princípios Fundamentais - 08 - Poder Constituinte Loading Track..." at bounding box center [800, 575] width 827 height 19
click at [1208, 580] on icon at bounding box center [1207, 575] width 13 height 13
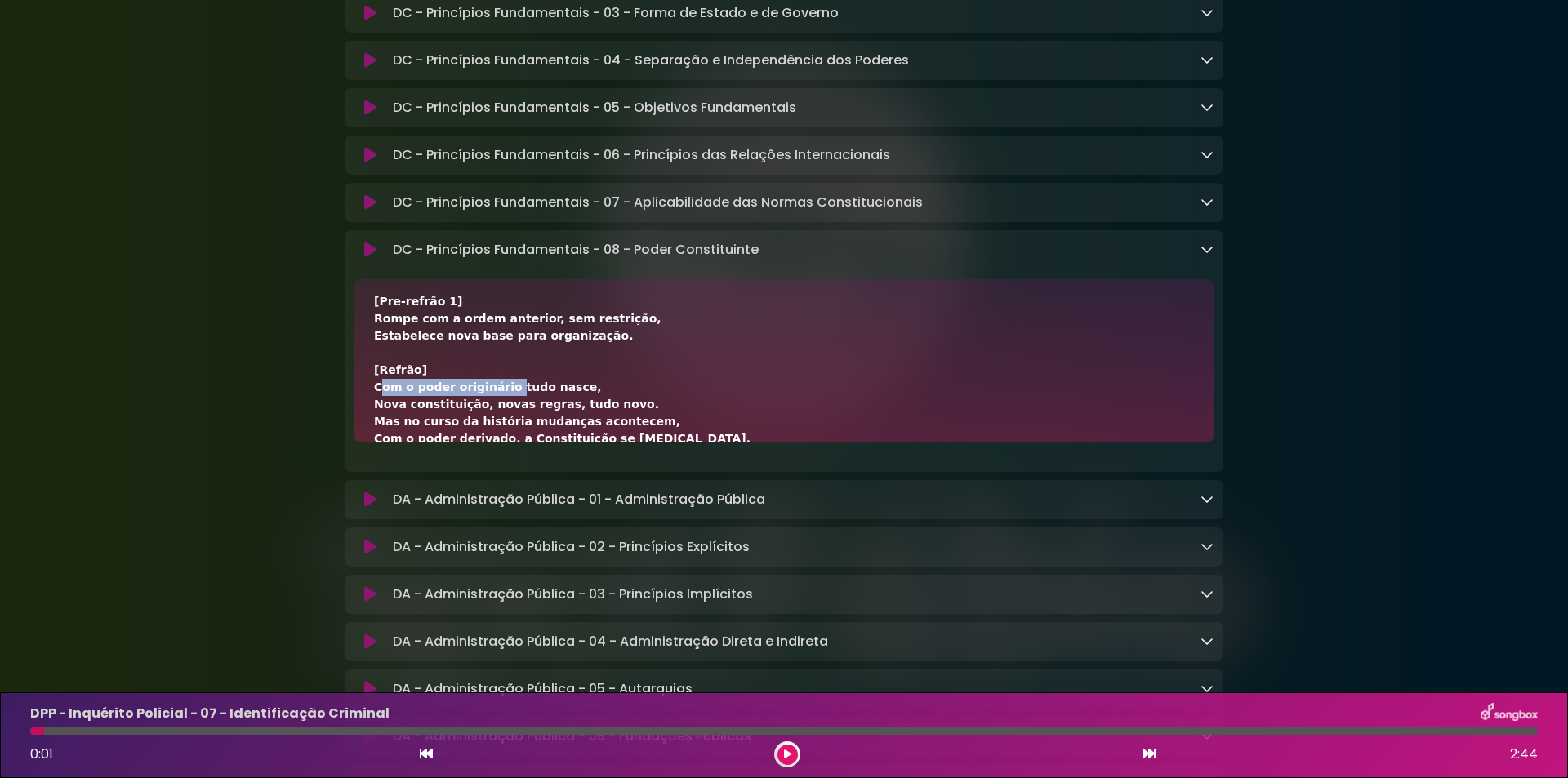
drag, startPoint x: 370, startPoint y: 399, endPoint x: 495, endPoint y: 399, distance: 125.0
click at [495, 399] on div "[Verso 1] O poder constituinte originário é a força inicial, Que cria a Constit…" at bounding box center [784, 360] width 859 height 163
click at [593, 391] on div "[Verso 1] O poder constituinte originário é a força inicial, Que cria a Constit…" at bounding box center [784, 551] width 820 height 720
drag, startPoint x: 570, startPoint y: 392, endPoint x: 499, endPoint y: 396, distance: 71.1
click at [499, 396] on div "[Verso 1] O poder constituinte originário é a força inicial, Que cria a Constit…" at bounding box center [784, 551] width 820 height 720
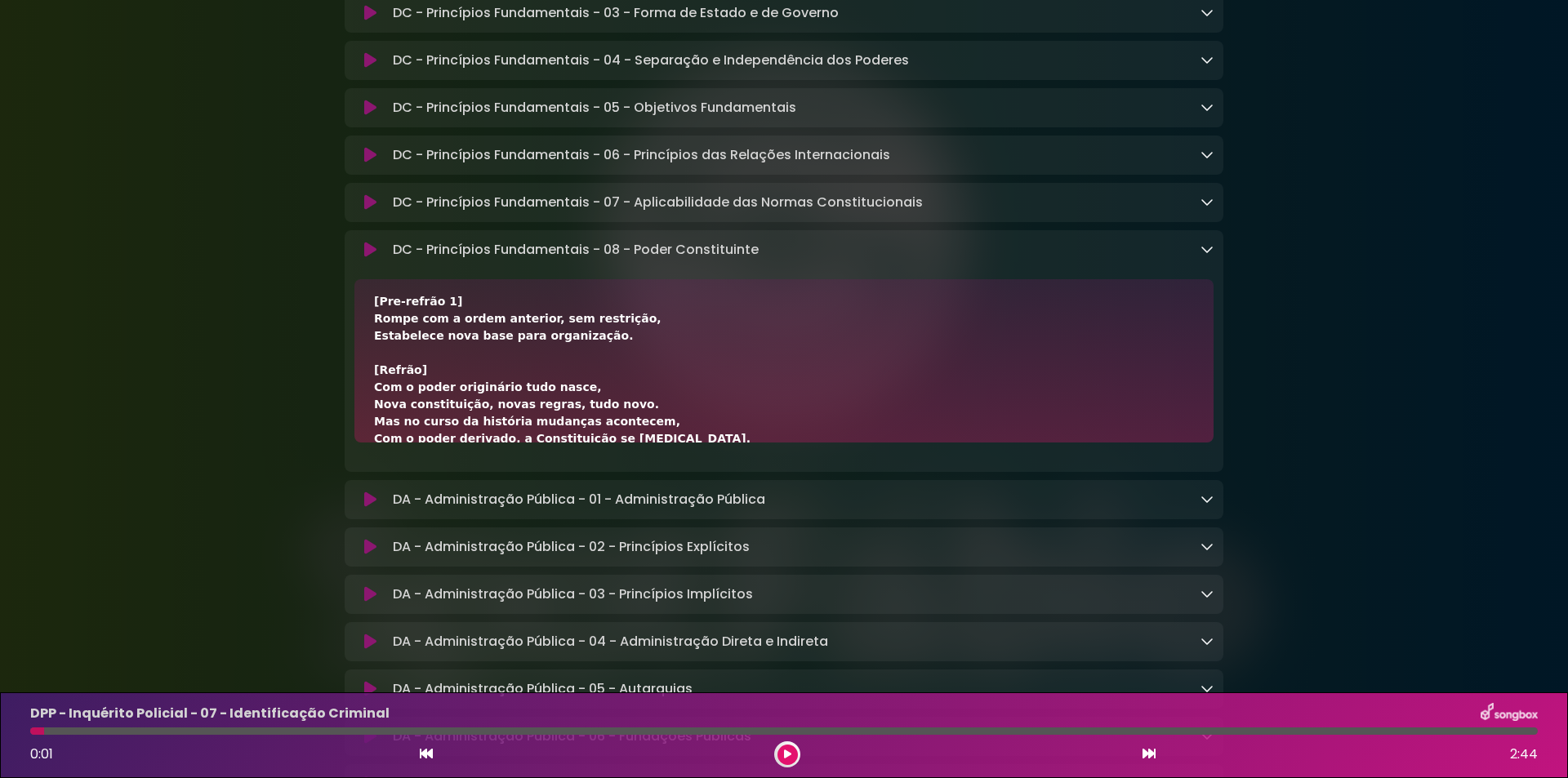
scroll to position [218, 0]
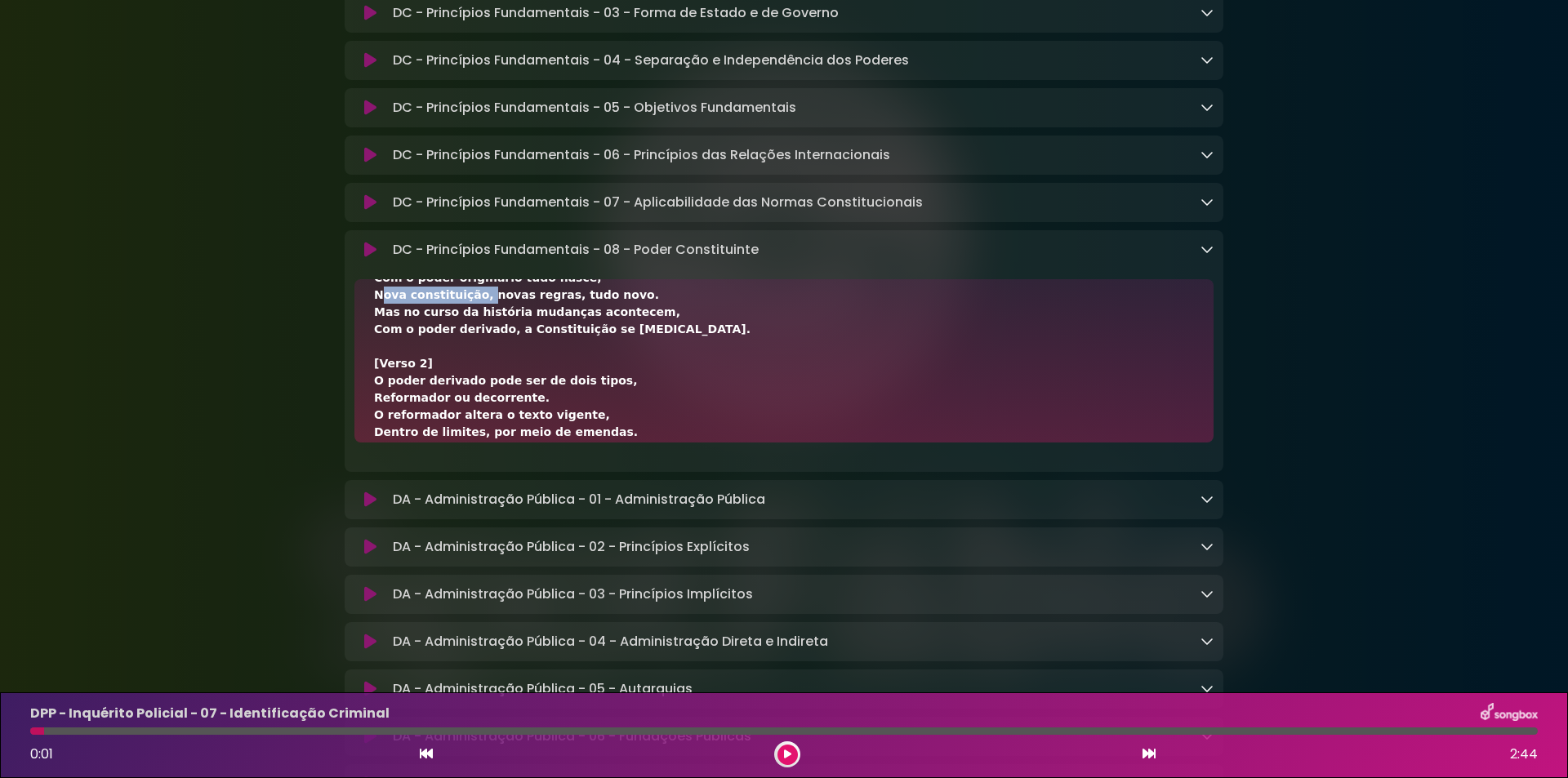
drag, startPoint x: 374, startPoint y: 301, endPoint x: 471, endPoint y: 304, distance: 97.0
click at [471, 304] on div "[Verso 1] O poder constituinte originário é a força inicial, Que cria a Constit…" at bounding box center [784, 441] width 820 height 720
drag, startPoint x: 475, startPoint y: 302, endPoint x: 614, endPoint y: 305, distance: 139.0
click at [614, 305] on div "[Verso 1] O poder constituinte originário é a força inicial, Que cria a Constit…" at bounding box center [784, 441] width 820 height 720
drag, startPoint x: 378, startPoint y: 320, endPoint x: 499, endPoint y: 322, distance: 121.0
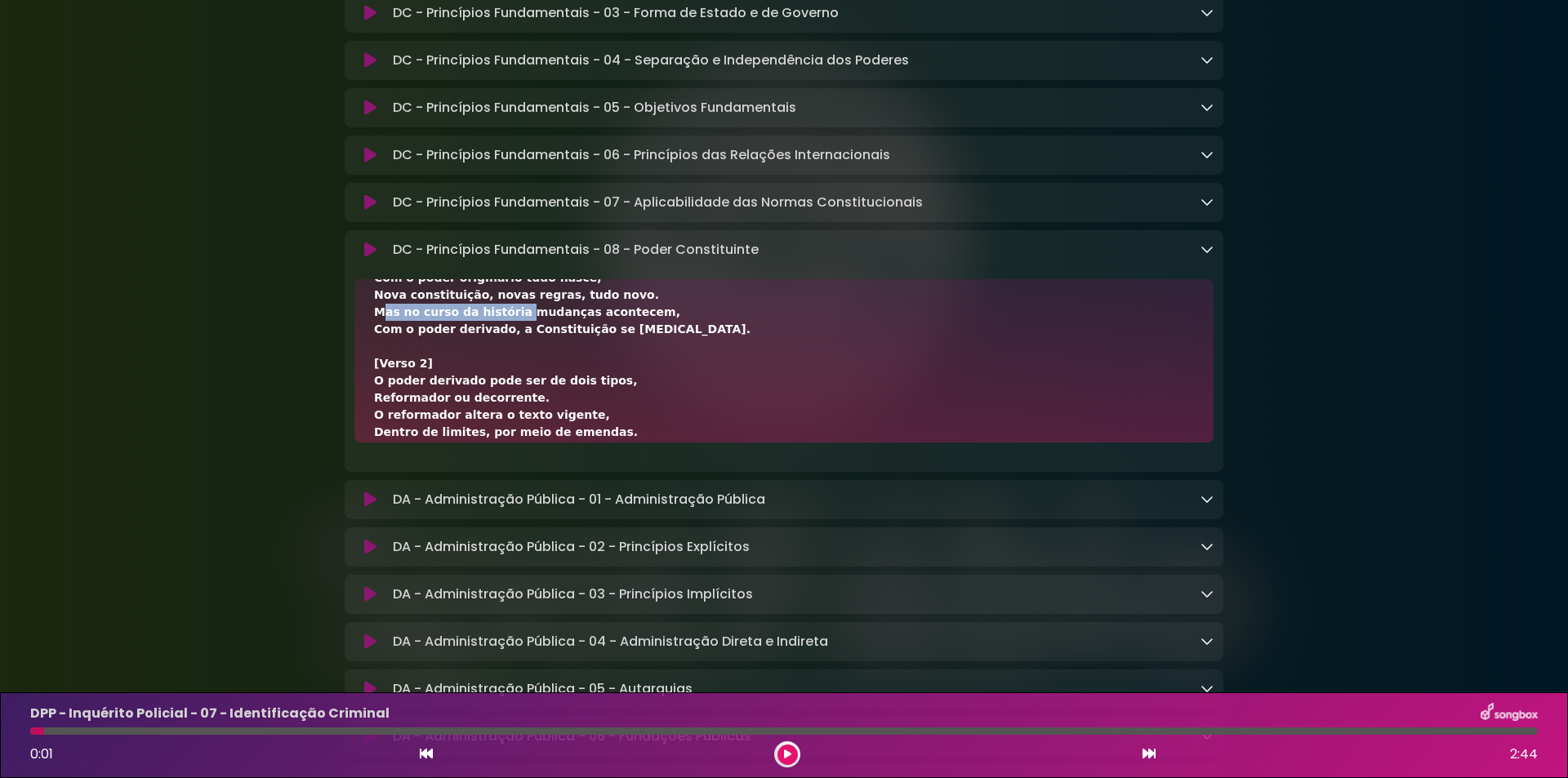
click at [499, 322] on div "[Verso 1] O poder constituinte originário é a força inicial, Que cria a Constit…" at bounding box center [784, 441] width 820 height 720
drag, startPoint x: 505, startPoint y: 322, endPoint x: 660, endPoint y: 316, distance: 155.1
click at [660, 316] on div "[Verso 1] O poder constituinte originário é a força inicial, Que cria a Constit…" at bounding box center [784, 441] width 820 height 720
drag, startPoint x: 373, startPoint y: 338, endPoint x: 494, endPoint y: 334, distance: 121.1
click at [494, 334] on div "[Verso 1] O poder constituinte originário é a força inicial, Que cria a Constit…" at bounding box center [784, 360] width 859 height 163
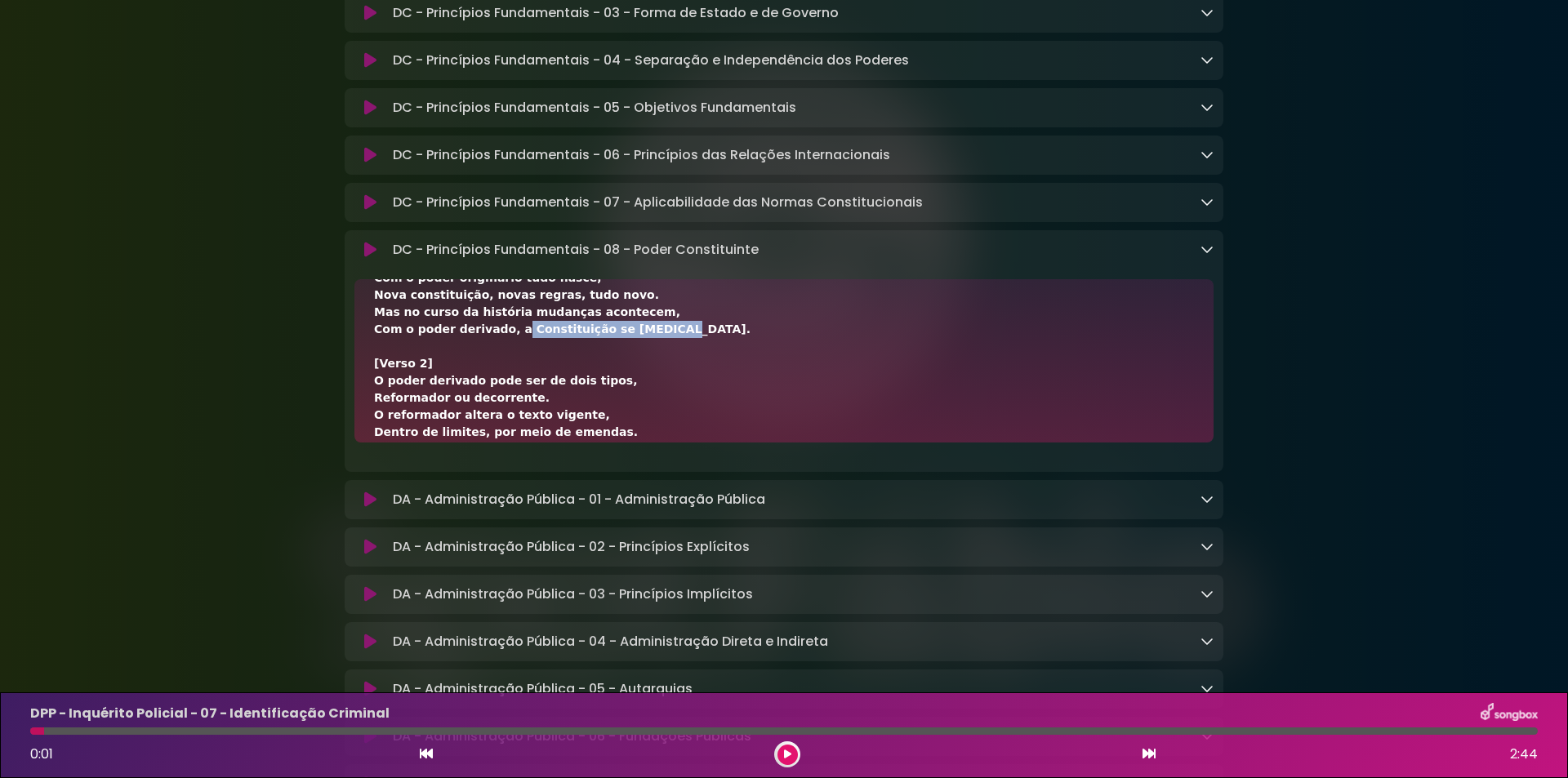
drag, startPoint x: 650, startPoint y: 337, endPoint x: 497, endPoint y: 343, distance: 153.1
click at [497, 343] on div "[Verso 1] O poder constituinte originário é a força inicial, Que cria a Constit…" at bounding box center [784, 441] width 820 height 720
click at [1204, 255] on icon at bounding box center [1207, 249] width 13 height 13
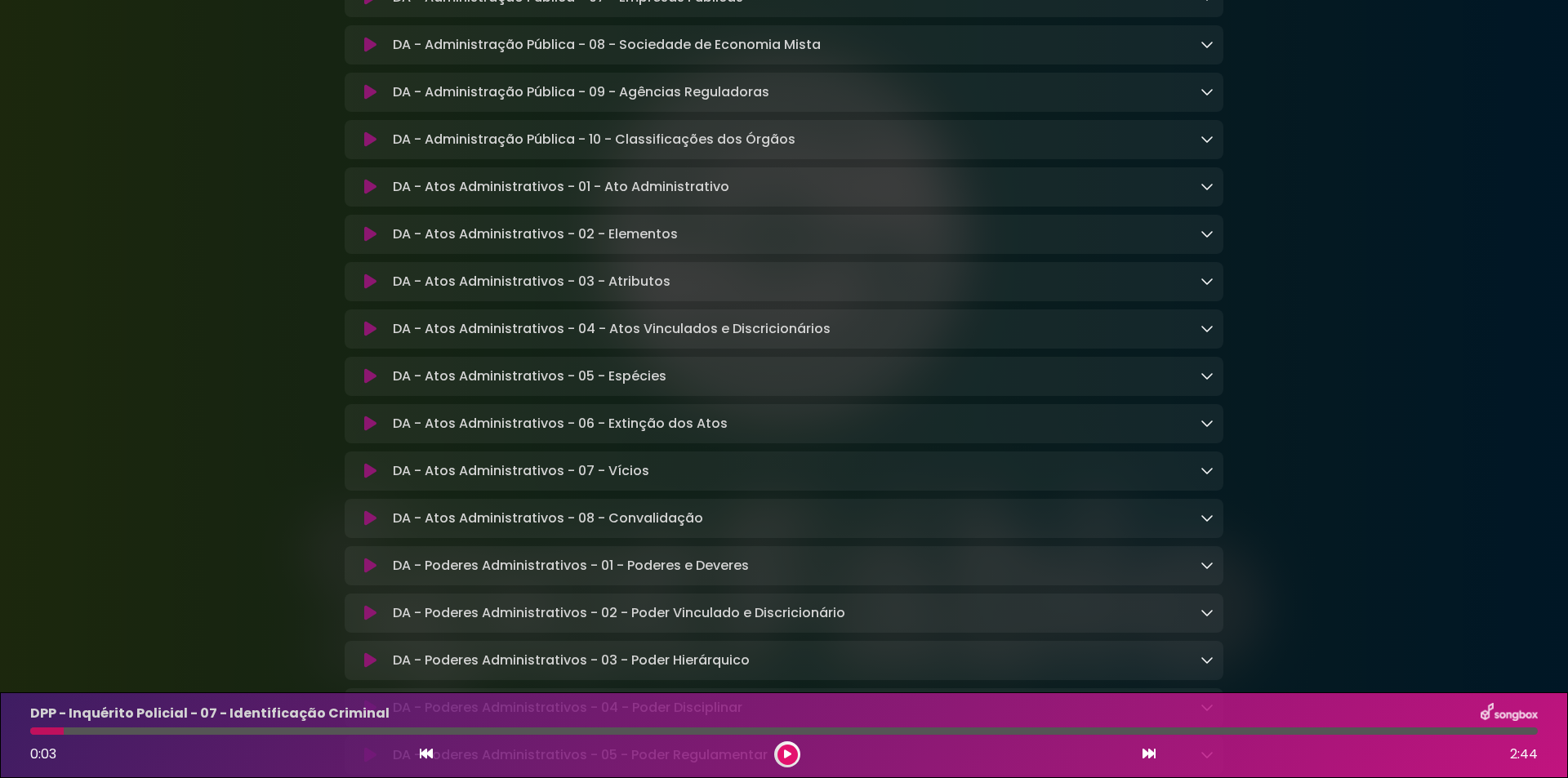
scroll to position [1088, 0]
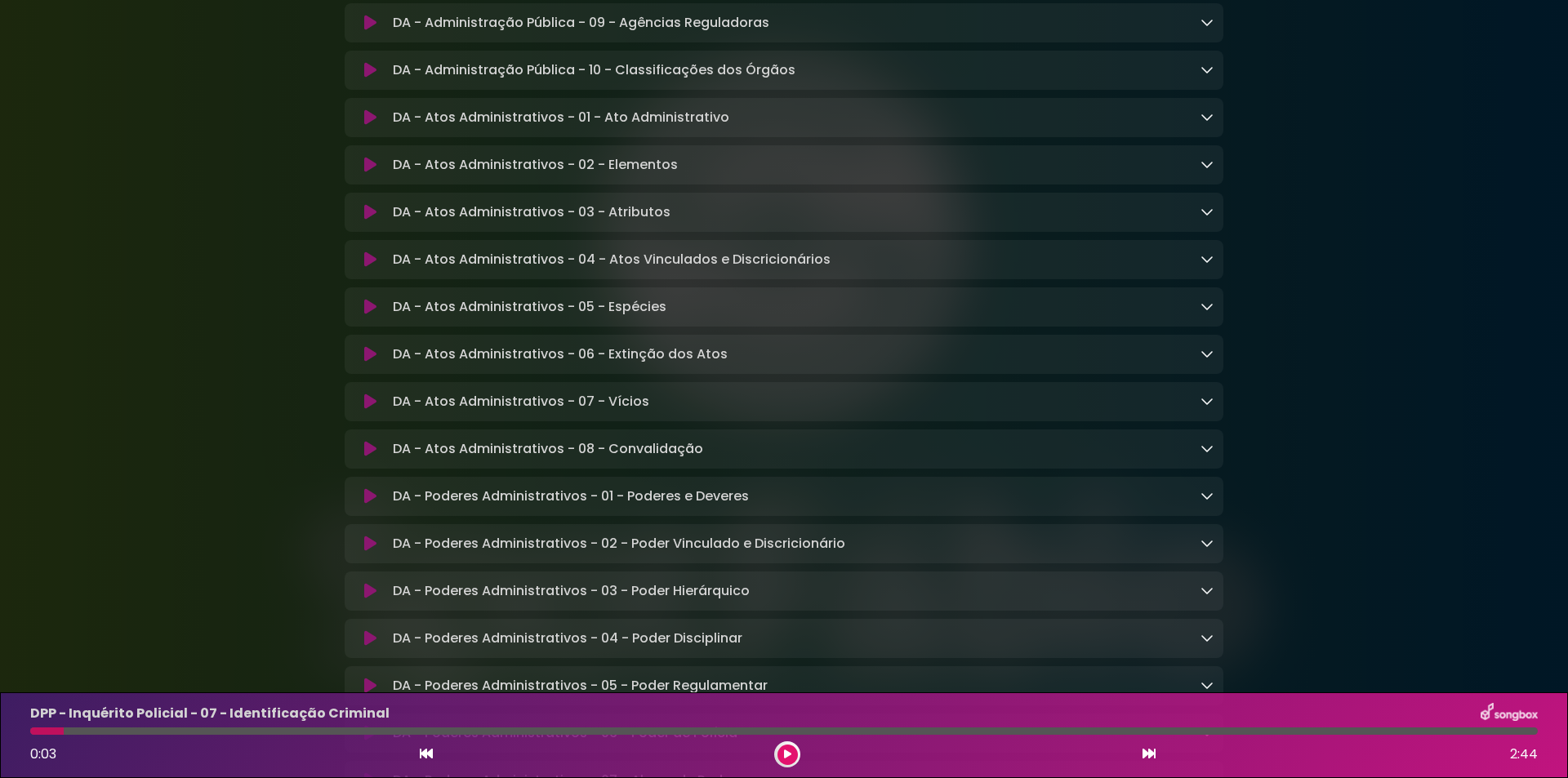
click at [366, 315] on icon at bounding box center [369, 307] width 12 height 17
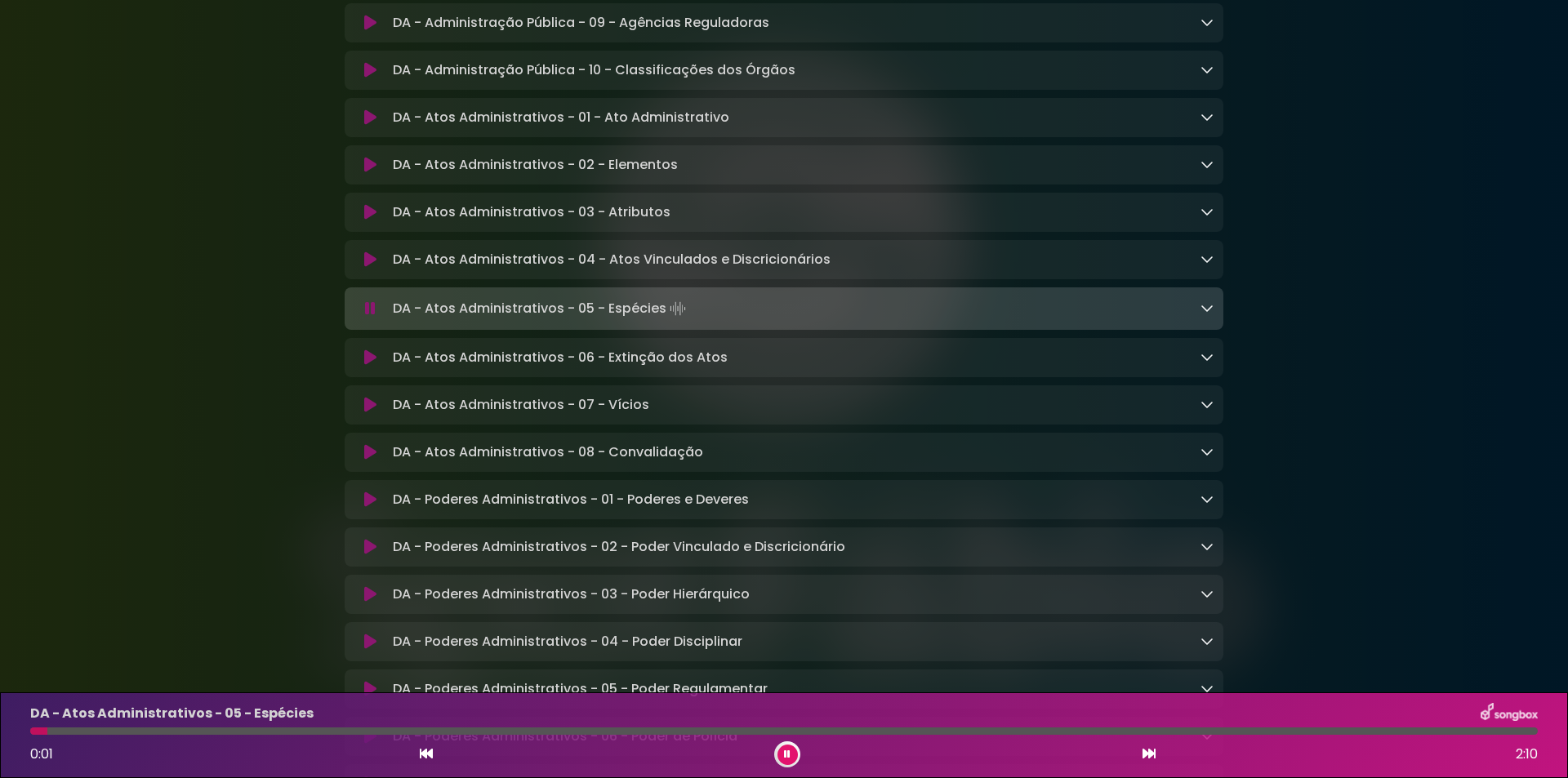
click at [370, 317] on icon at bounding box center [370, 308] width 11 height 17
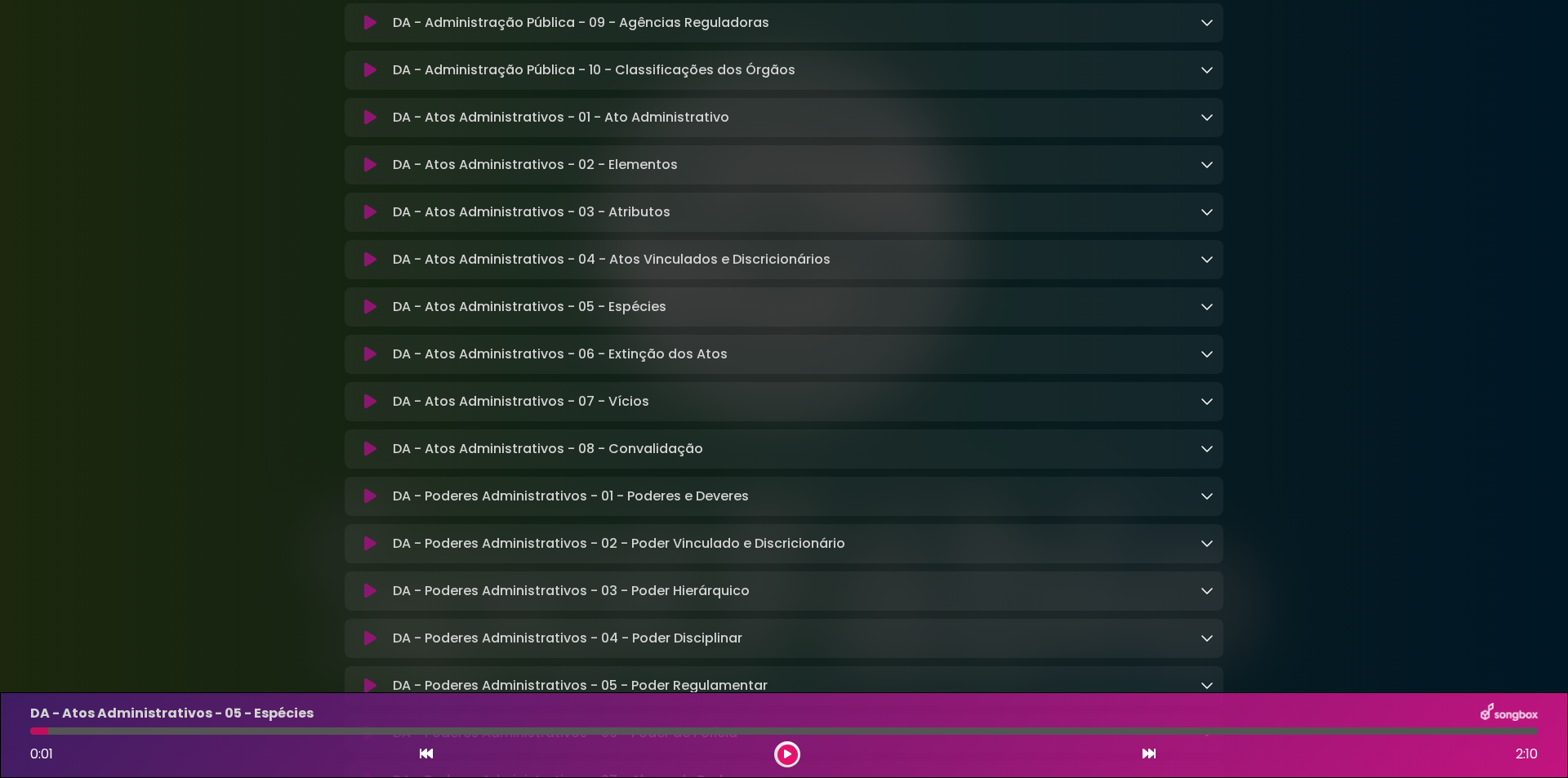
click at [375, 315] on icon at bounding box center [369, 307] width 12 height 17
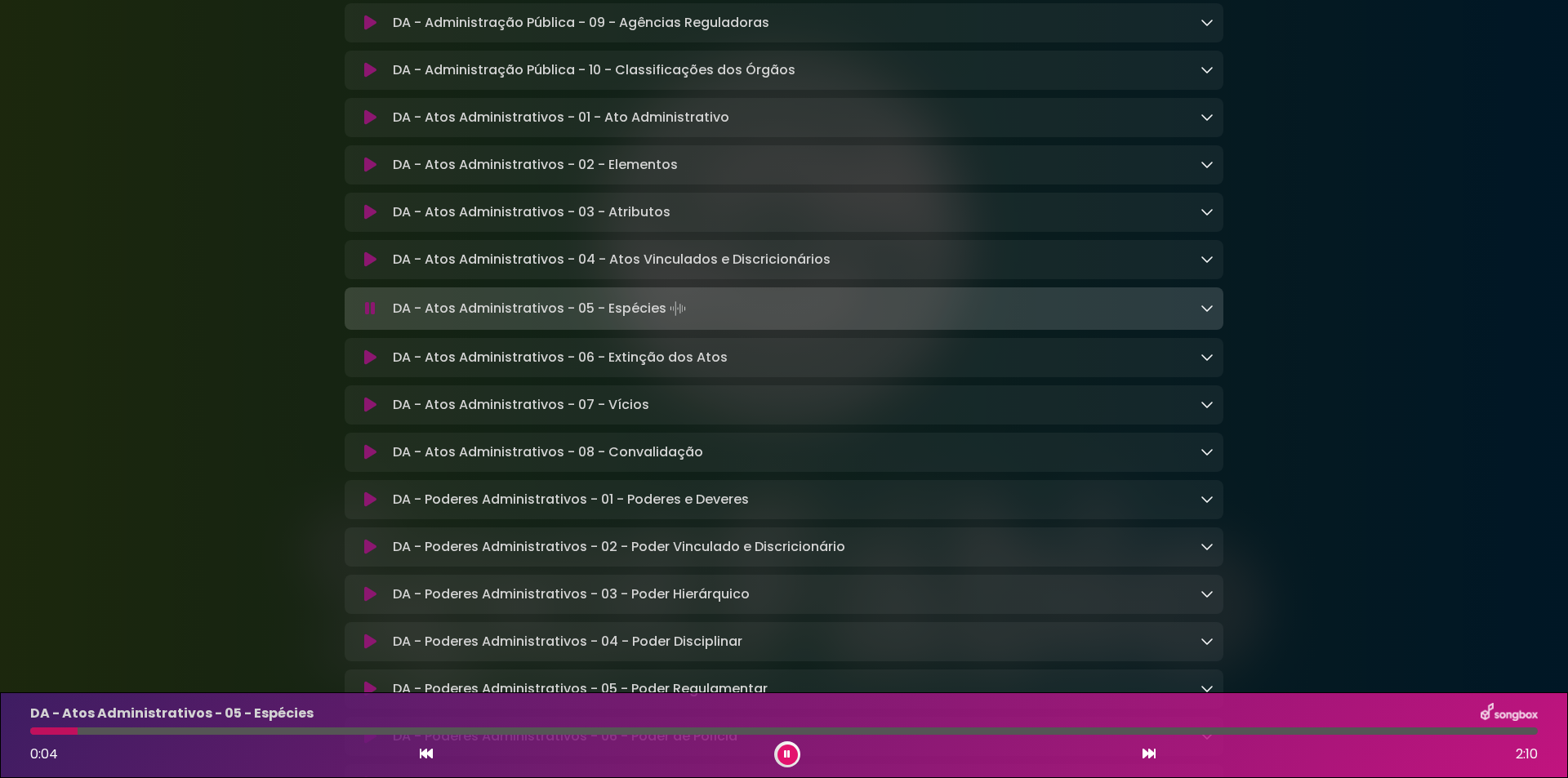
click at [1207, 314] on icon at bounding box center [1207, 308] width 13 height 13
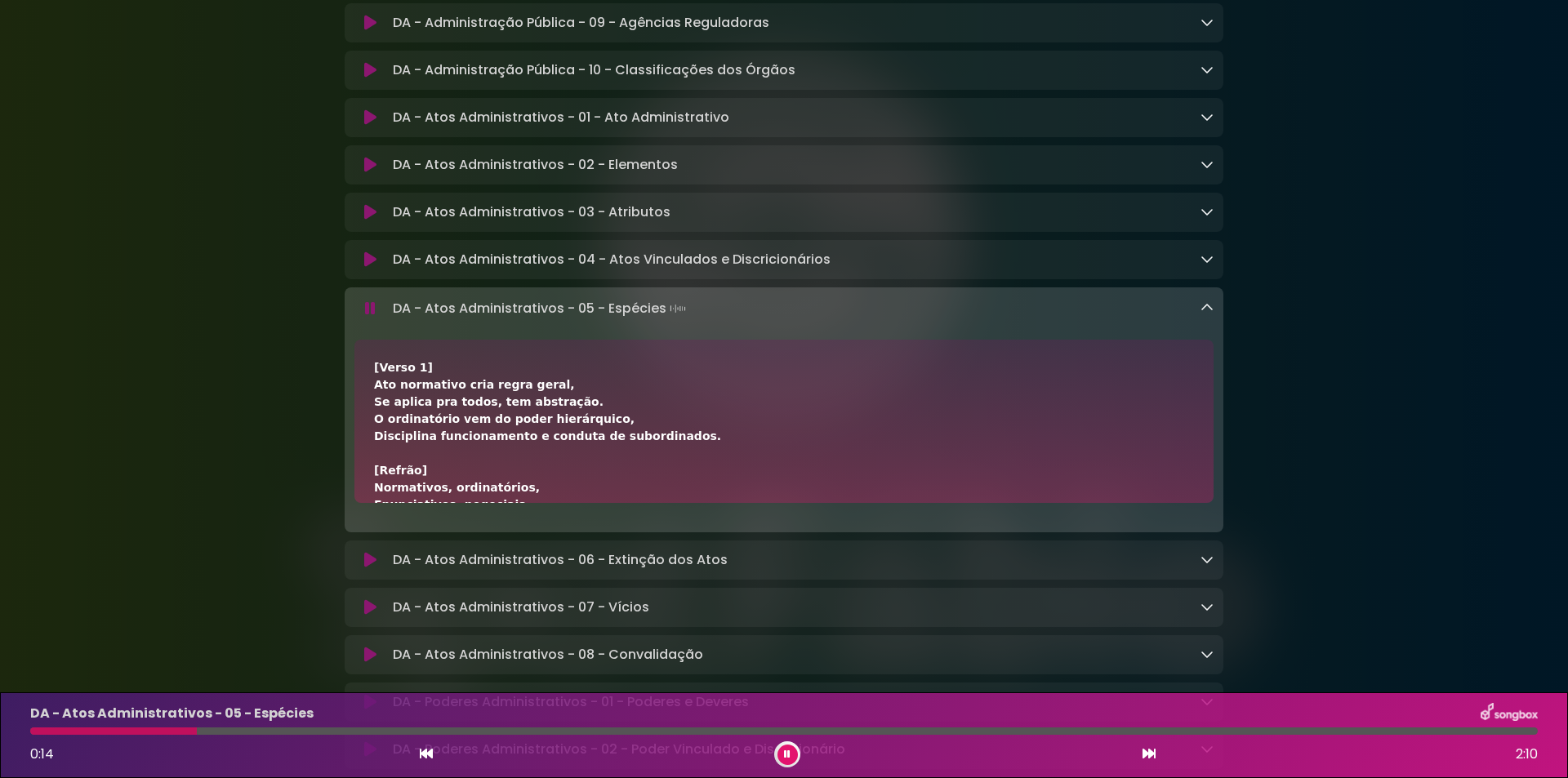
click at [787, 753] on icon at bounding box center [788, 754] width 7 height 10
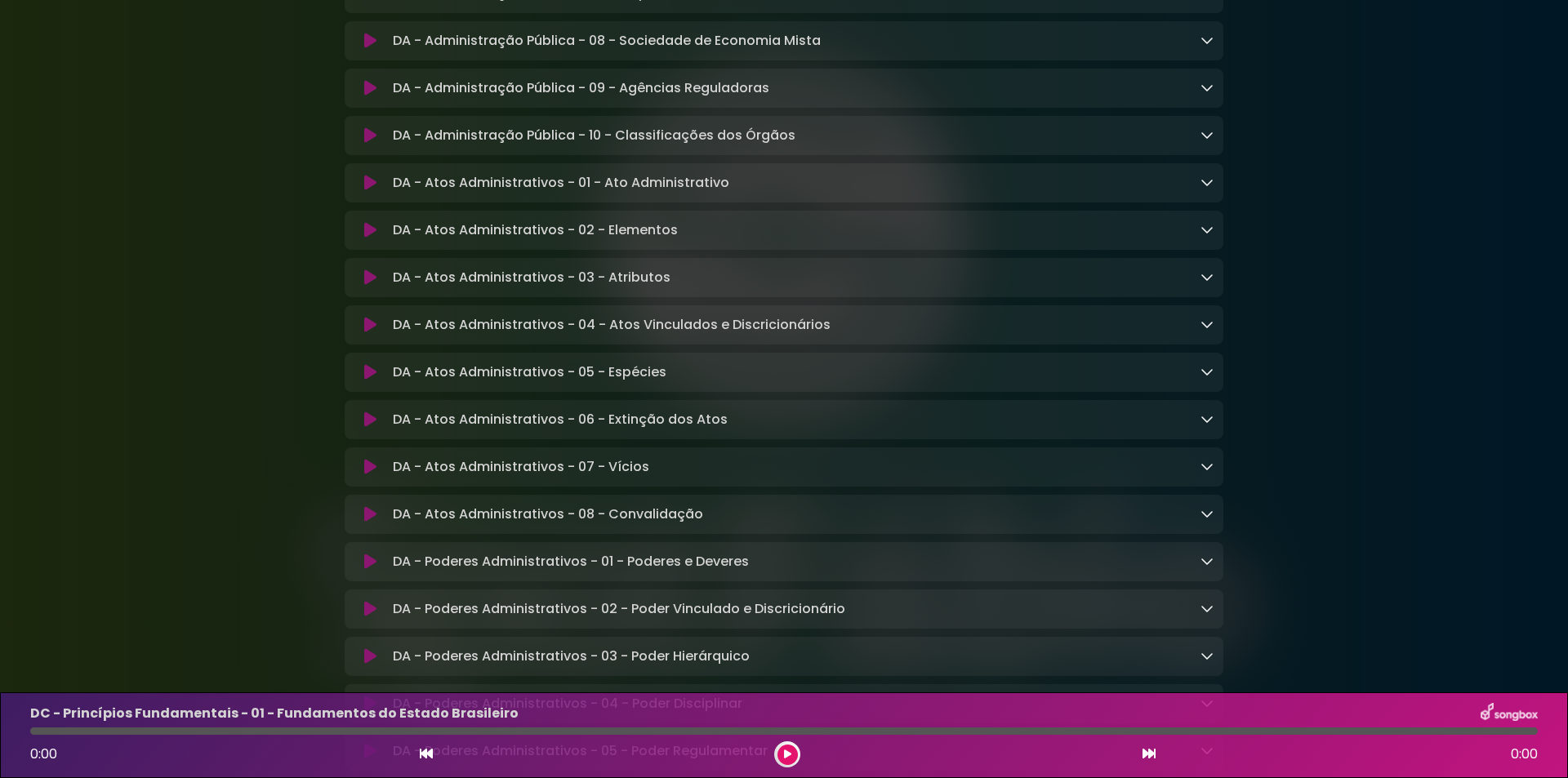
scroll to position [1197, 0]
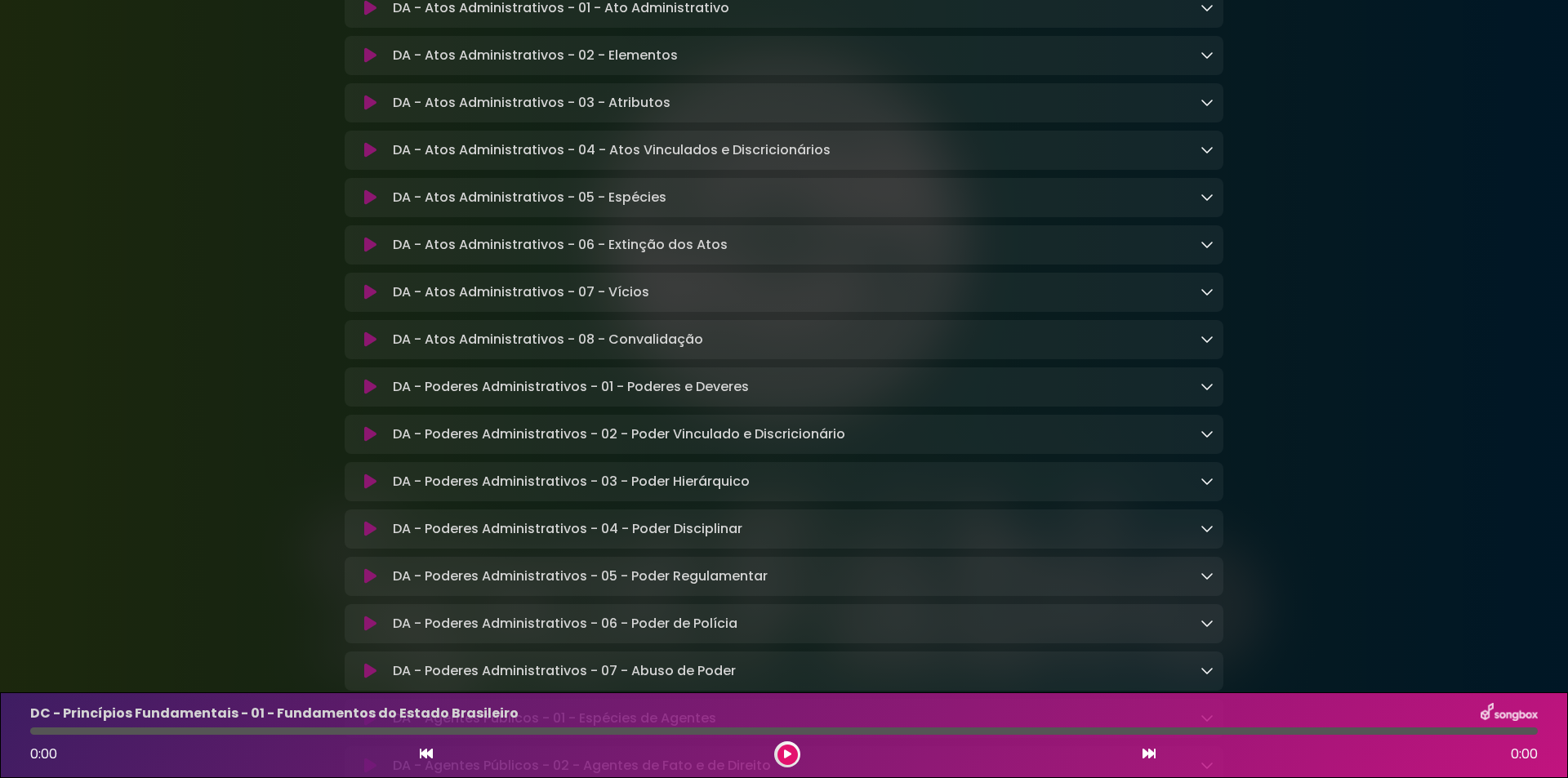
click at [360, 205] on button at bounding box center [370, 198] width 32 height 17
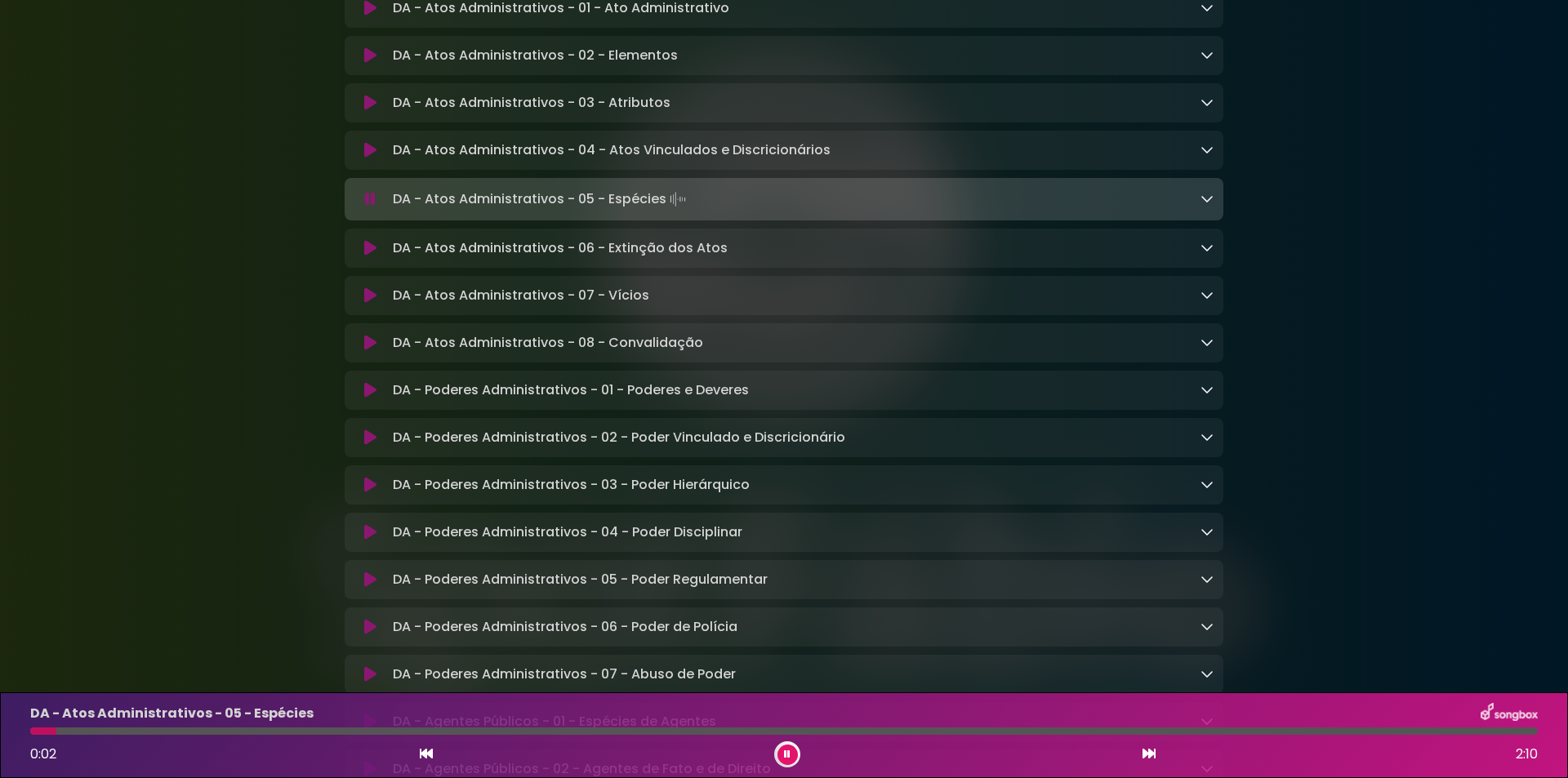
click at [1210, 204] on icon at bounding box center [1207, 198] width 13 height 13
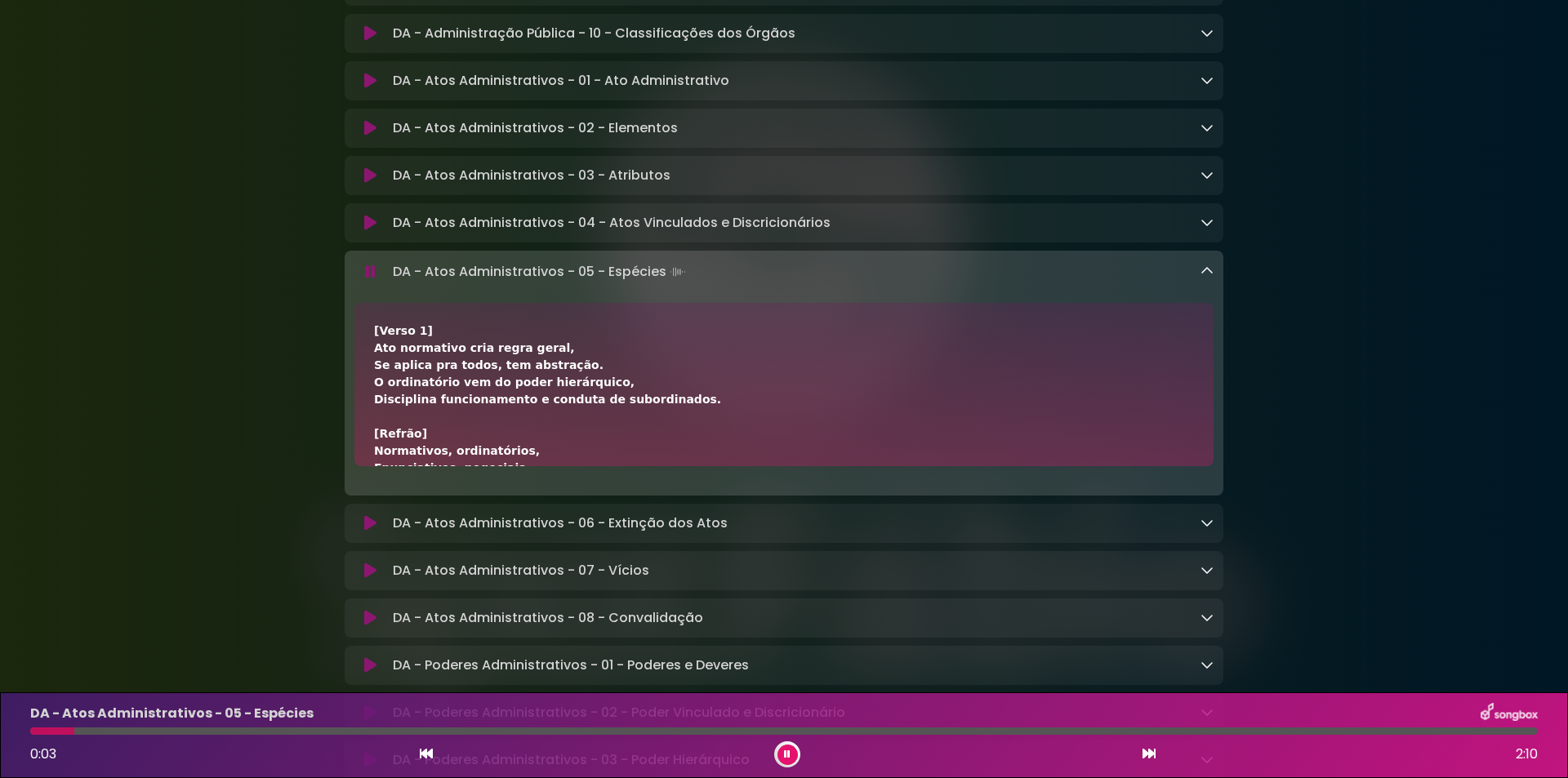
scroll to position [1088, 0]
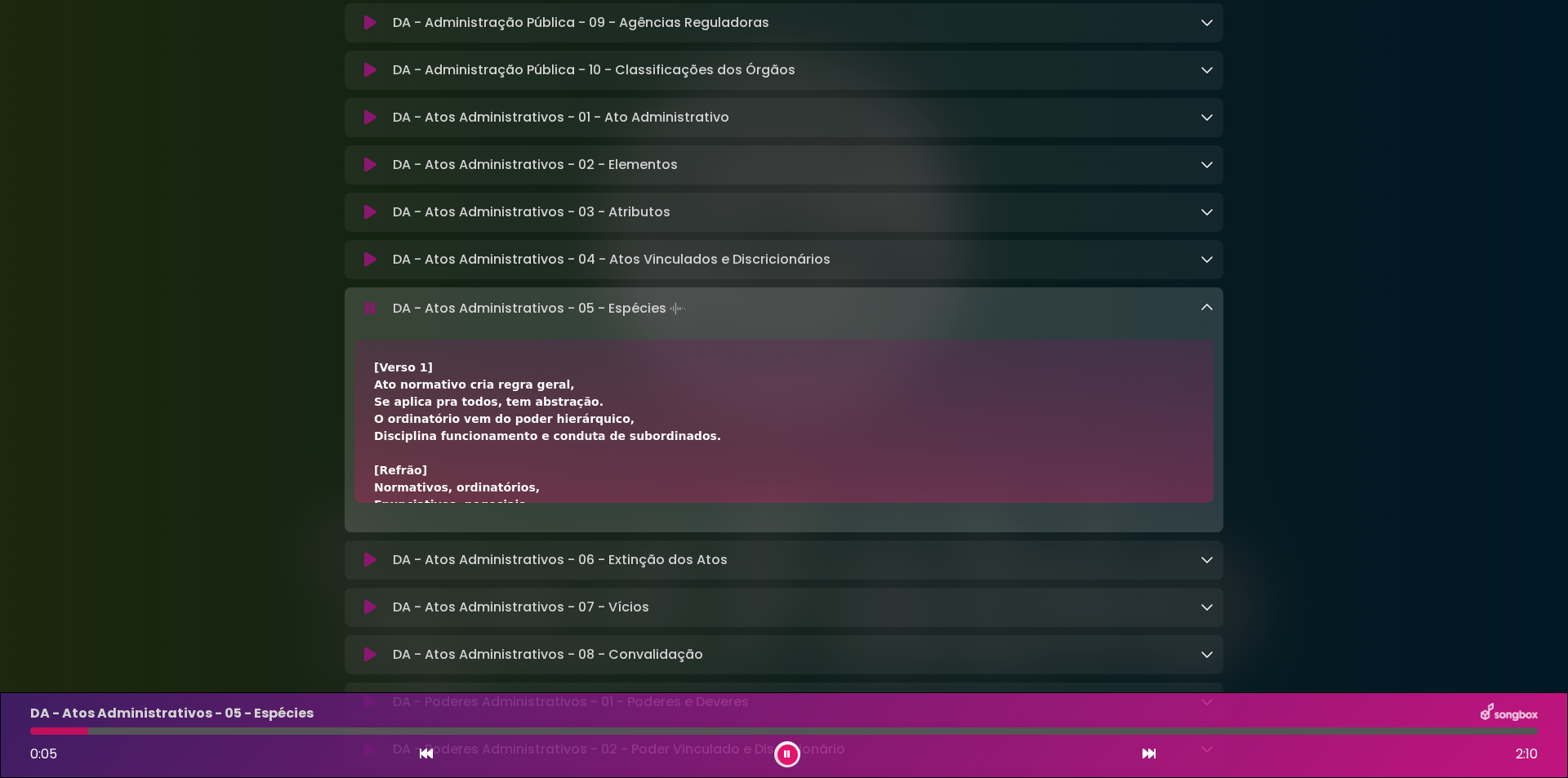
click at [174, 728] on div at bounding box center [784, 731] width 1507 height 7
click at [643, 435] on div "[Verso 1] Ato normativo cria regra geral, Se aplica pra todos, tem abstração. O…" at bounding box center [784, 727] width 820 height 737
drag, startPoint x: 788, startPoint y: 756, endPoint x: 754, endPoint y: 758, distance: 34.1
click at [787, 755] on icon at bounding box center [787, 754] width 6 height 10
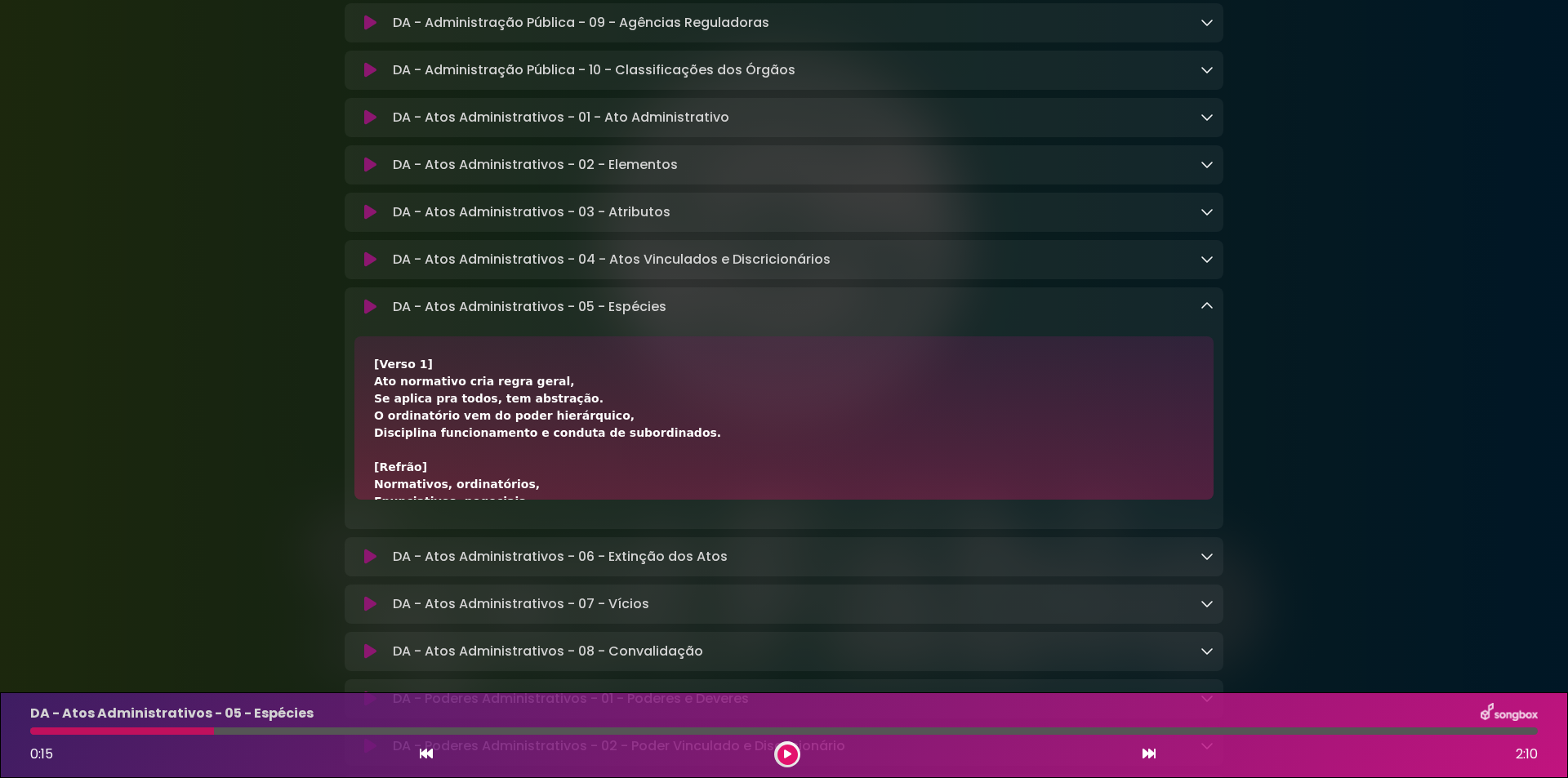
click at [791, 751] on button at bounding box center [788, 754] width 20 height 20
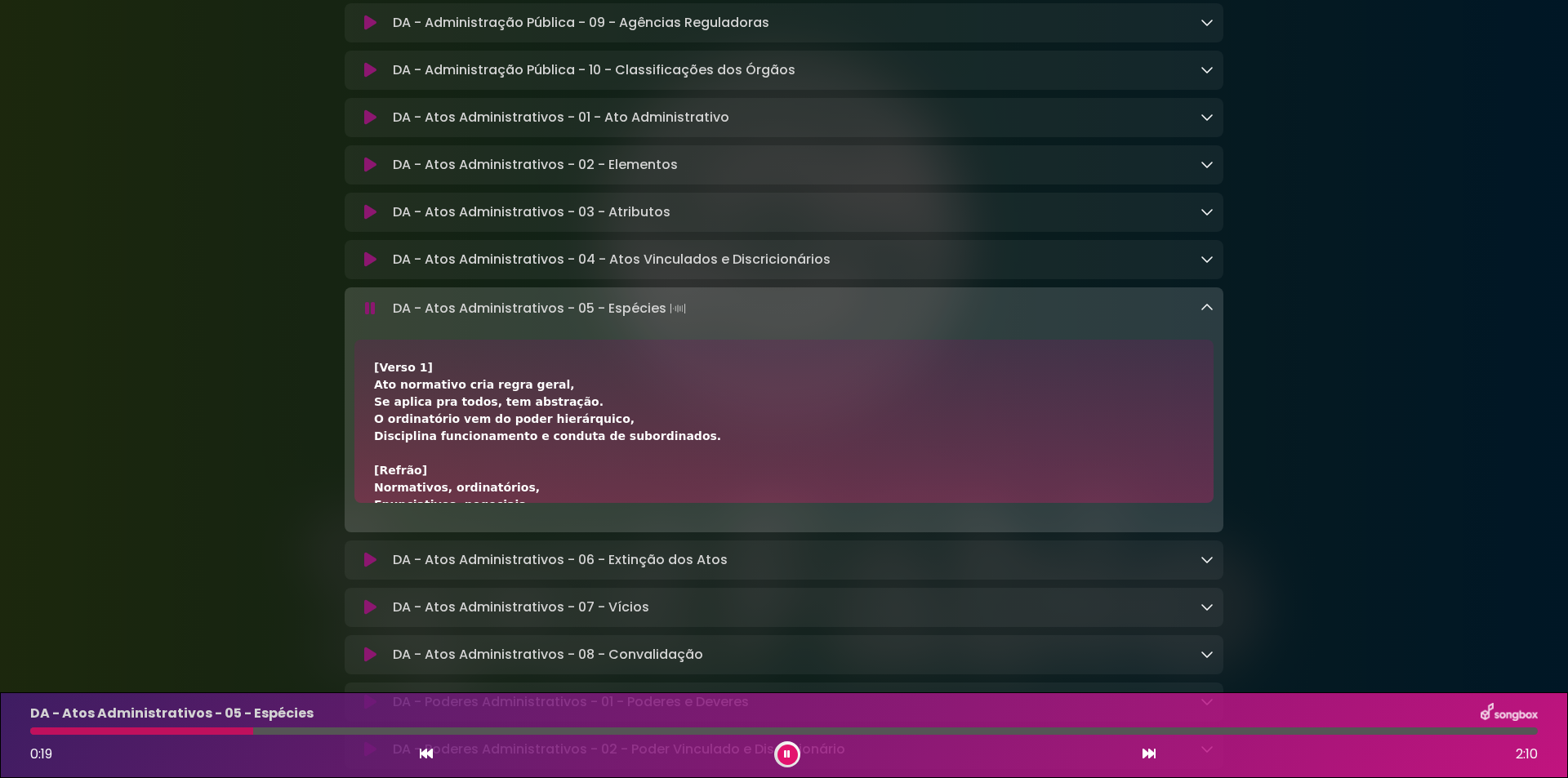
click at [286, 727] on div at bounding box center [784, 731] width 1507 height 7
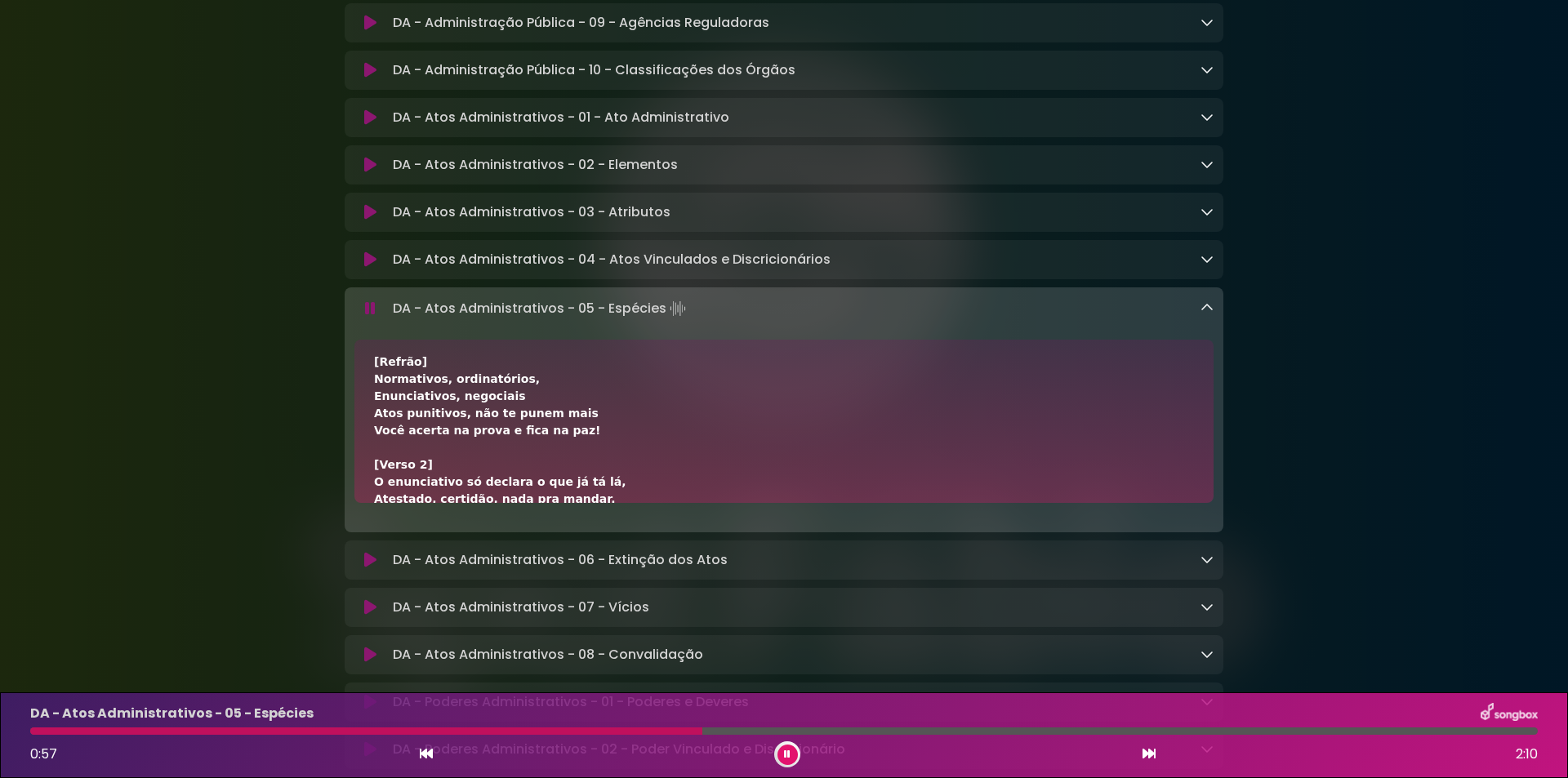
click at [797, 758] on button at bounding box center [788, 754] width 20 height 20
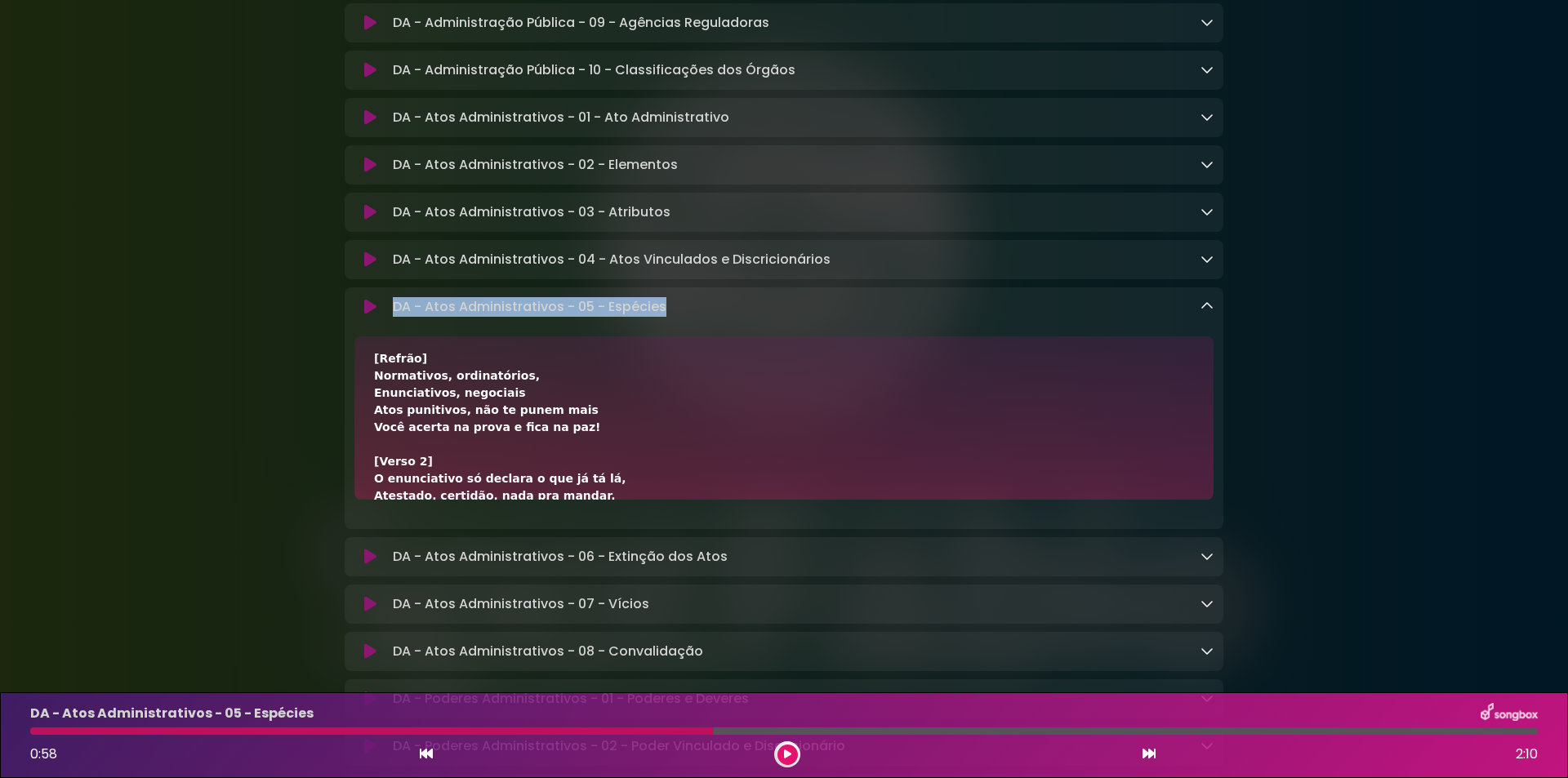
drag, startPoint x: 392, startPoint y: 321, endPoint x: 720, endPoint y: 341, distance: 328.6
click at [720, 341] on div "DA - Atos Administrativos - 05 - Espécies Loading Track... Name Email" at bounding box center [784, 408] width 879 height 241
copy p "DA - Atos Administrativos - 05 - Espécies"
click at [553, 435] on div "[Verso 1] Ato normativo cria regra geral, Se aplica pra todos, tem abstração. O…" at bounding box center [784, 616] width 820 height 737
drag, startPoint x: 371, startPoint y: 395, endPoint x: 437, endPoint y: 393, distance: 66.0
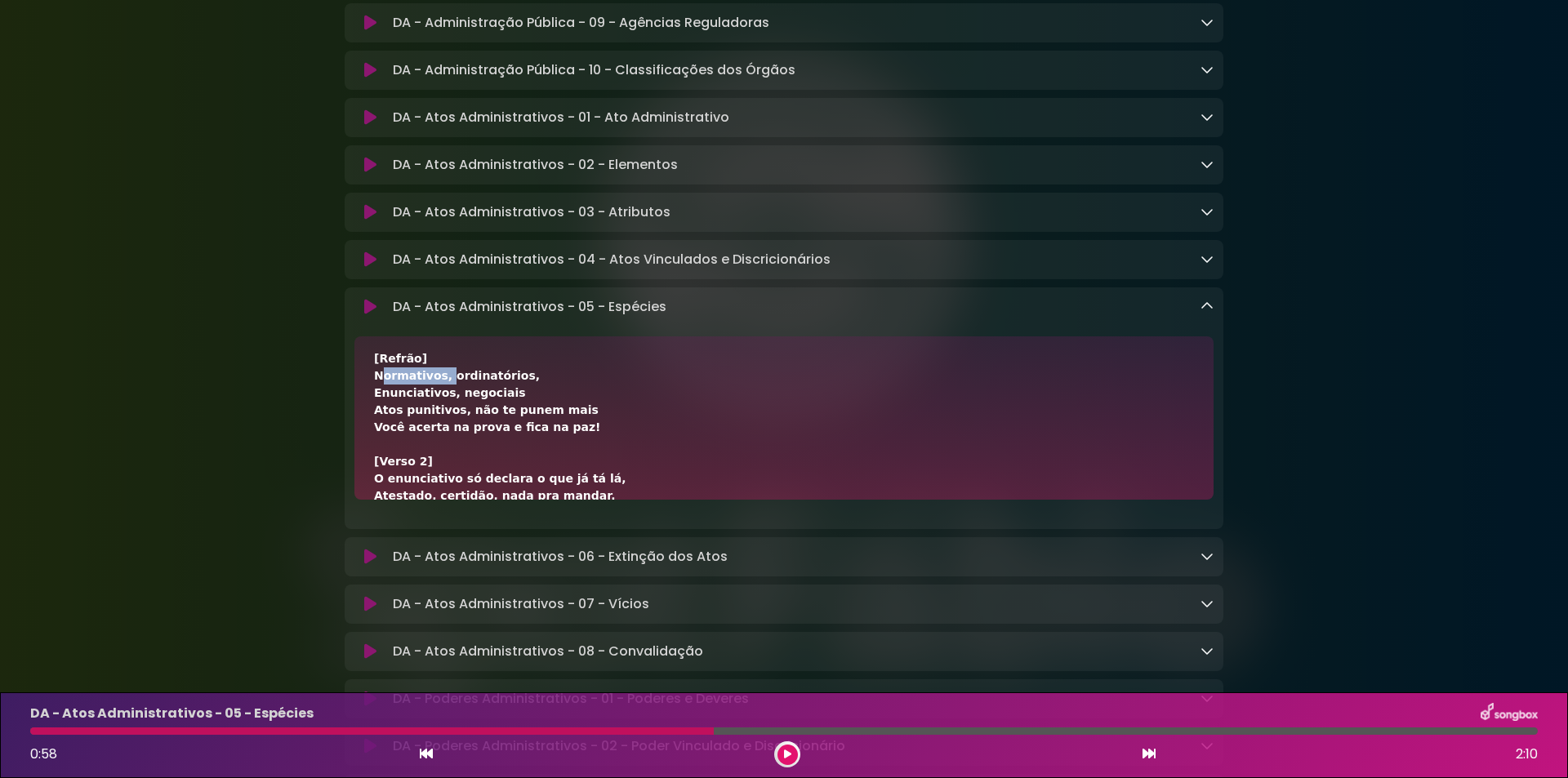
click at [437, 393] on div "[Verso 1] Ato normativo cria regra geral, Se aplica pra todos, tem abstração. O…" at bounding box center [784, 417] width 859 height 163
copy div "Normativos,"
drag, startPoint x: 441, startPoint y: 393, endPoint x: 574, endPoint y: 394, distance: 133.0
click at [574, 394] on div "[Verso 1] Ato normativo cria regra geral, Se aplica pra todos, tem abstração. O…" at bounding box center [784, 616] width 820 height 737
copy div "ordinatórios,"
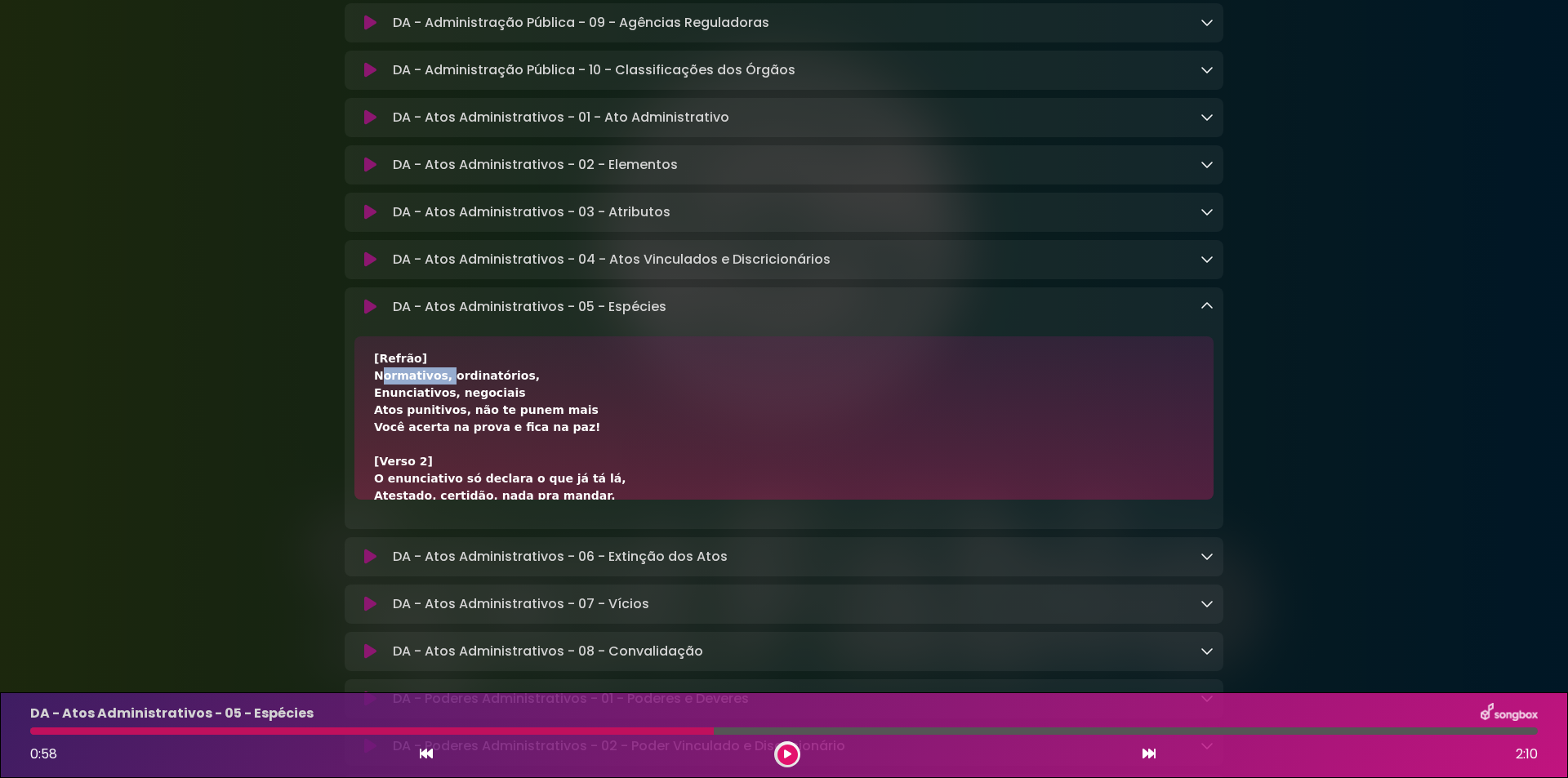
drag, startPoint x: 367, startPoint y: 407, endPoint x: 521, endPoint y: 413, distance: 154.1
click at [521, 413] on div "[Verso 1] Ato normativo cria regra geral, Se aplica pra todos, tem abstração. O…" at bounding box center [784, 417] width 859 height 163
copy div "Enunciativos, negociais"
drag, startPoint x: 370, startPoint y: 433, endPoint x: 451, endPoint y: 431, distance: 81.0
click at [451, 431] on div "[Verso 1] Ato normativo cria regra geral, Se aplica pra todos, tem abstração. O…" at bounding box center [784, 417] width 859 height 163
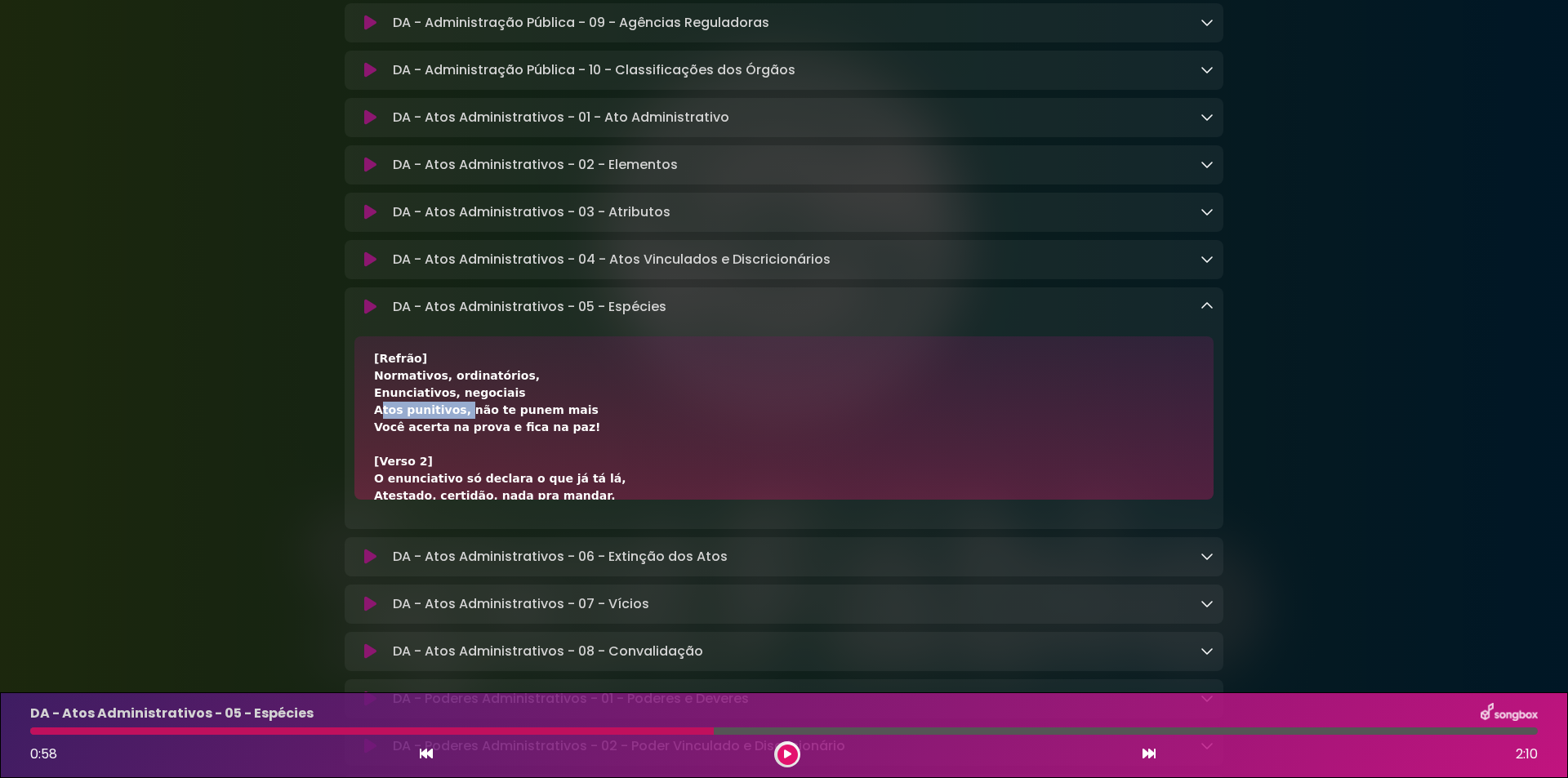
copy div "Atos punitivos,"
click at [557, 427] on div "[Verso 1] Ato normativo cria regra geral, Se aplica pra todos, tem abstração. O…" at bounding box center [784, 616] width 820 height 737
drag, startPoint x: 515, startPoint y: 431, endPoint x: 452, endPoint y: 429, distance: 63.0
click at [452, 429] on div "[Verso 1] Ato normativo cria regra geral, Se aplica pra todos, tem abstração. O…" at bounding box center [784, 616] width 820 height 737
click at [466, 435] on div "[Verso 1] Ato normativo cria regra geral, Se aplica pra todos, tem abstração. O…" at bounding box center [784, 616] width 820 height 737
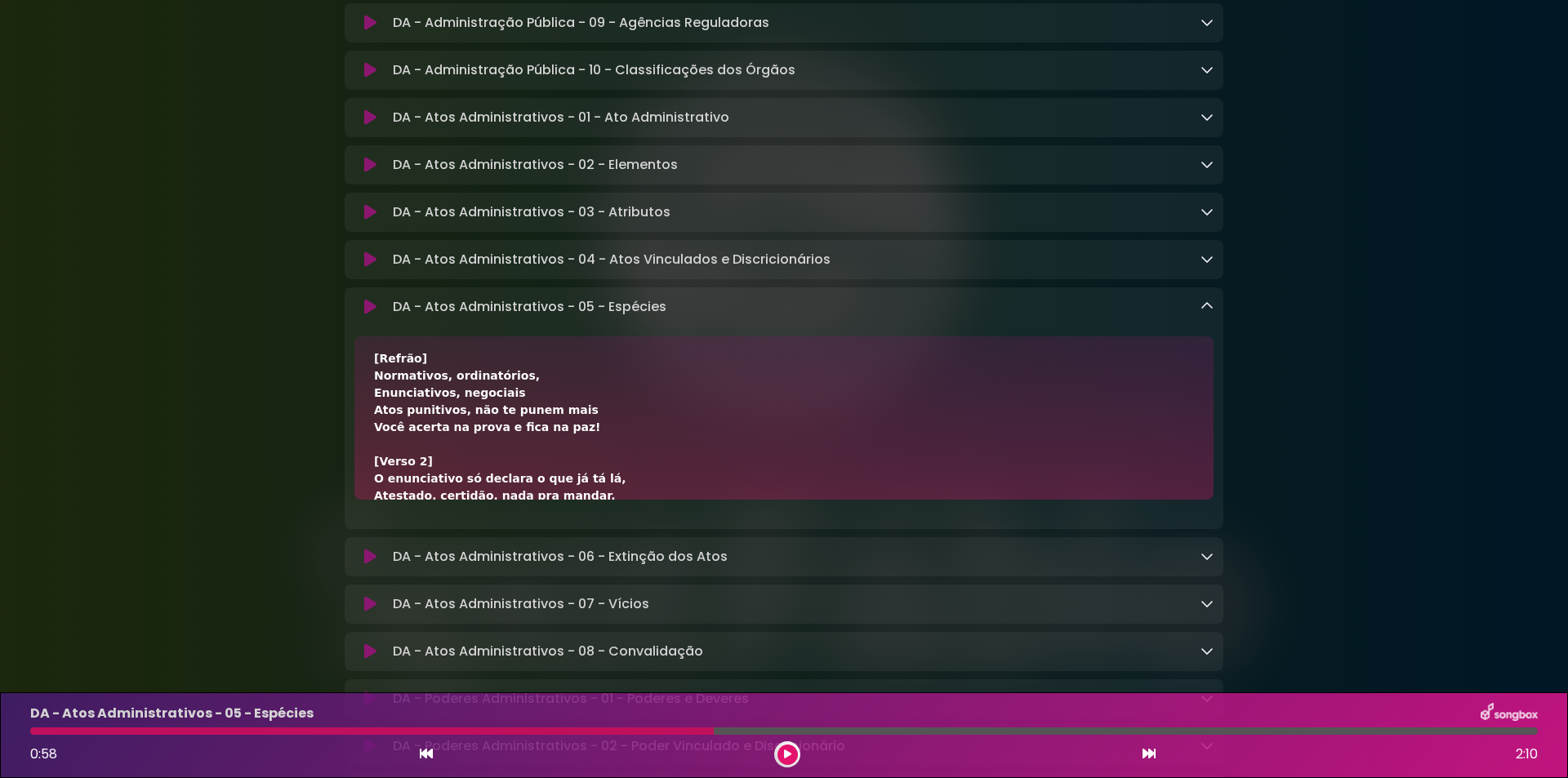
drag, startPoint x: 557, startPoint y: 433, endPoint x: 457, endPoint y: 432, distance: 100.0
click at [457, 432] on div "[Verso 1] Ato normativo cria regra geral, Se aplica pra todos, tem abstração. O…" at bounding box center [784, 616] width 820 height 737
copy div "não te punem mais"
drag, startPoint x: 375, startPoint y: 446, endPoint x: 483, endPoint y: 446, distance: 108.0
click at [483, 446] on div "[Verso 1] Ato normativo cria regra geral, Se aplica pra todos, tem abstração. O…" at bounding box center [784, 616] width 820 height 737
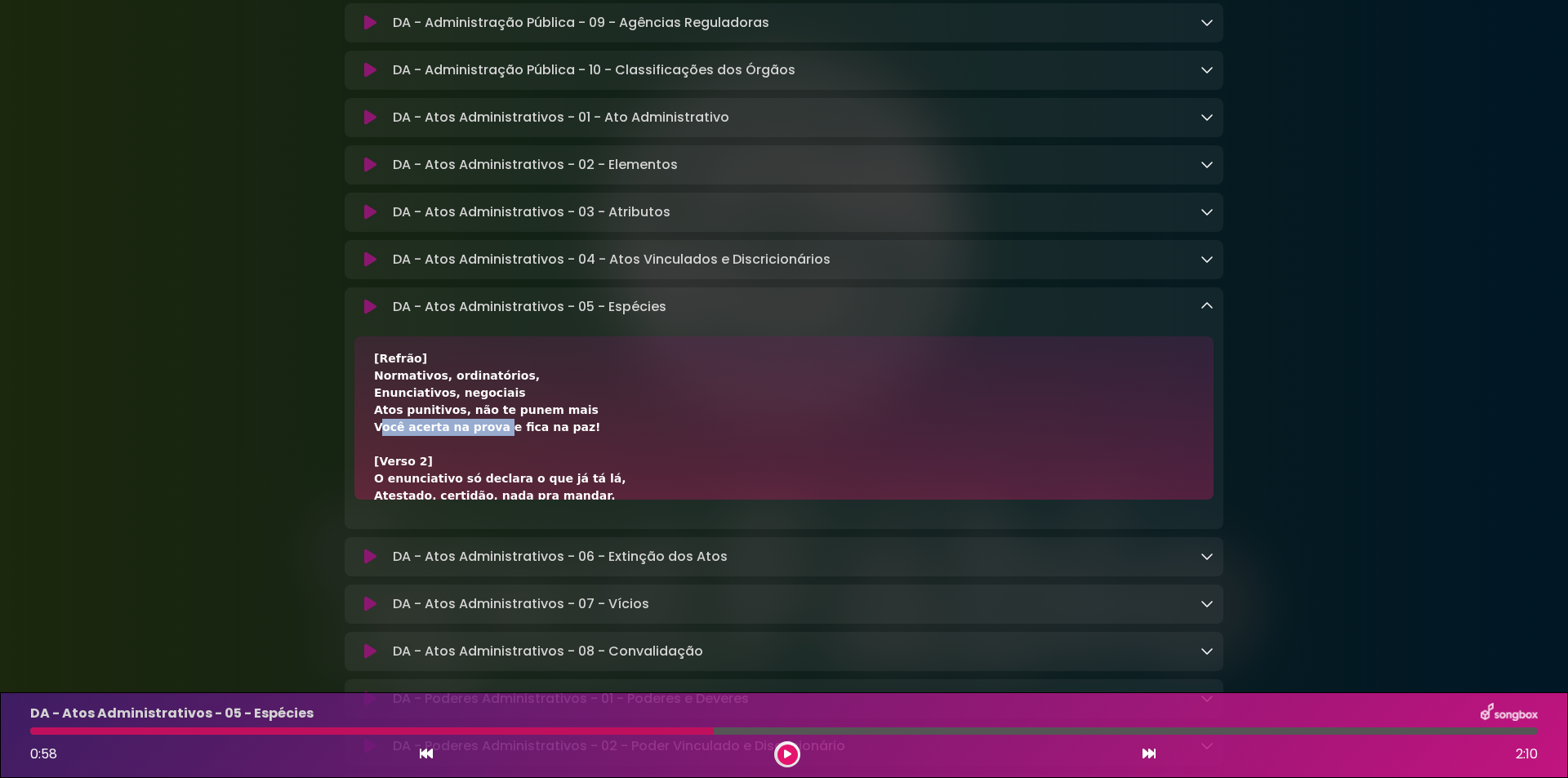
copy div "Você acerta na prova"
drag, startPoint x: 487, startPoint y: 446, endPoint x: 679, endPoint y: 449, distance: 192.0
click at [679, 449] on div "[Verso 1] Ato normativo cria regra geral, Se aplica pra todos, tem abstração. O…" at bounding box center [784, 616] width 820 height 737
copy div "e fica na paz!"
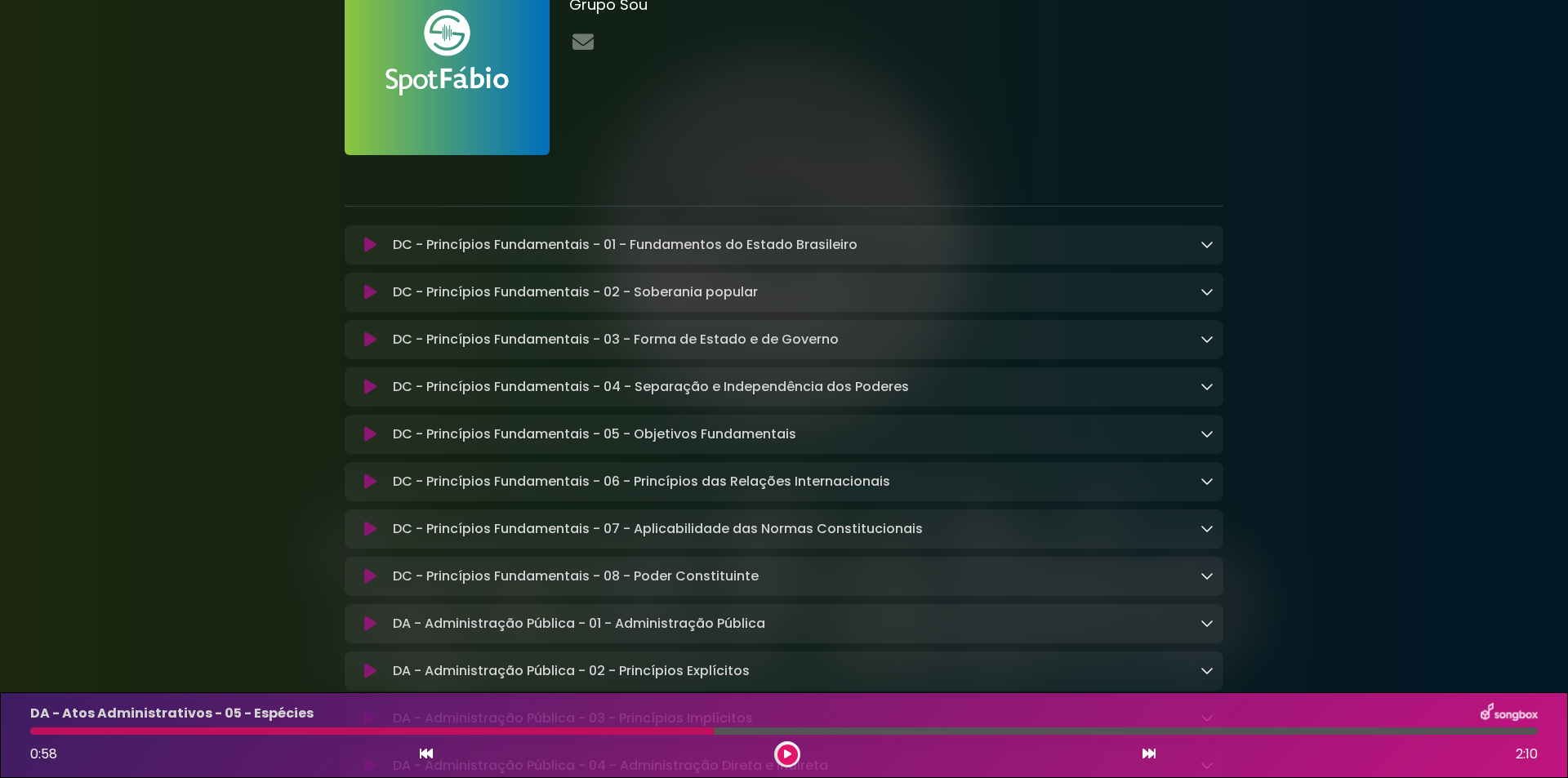
scroll to position [0, 0]
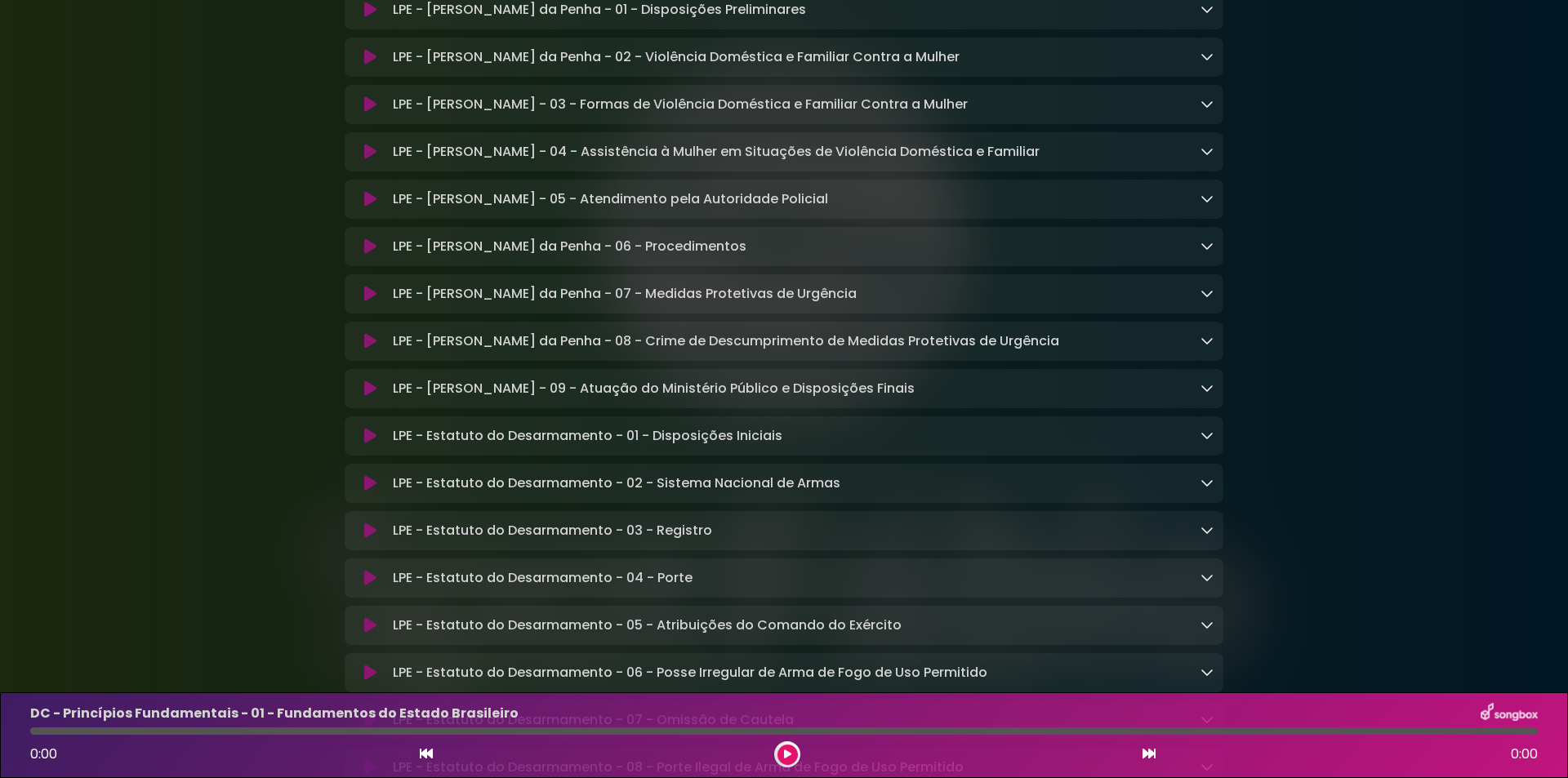
scroll to position [3699, 0]
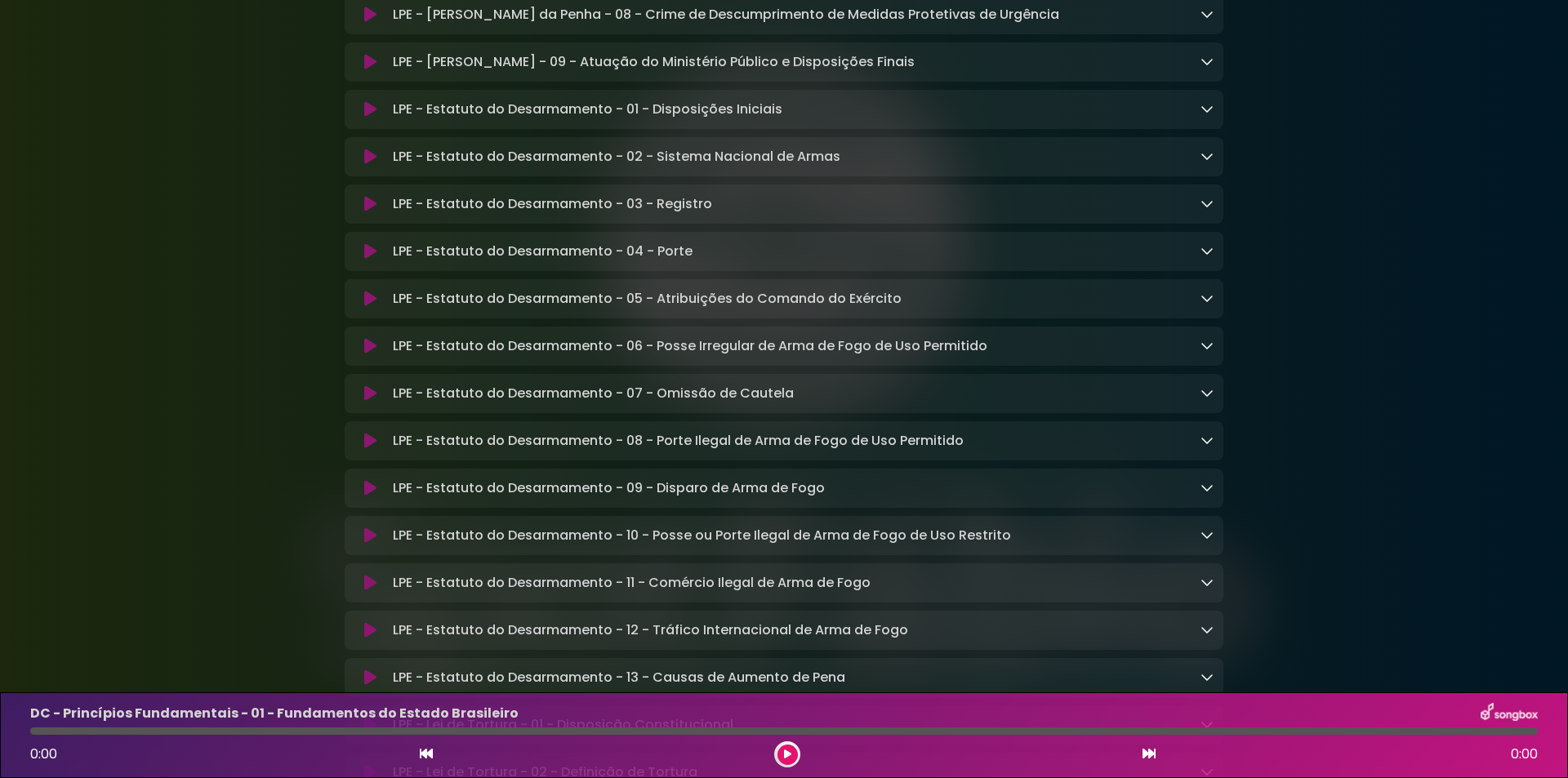
click at [369, 260] on icon at bounding box center [369, 251] width 12 height 17
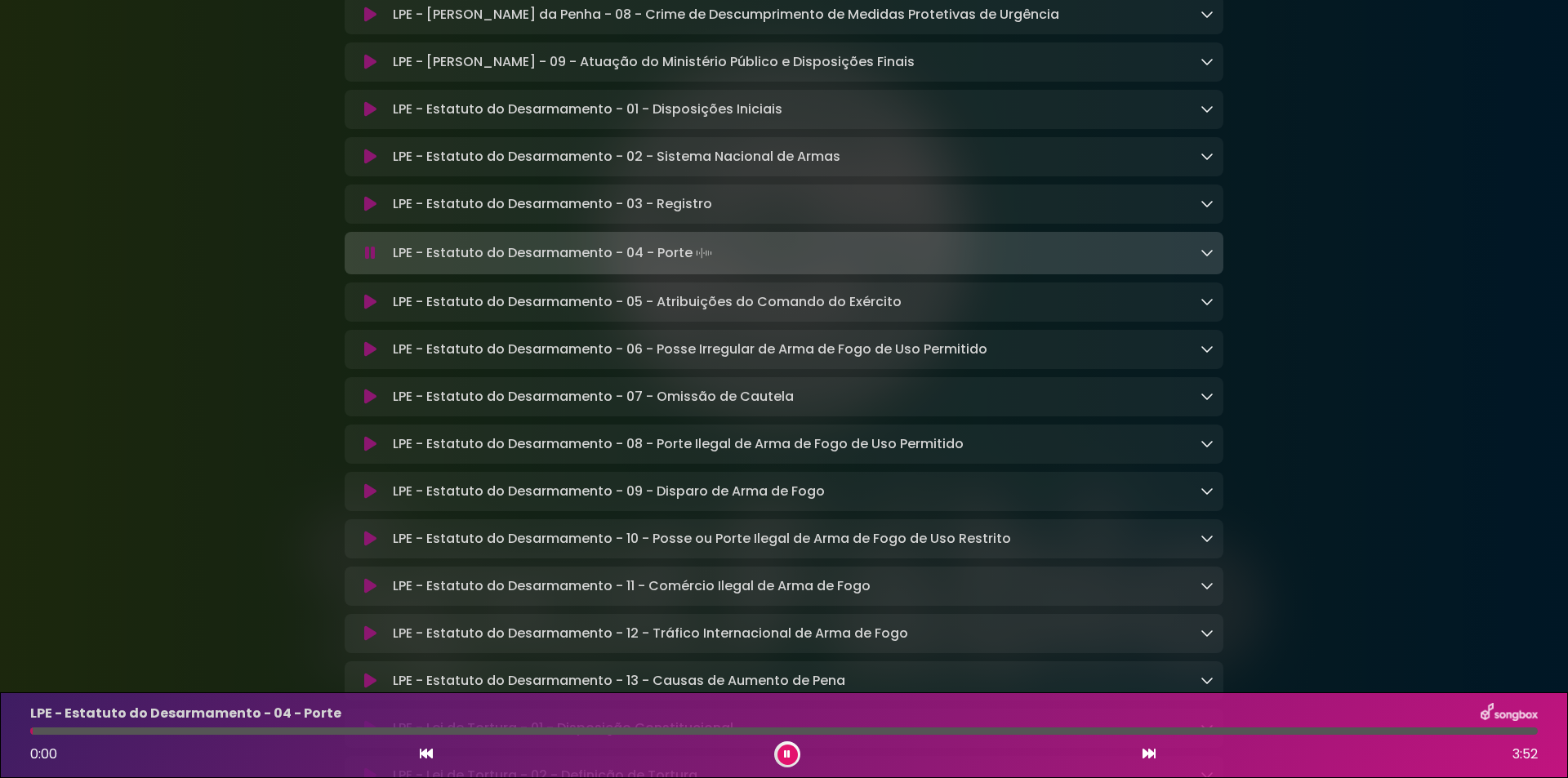
click at [1201, 264] on div "LPE - Estatuto do Desarmamento - 04 - Porte Loading Track..." at bounding box center [800, 252] width 827 height 23
click at [1205, 259] on icon at bounding box center [1207, 252] width 13 height 13
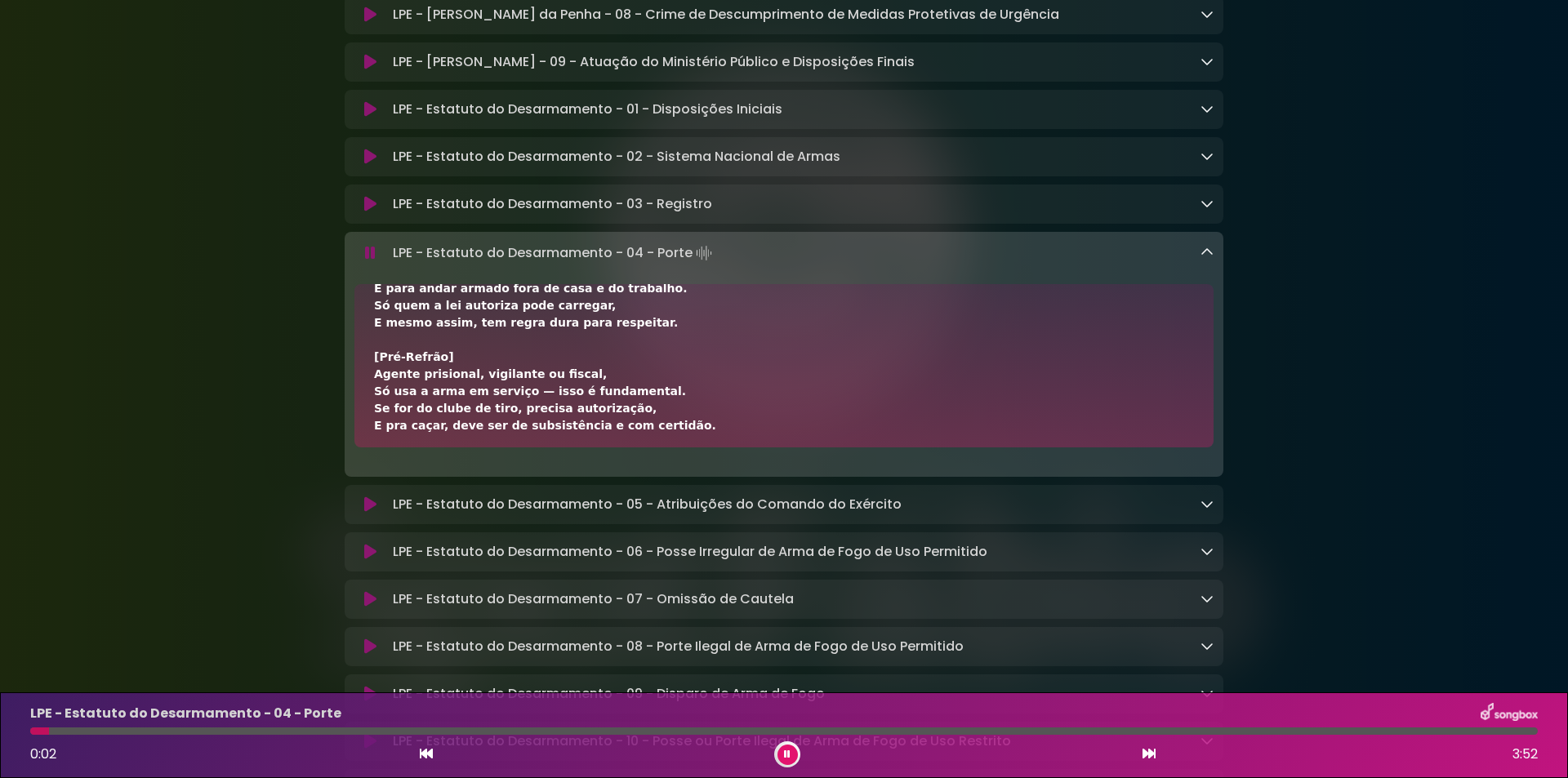
scroll to position [109, 0]
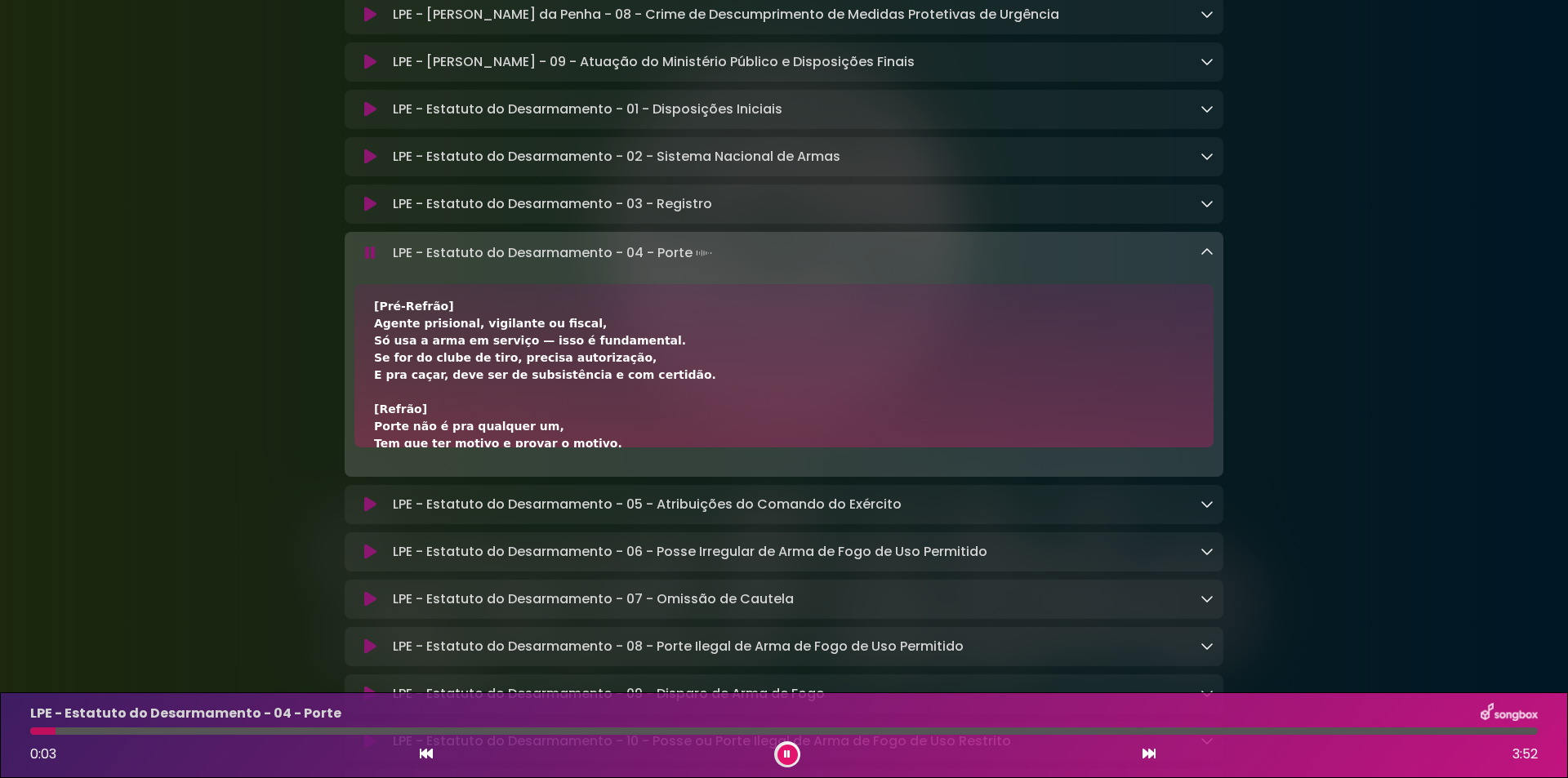
click at [256, 725] on div "LPE - Estatuto do Desarmamento - 04 - Porte 0:03 3:52" at bounding box center [784, 735] width 1527 height 64
click at [259, 732] on div at bounding box center [784, 731] width 1507 height 7
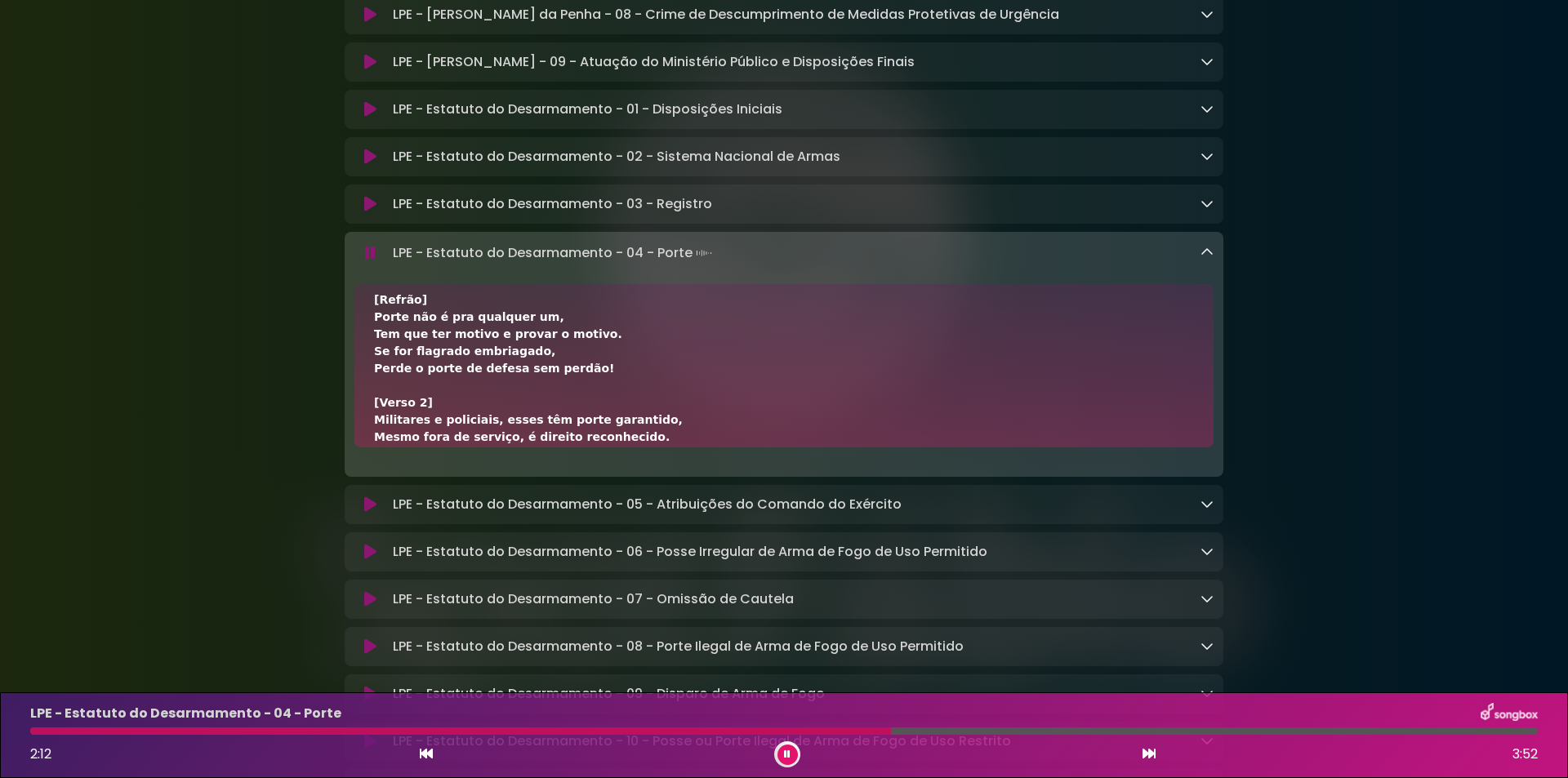
click at [790, 751] on button at bounding box center [788, 754] width 20 height 20
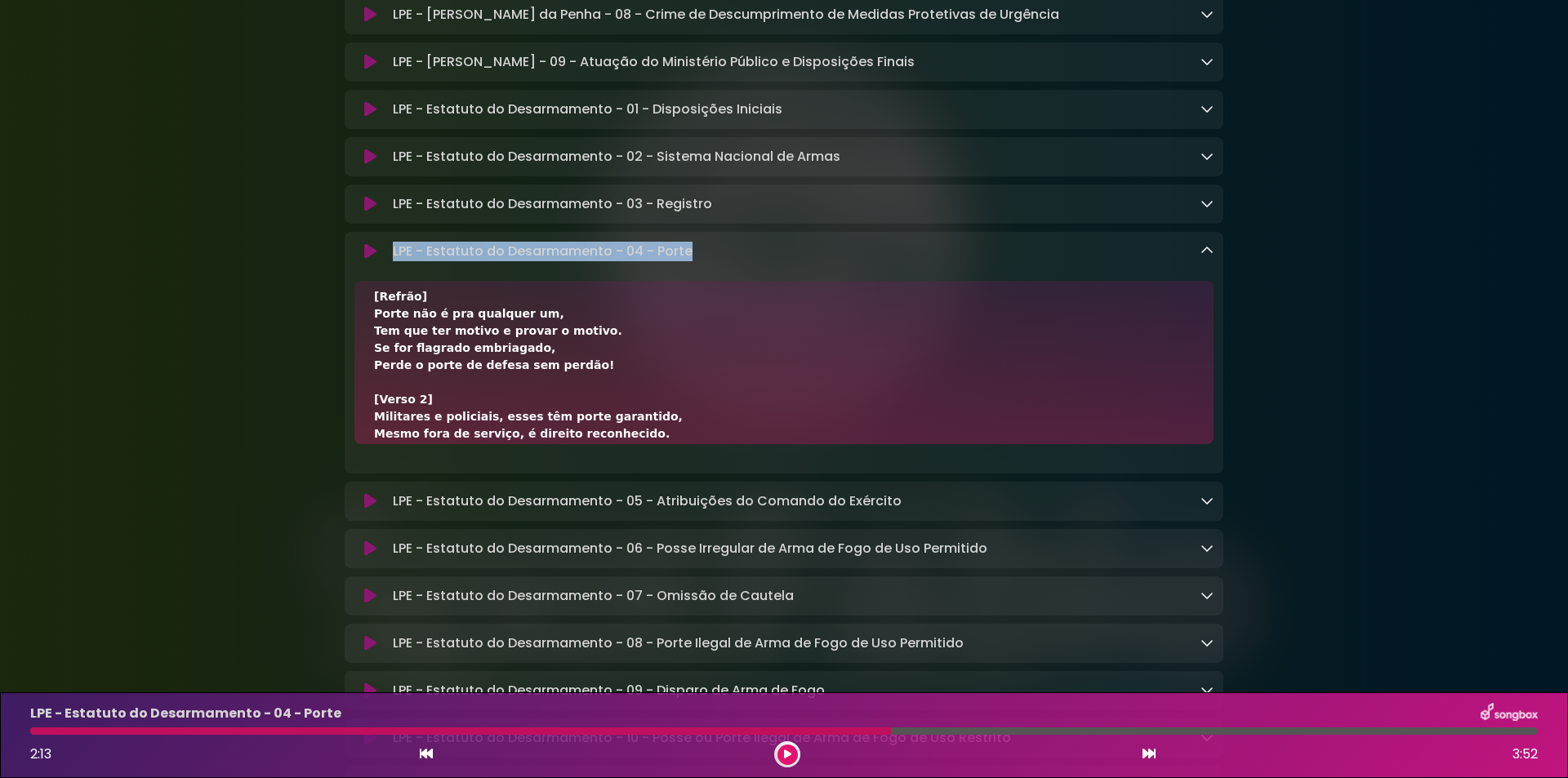
drag, startPoint x: 395, startPoint y: 314, endPoint x: 712, endPoint y: 316, distance: 317.0
click at [712, 261] on div "LPE - Estatuto do Desarmamento - 04 - Porte Loading Track..." at bounding box center [800, 250] width 827 height 19
copy p "LPE - Estatuto do Desarmamento - 04 - Porte"
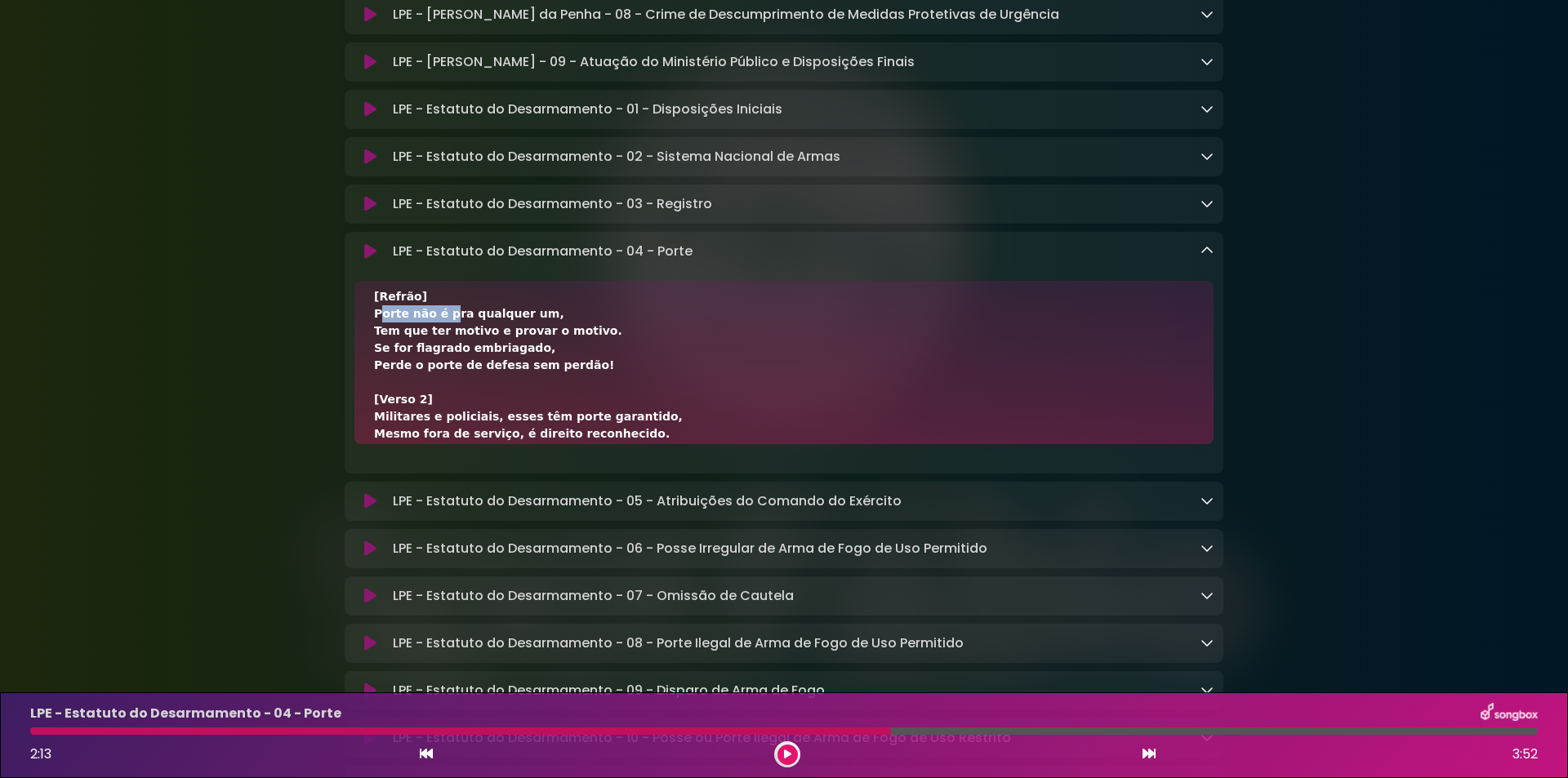
drag, startPoint x: 376, startPoint y: 374, endPoint x: 437, endPoint y: 377, distance: 61.1
click at [437, 377] on div "[Verso 1] Porte é diferente, não confunda com a posse, É para andar armado fora…" at bounding box center [784, 588] width 820 height 1011
copy div "Porte não é"
click at [544, 374] on div "[Verso 1] Porte é diferente, não confunda com a posse, É para andar armado fora…" at bounding box center [784, 588] width 820 height 1011
drag, startPoint x: 435, startPoint y: 377, endPoint x: 535, endPoint y: 370, distance: 100.2
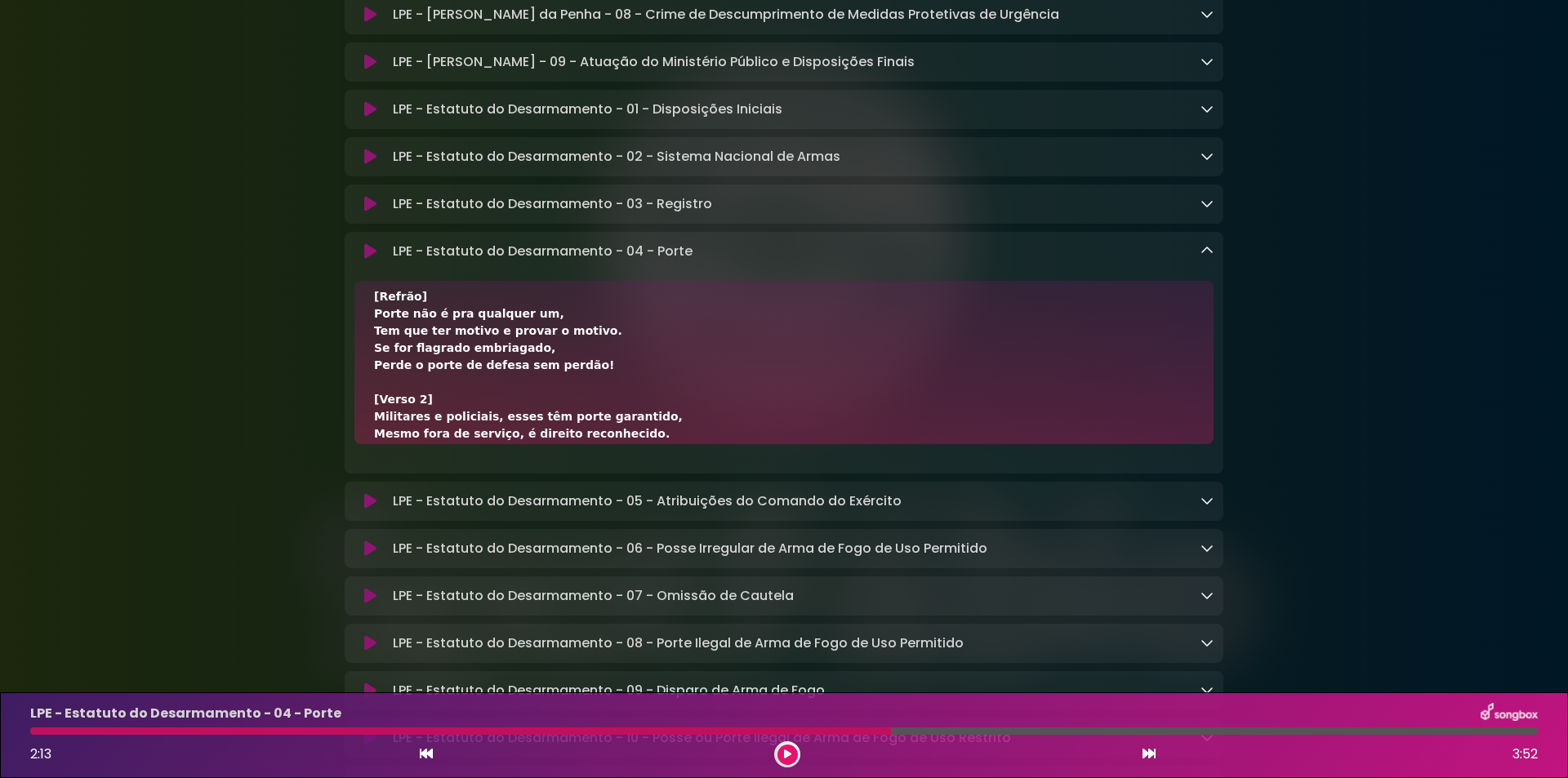
click at [535, 370] on div "[Verso 1] Porte é diferente, não confunda com a posse, É para andar armado fora…" at bounding box center [784, 588] width 820 height 1011
copy div "pra qualquer um,"
drag, startPoint x: 374, startPoint y: 396, endPoint x: 474, endPoint y: 397, distance: 100.0
click at [474, 397] on div "[Verso 1] Porte é diferente, não confunda com a posse, É para andar armado fora…" at bounding box center [784, 588] width 820 height 1011
copy div "Tem que ter motivo"
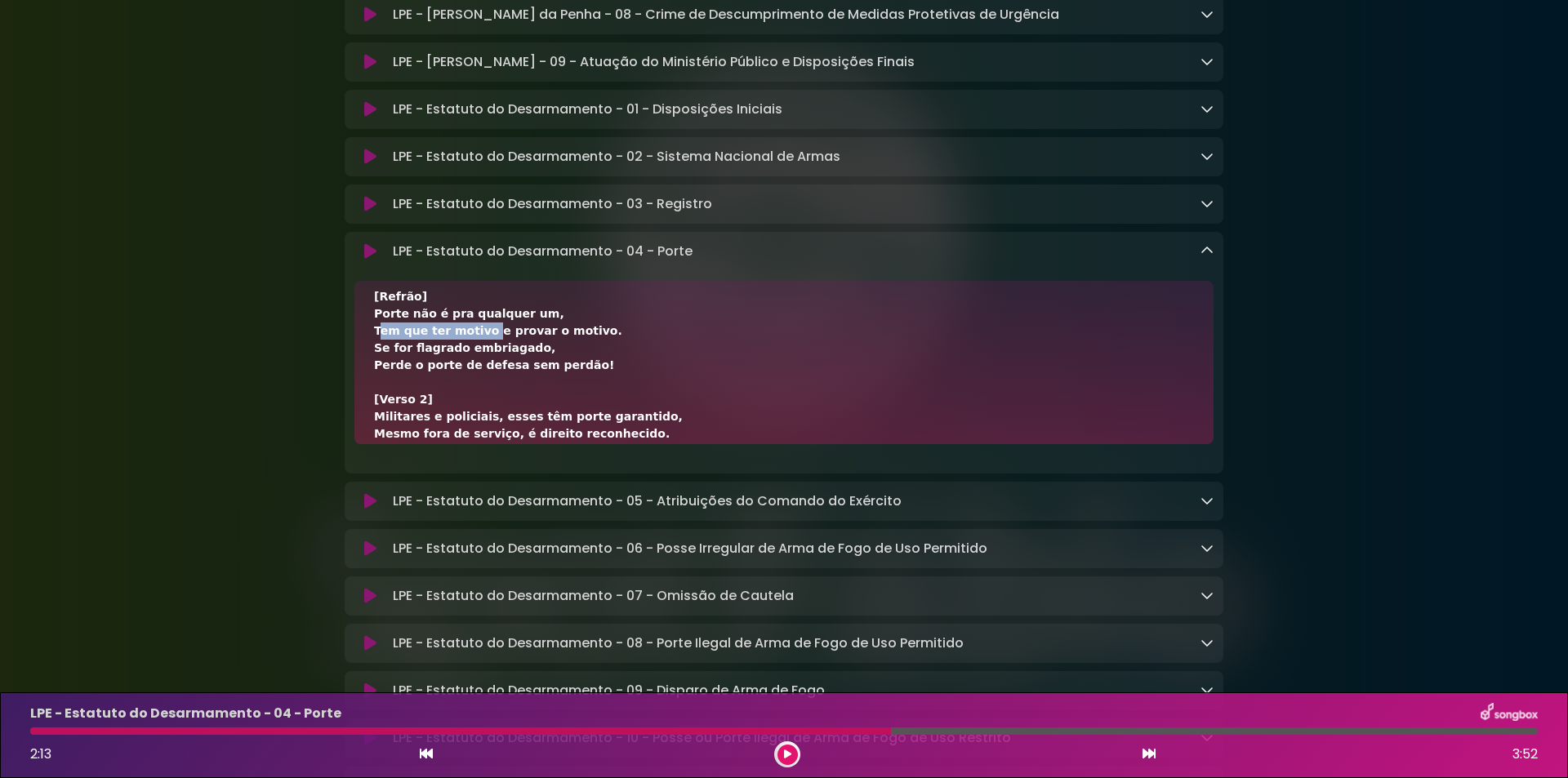
drag, startPoint x: 436, startPoint y: 376, endPoint x: 550, endPoint y: 373, distance: 114.0
click at [550, 373] on div "[Verso 1] Porte é diferente, não confunda com a posse, É para andar armado fora…" at bounding box center [784, 588] width 820 height 1011
copy div "pra qualquer um,"
drag, startPoint x: 371, startPoint y: 392, endPoint x: 499, endPoint y: 392, distance: 128.0
click at [474, 392] on div "[Verso 1] Porte é diferente, não confunda com a posse, É para andar armado fora…" at bounding box center [784, 362] width 859 height 163
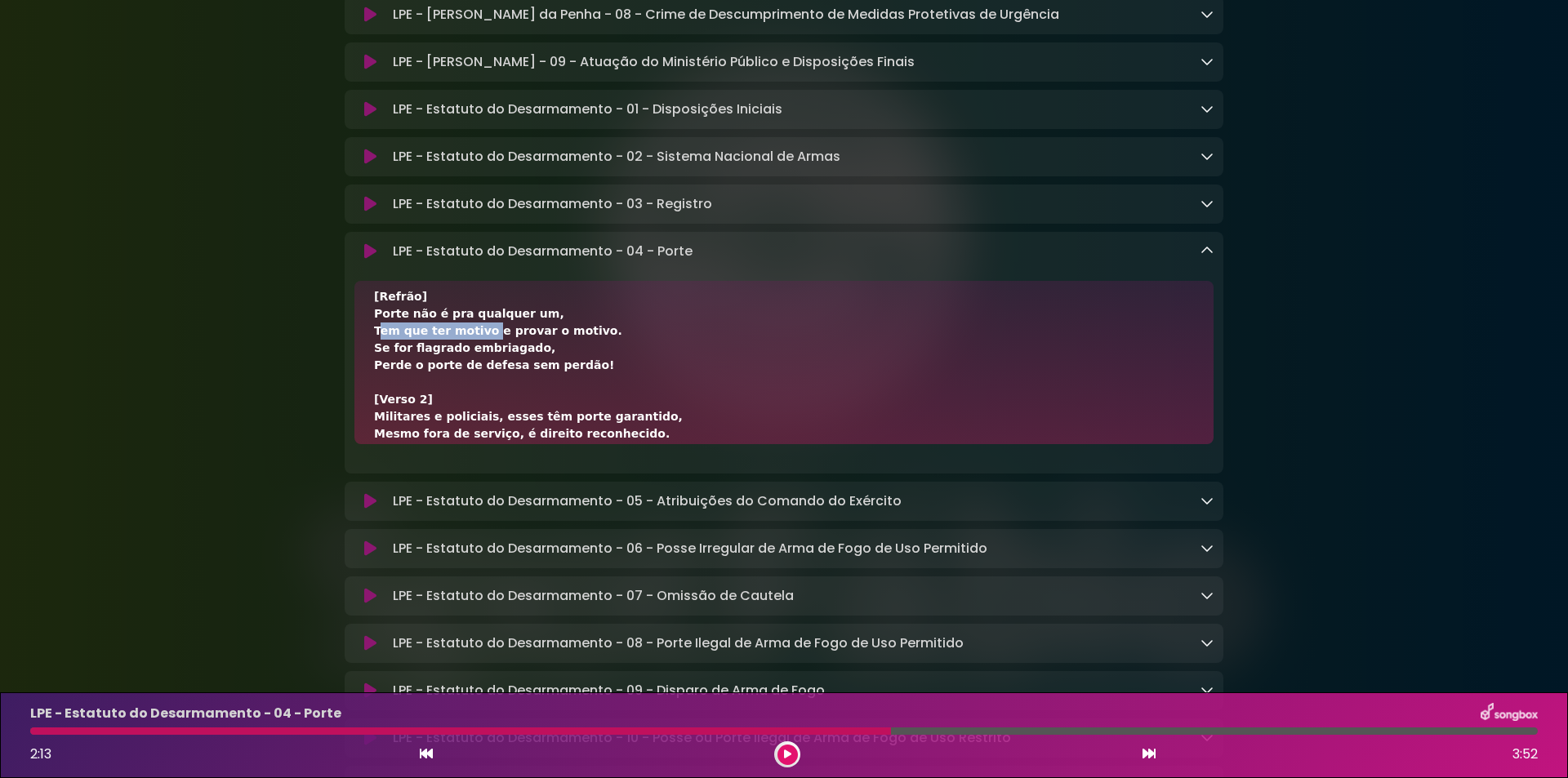
copy div "Tem que ter motivo"
drag, startPoint x: 481, startPoint y: 393, endPoint x: 609, endPoint y: 389, distance: 128.1
click at [605, 389] on div "[Verso 1] Porte é diferente, não confunda com a posse, É para andar armado fora…" at bounding box center [784, 588] width 820 height 1011
copy div "e provar o motivo."
drag, startPoint x: 370, startPoint y: 413, endPoint x: 529, endPoint y: 412, distance: 159.0
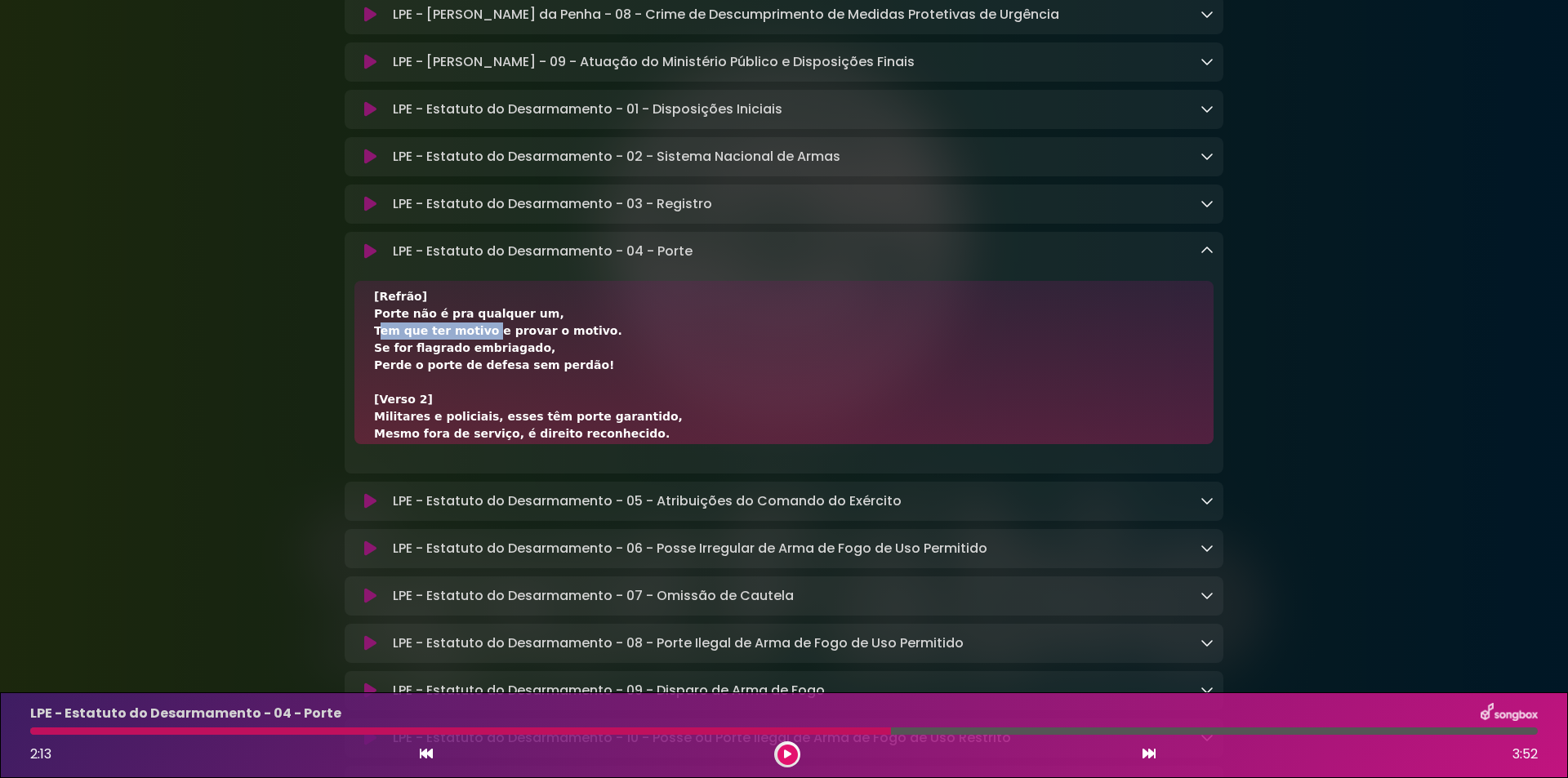
click at [529, 412] on div "[Verso 1] Porte é diferente, não confunda com a posse, É para andar armado fora…" at bounding box center [784, 362] width 859 height 163
copy div "Se for flagrado embriagado,"
drag, startPoint x: 375, startPoint y: 429, endPoint x: 583, endPoint y: 436, distance: 208.1
click at [583, 436] on div "[Verso 1] Porte é diferente, não confunda com a posse, É para andar armado fora…" at bounding box center [784, 362] width 859 height 163
copy div "Perde o porte de defesa sem perdão!"
